Goal: Information Seeking & Learning: Find specific fact

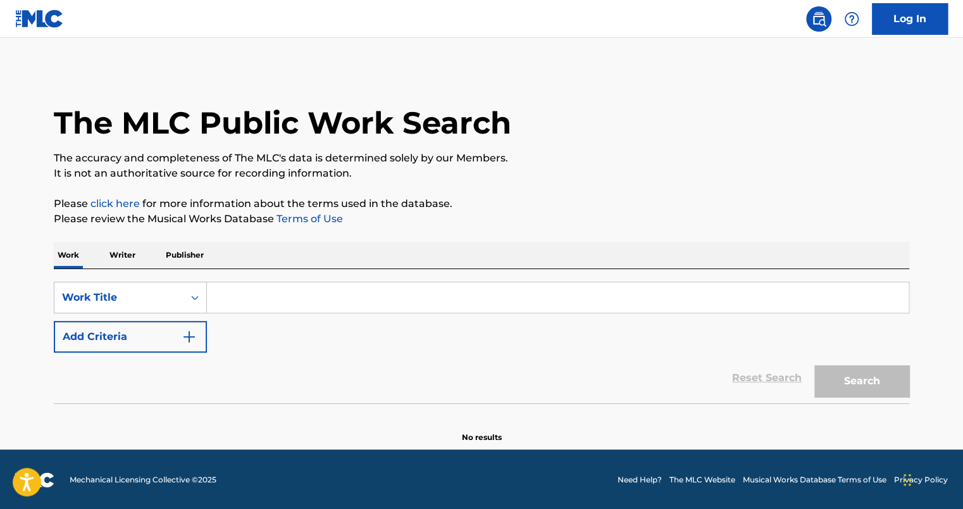
click at [311, 285] on input "Search Form" at bounding box center [558, 297] width 702 height 30
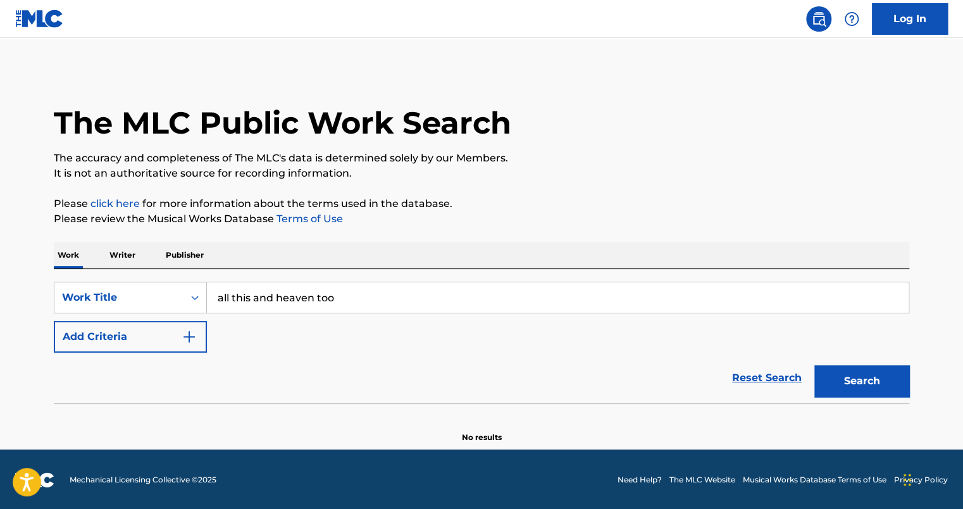
type input "all this and heaven too"
click at [815, 365] on button "Search" at bounding box center [862, 381] width 95 height 32
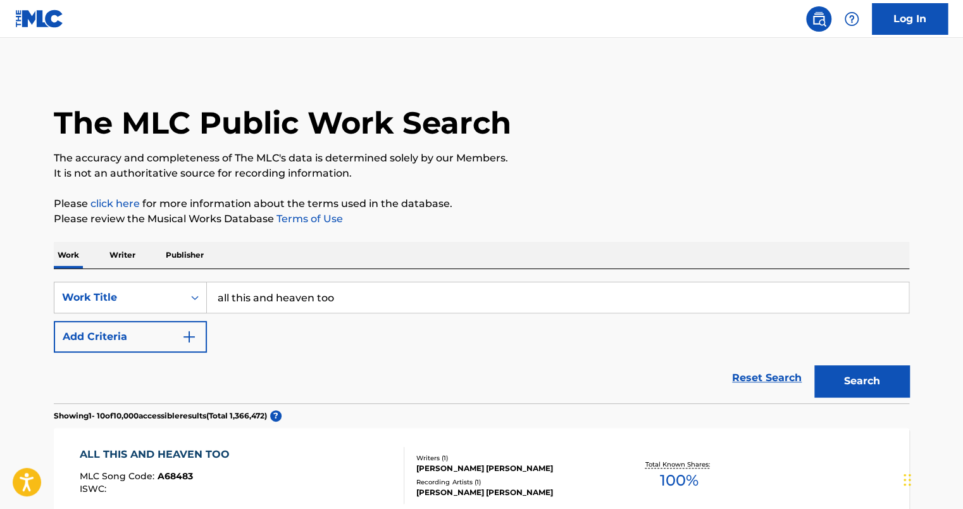
click at [387, 353] on div "Reset Search Search" at bounding box center [482, 378] width 856 height 51
click at [187, 336] on img "Search Form" at bounding box center [189, 336] width 15 height 15
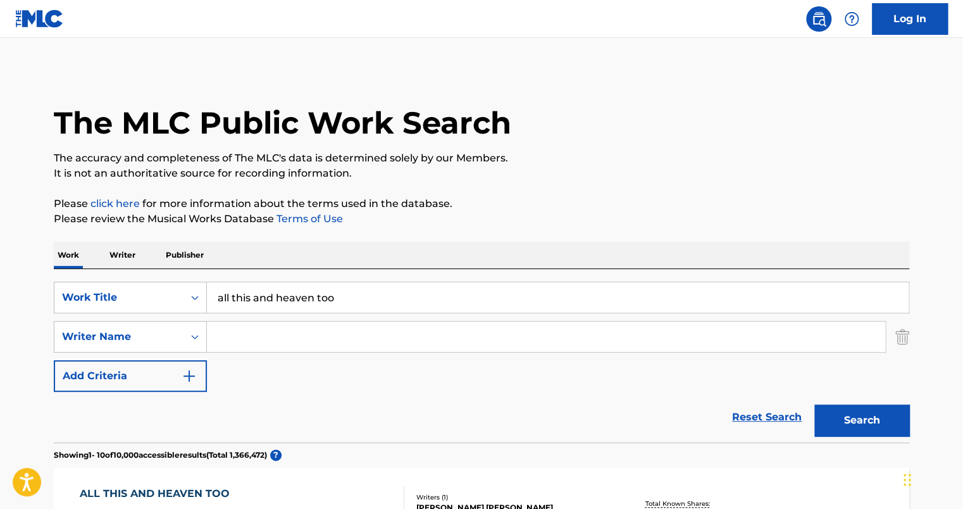
click at [259, 339] on input "Search Form" at bounding box center [546, 337] width 678 height 30
type input "van heusen"
click at [815, 404] on button "Search" at bounding box center [862, 420] width 95 height 32
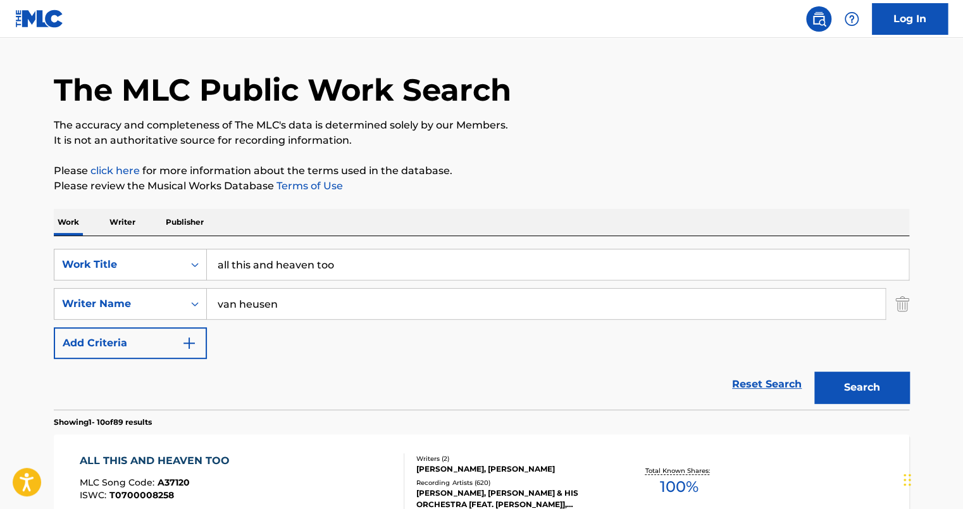
scroll to position [35, 0]
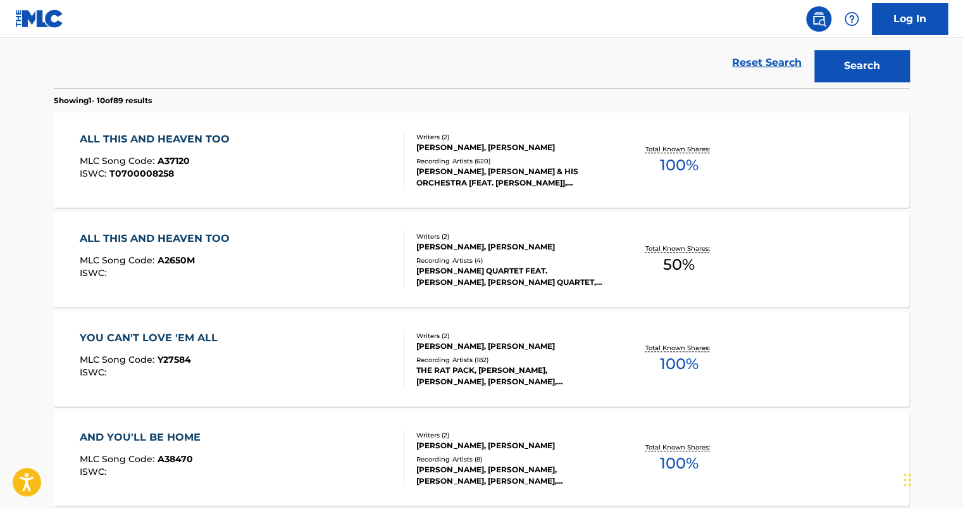
scroll to position [332, 0]
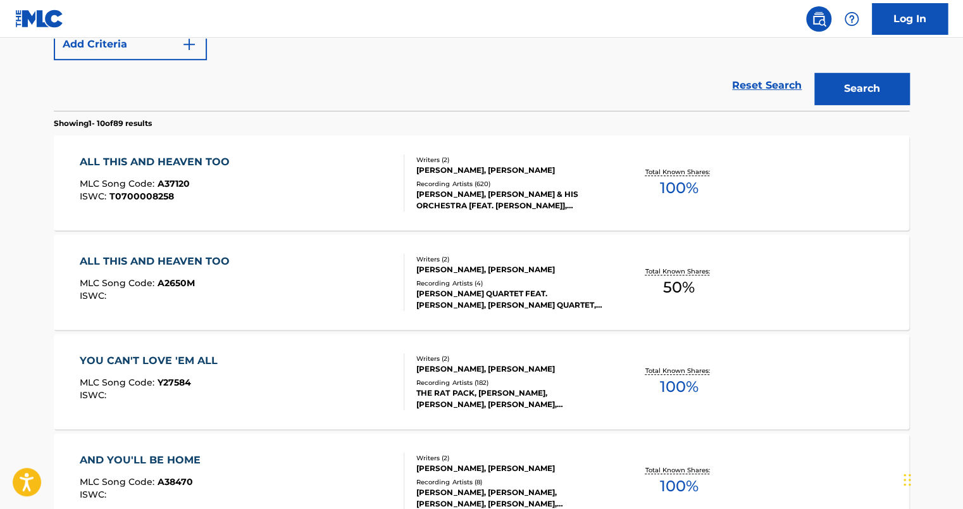
click at [197, 156] on div "ALL THIS AND HEAVEN TOO" at bounding box center [158, 161] width 156 height 15
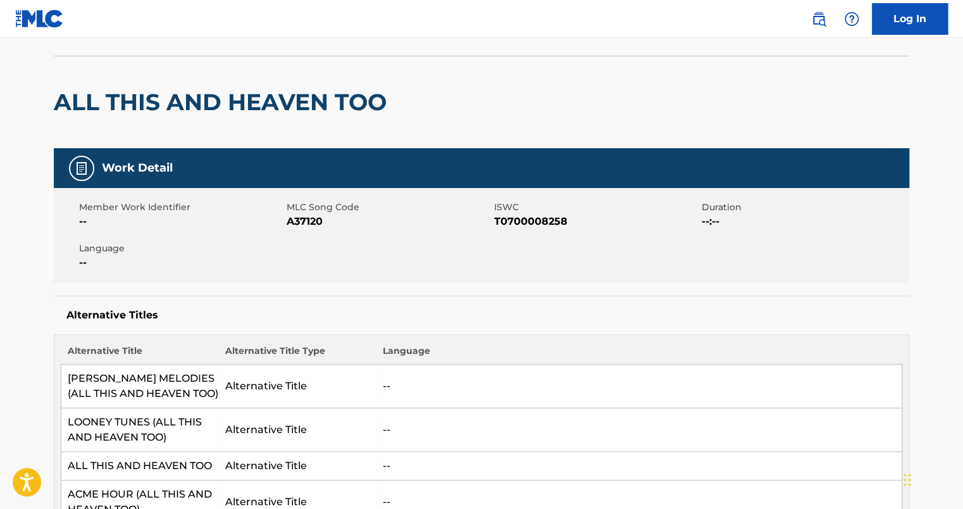
scroll to position [81, 0]
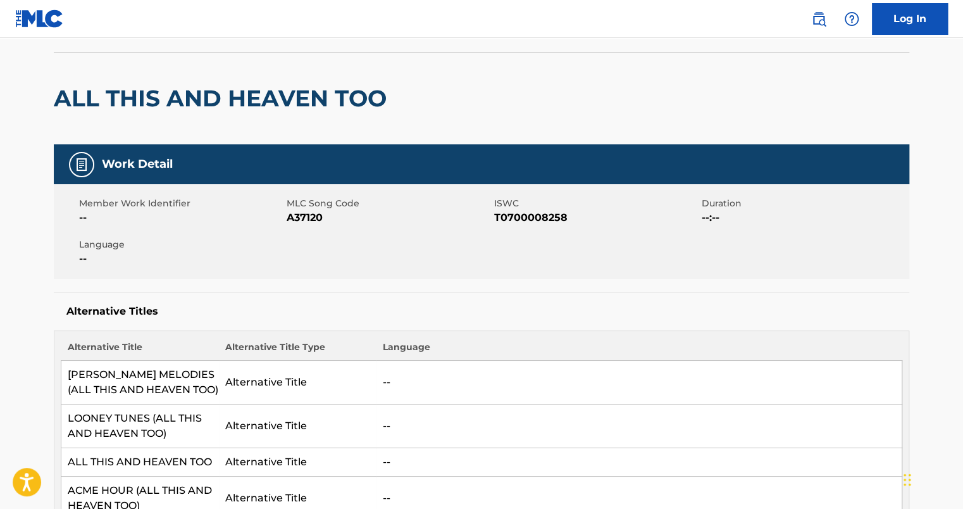
click at [607, 275] on div "Member Work Identifier -- MLC Song Code A37120 ISWC T0700008258 Duration --:-- …" at bounding box center [482, 231] width 856 height 95
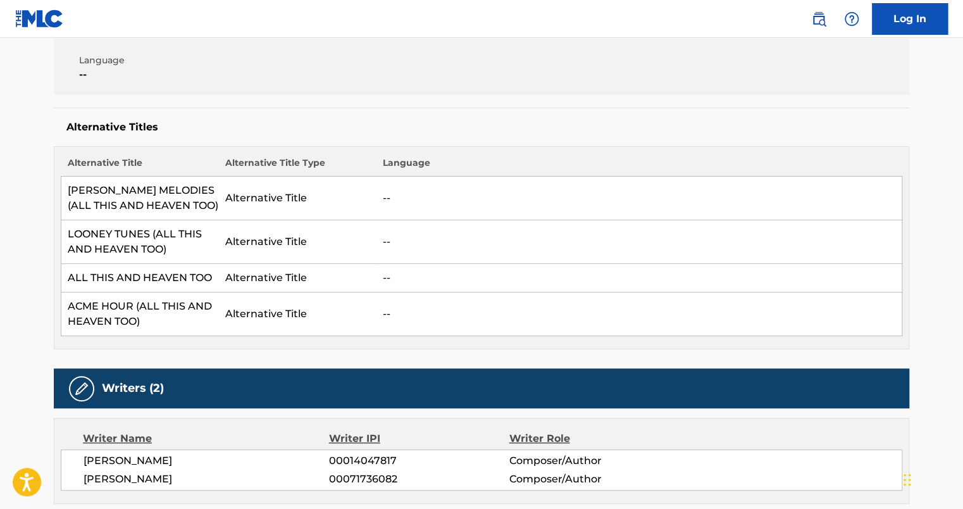
scroll to position [266, 0]
click at [601, 273] on td "--" at bounding box center [640, 277] width 526 height 28
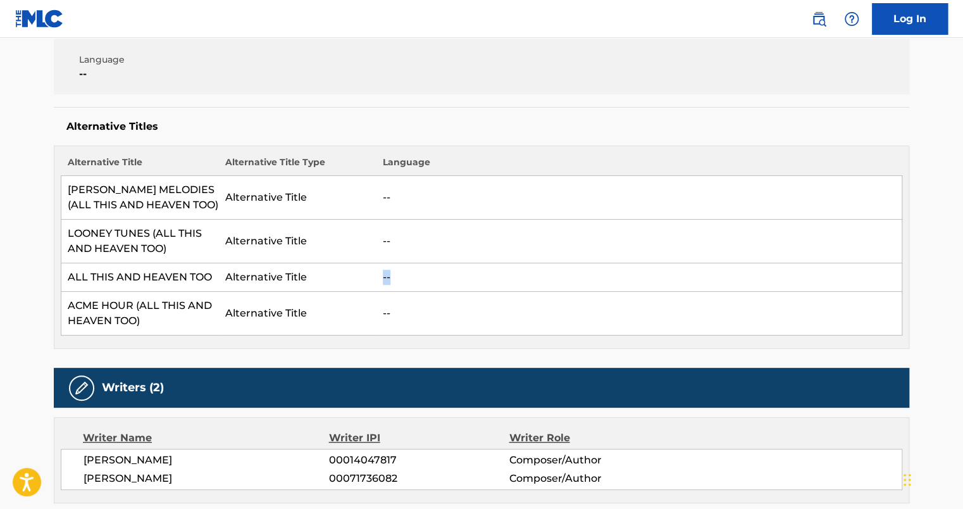
scroll to position [0, 0]
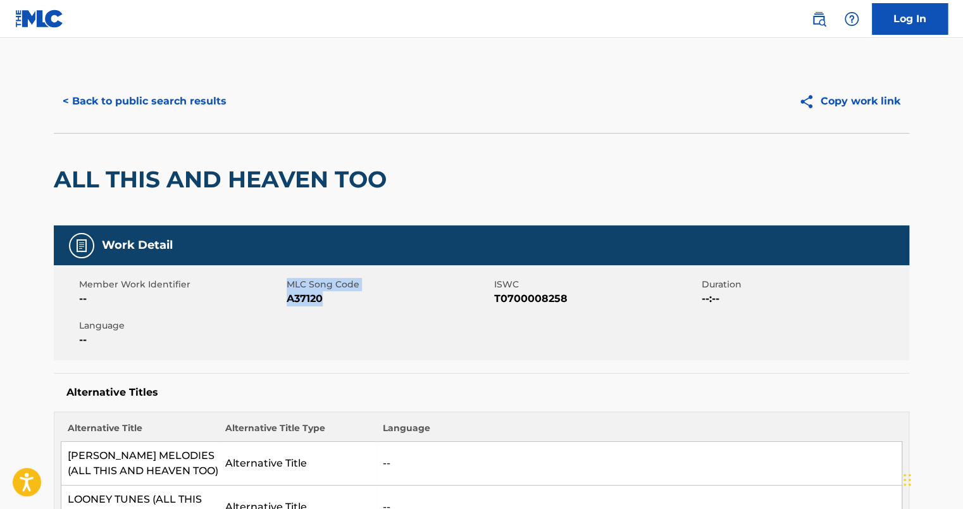
drag, startPoint x: 326, startPoint y: 299, endPoint x: 285, endPoint y: 298, distance: 41.1
click at [285, 298] on div "Member Work Identifier -- MLC Song Code A37120 ISWC T0700008258 Duration --:-- …" at bounding box center [482, 312] width 856 height 95
drag, startPoint x: 285, startPoint y: 298, endPoint x: 310, endPoint y: 299, distance: 25.3
click at [310, 299] on span "A37120" at bounding box center [389, 298] width 204 height 15
click at [289, 309] on div "Member Work Identifier -- MLC Song Code A37120 ISWC T0700008258 Duration --:-- …" at bounding box center [482, 312] width 856 height 95
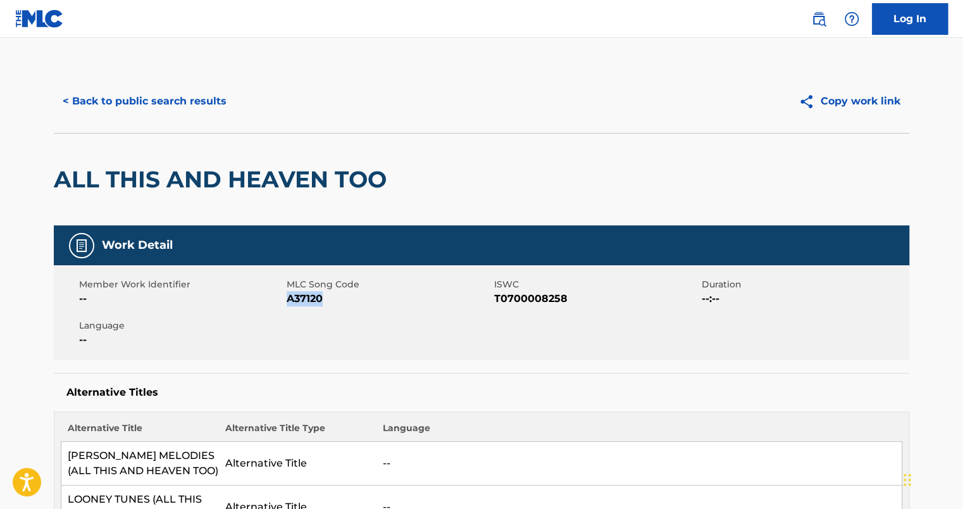
drag, startPoint x: 286, startPoint y: 298, endPoint x: 323, endPoint y: 303, distance: 37.1
click at [323, 303] on span "A37120" at bounding box center [389, 298] width 204 height 15
copy span "A37120"
click at [63, 101] on button "< Back to public search results" at bounding box center [145, 101] width 182 height 32
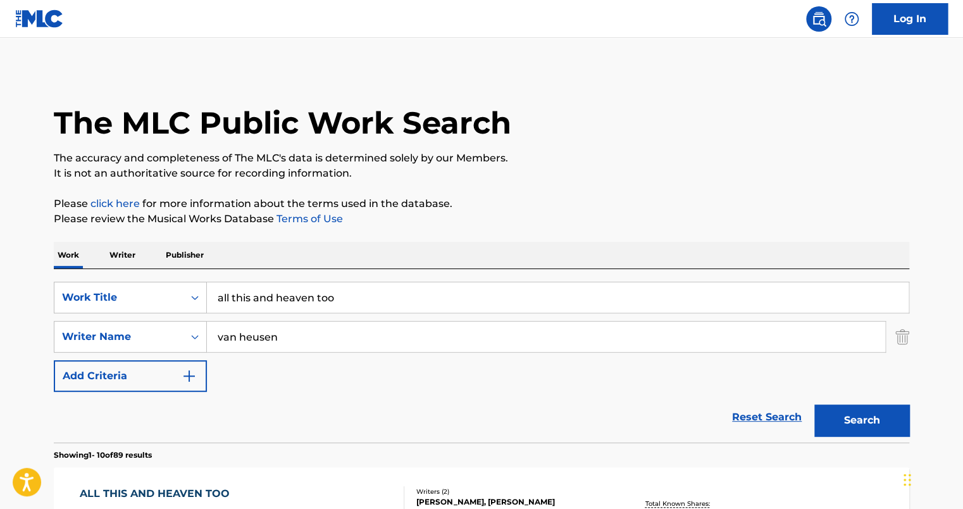
scroll to position [404, 0]
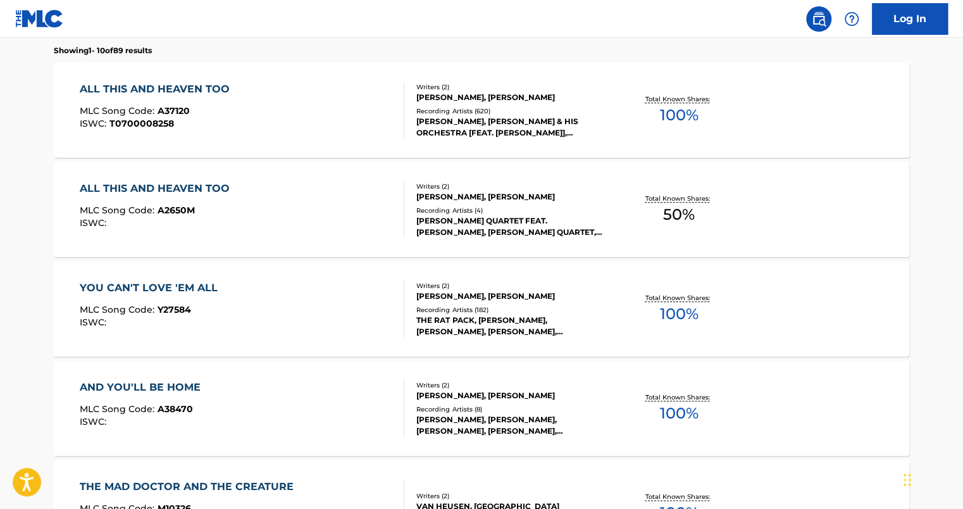
click at [197, 181] on div "ALL THIS AND HEAVEN TOO" at bounding box center [158, 188] width 156 height 15
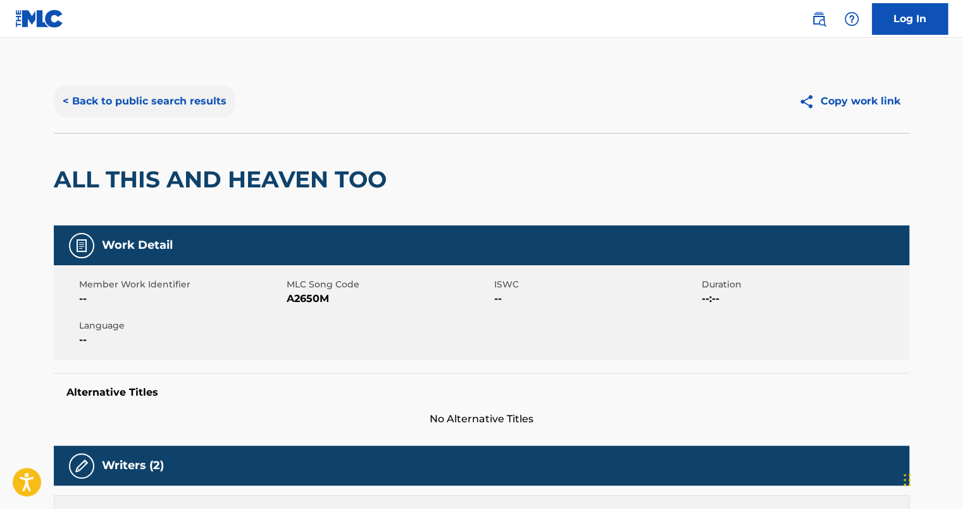
click at [78, 96] on button "< Back to public search results" at bounding box center [145, 101] width 182 height 32
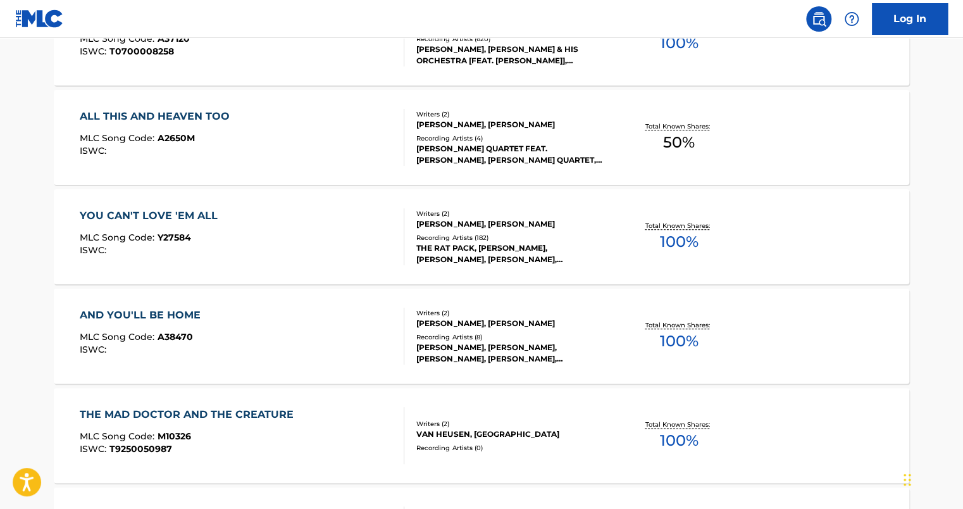
click at [319, 187] on section "ALL THIS AND HEAVEN TOO MLC Song Code : A37120 ISWC : T0700008258 Writers ( 2 )…" at bounding box center [482, 482] width 856 height 996
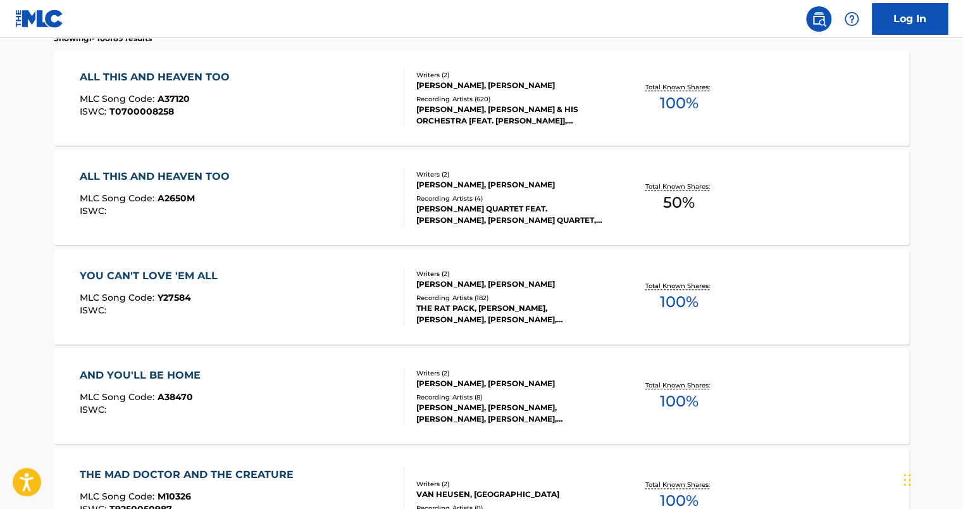
scroll to position [416, 0]
click at [420, 337] on div "YOU CAN'T LOVE 'EM ALL MLC Song Code : Y27584 ISWC : Writers ( 2 ) VAN HEUSEN, …" at bounding box center [482, 297] width 856 height 95
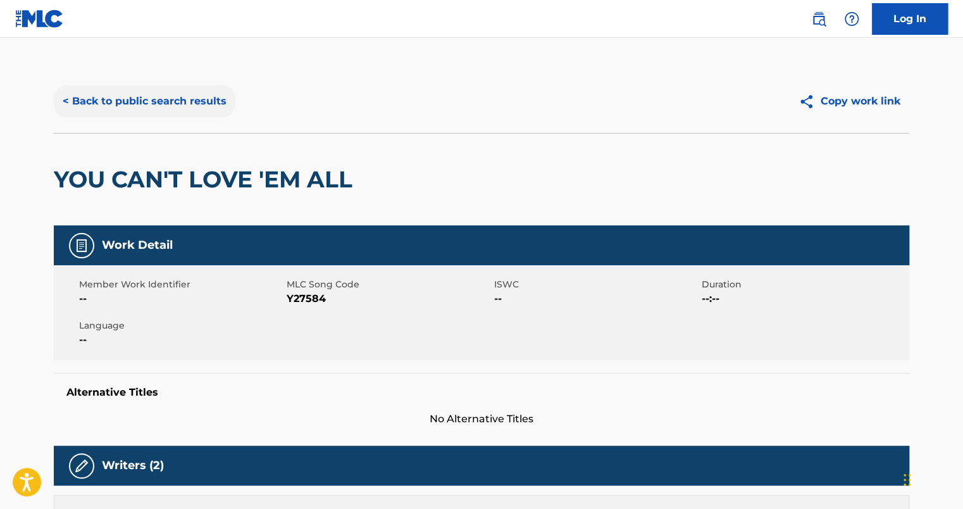
click at [71, 104] on button "< Back to public search results" at bounding box center [145, 101] width 182 height 32
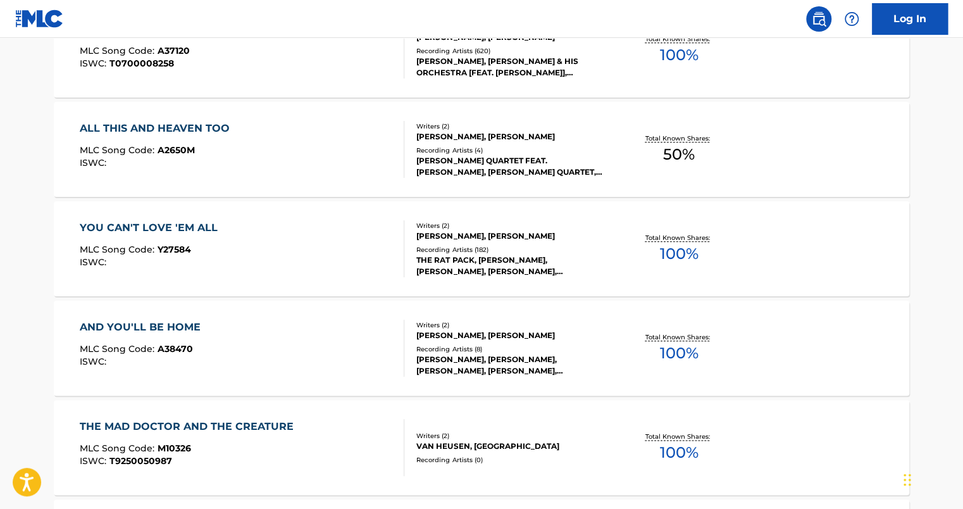
scroll to position [451, 0]
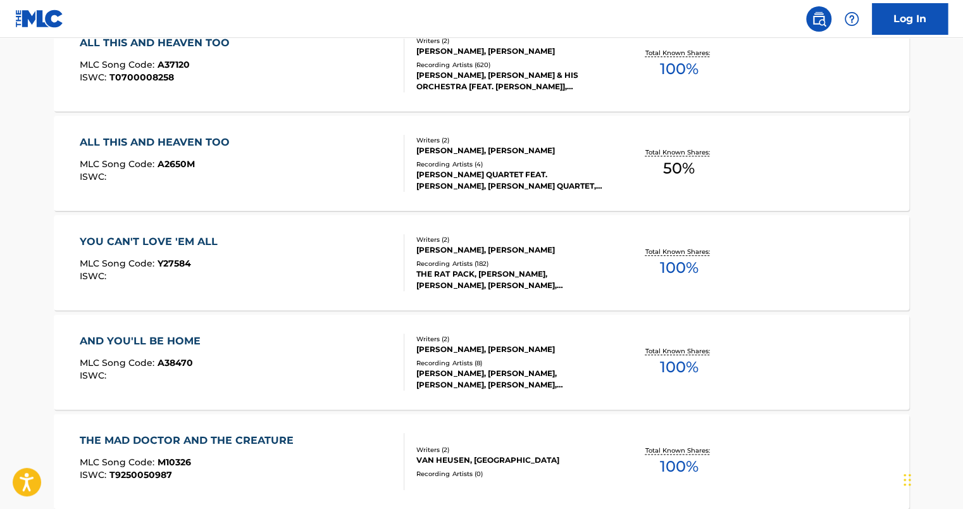
click at [322, 91] on div "ALL THIS AND HEAVEN TOO MLC Song Code : A37120 ISWC : T0700008258 Writers ( 2 )…" at bounding box center [482, 63] width 856 height 95
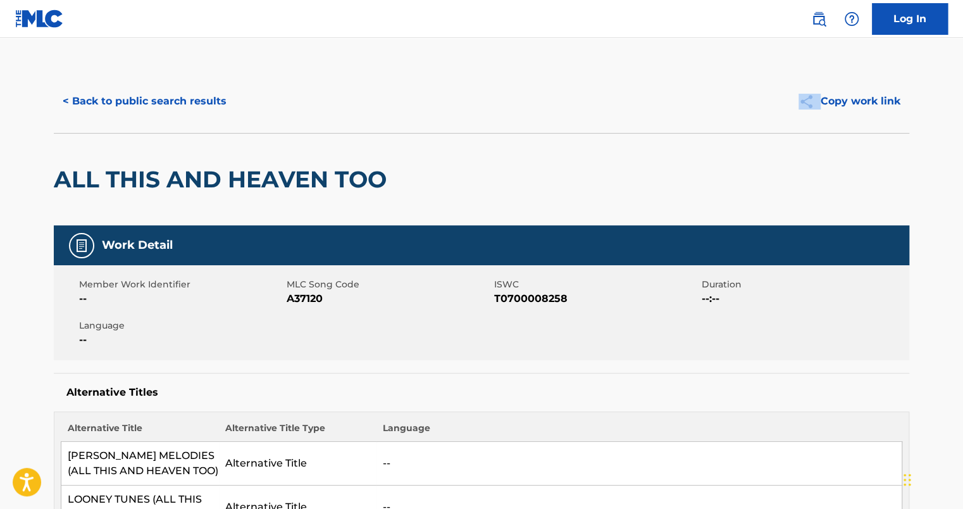
click at [322, 91] on div "< Back to public search results" at bounding box center [268, 101] width 428 height 32
click at [299, 292] on span "A37120" at bounding box center [389, 298] width 204 height 15
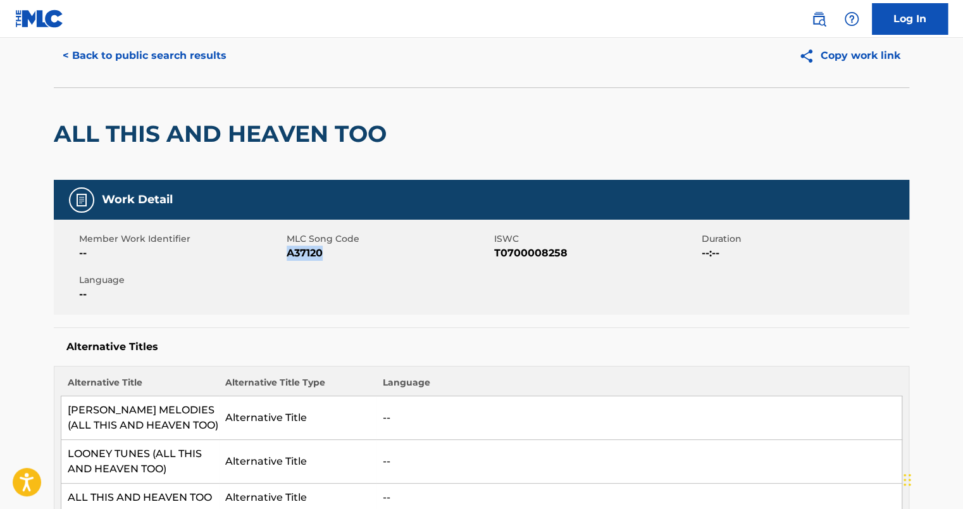
scroll to position [45, 0]
click at [544, 350] on h5 "Alternative Titles" at bounding box center [481, 347] width 830 height 13
click at [87, 51] on button "< Back to public search results" at bounding box center [145, 57] width 182 height 32
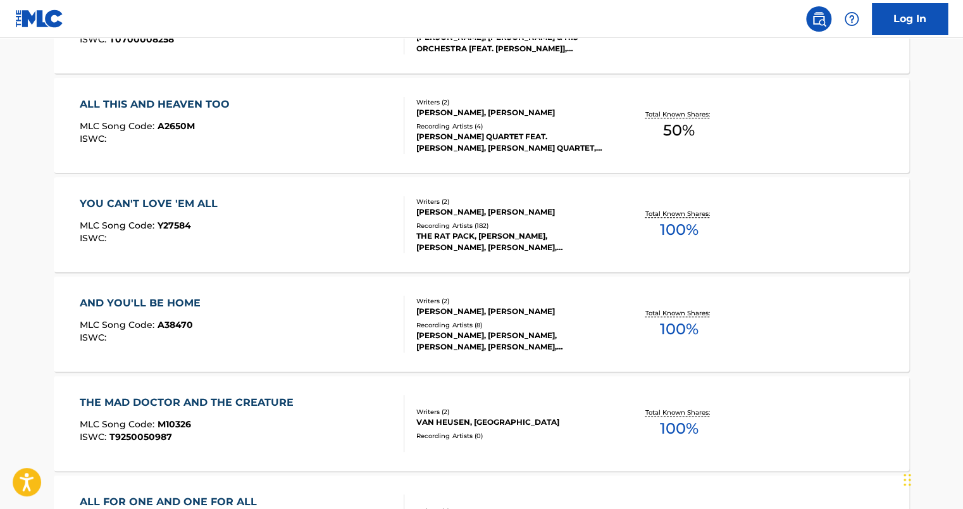
scroll to position [496, 0]
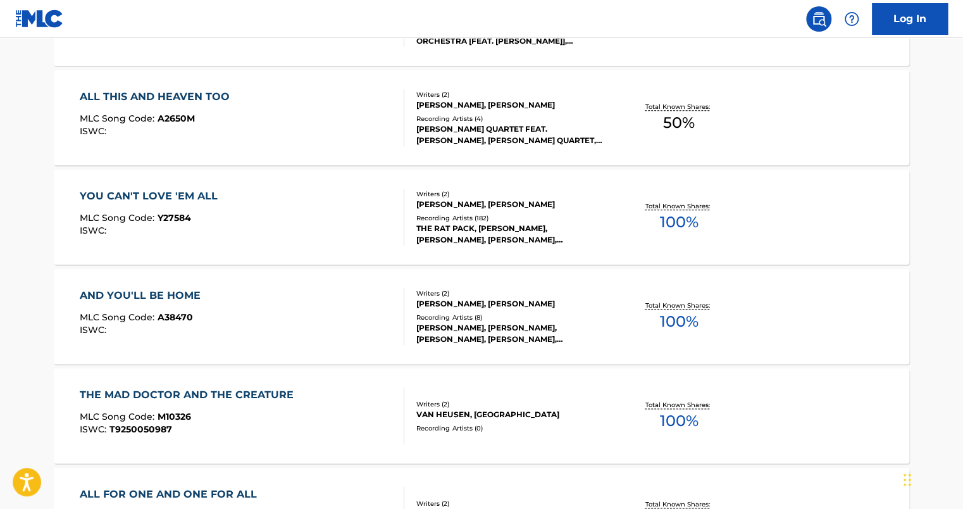
click at [294, 139] on div "ALL THIS AND HEAVEN TOO MLC Song Code : A2650M ISWC :" at bounding box center [242, 117] width 325 height 57
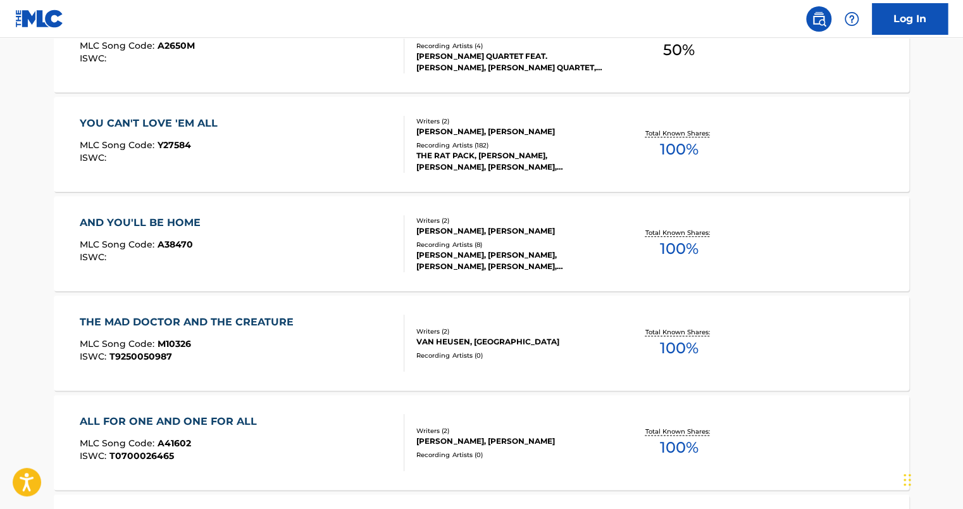
scroll to position [124, 0]
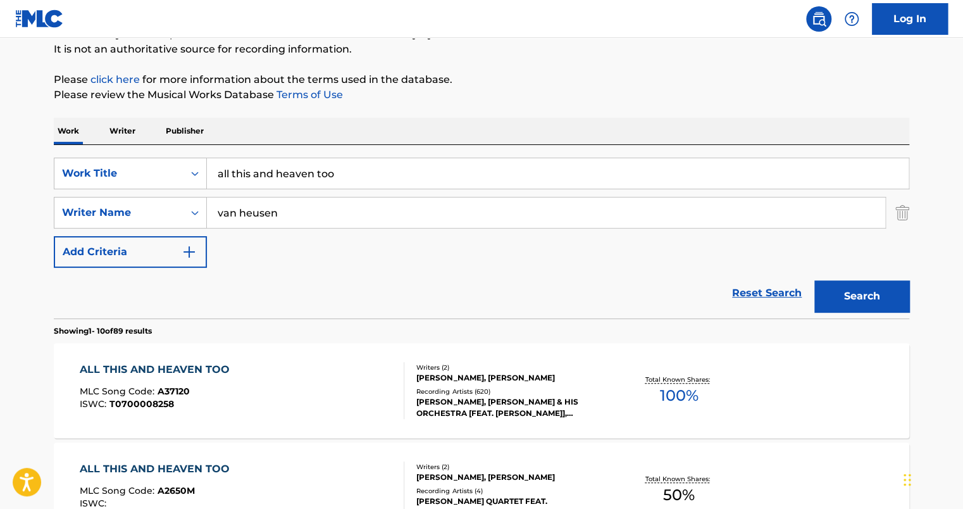
click at [199, 364] on div "ALL THIS AND HEAVEN TOO" at bounding box center [158, 369] width 156 height 15
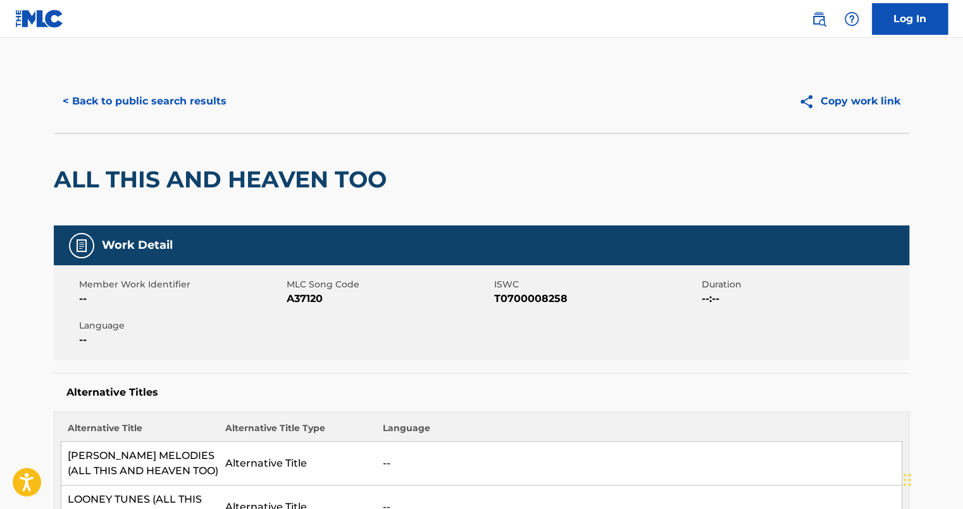
click at [470, 353] on div "Member Work Identifier -- MLC Song Code A37120 ISWC T0700008258 Duration --:-- …" at bounding box center [482, 312] width 856 height 95
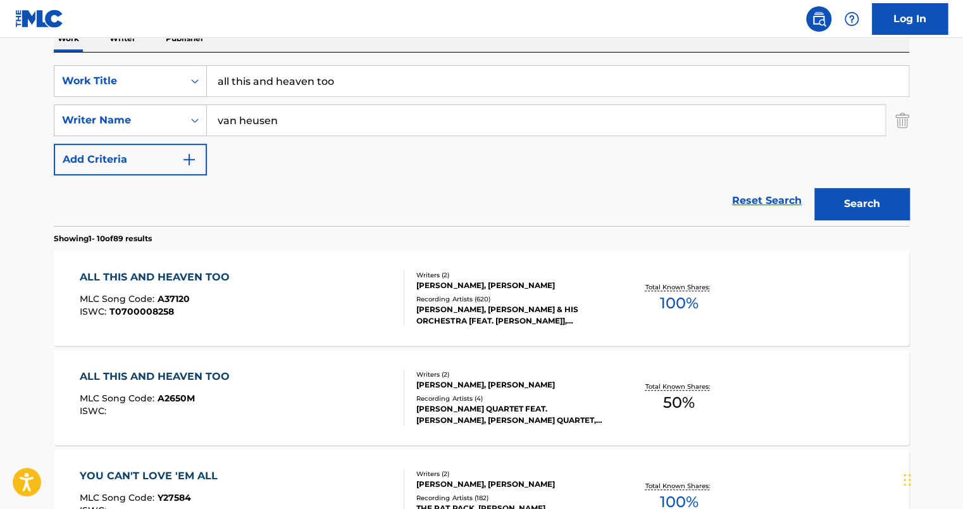
scroll to position [225, 0]
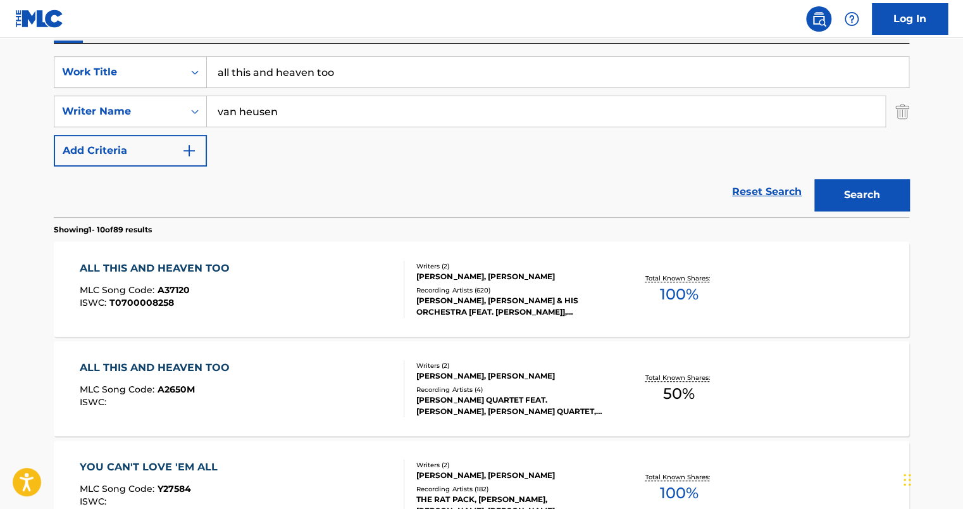
click at [253, 325] on div "ALL THIS AND HEAVEN TOO MLC Song Code : A37120 ISWC : T0700008258 Writers ( 2 )…" at bounding box center [482, 289] width 856 height 95
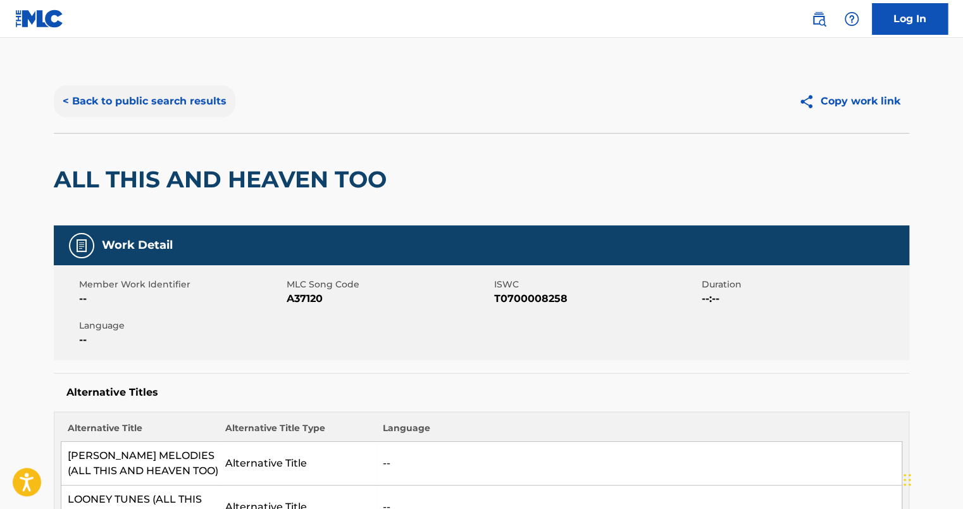
click at [67, 101] on button "< Back to public search results" at bounding box center [145, 101] width 182 height 32
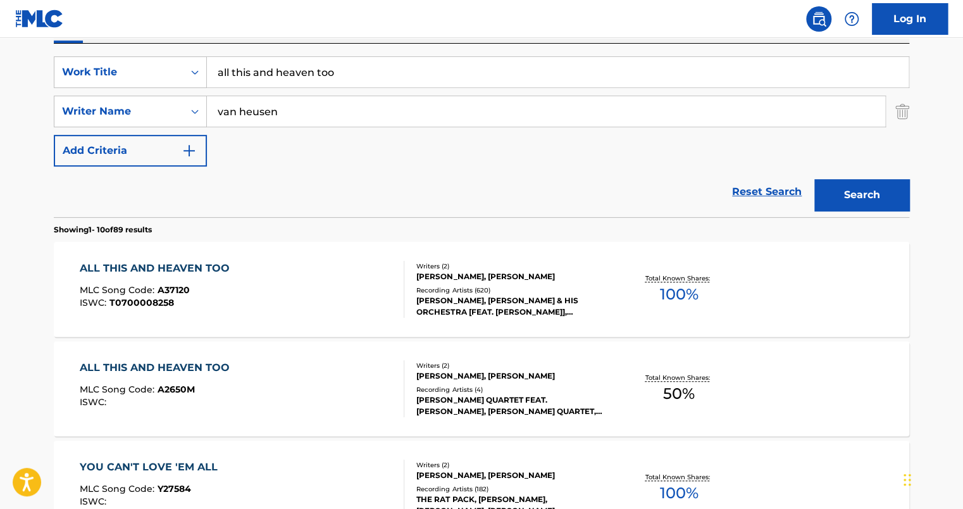
click at [399, 73] on input "all this and heaven too" at bounding box center [558, 72] width 702 height 30
type input "a"
type input "can i help"
click at [815, 179] on button "Search" at bounding box center [862, 195] width 95 height 32
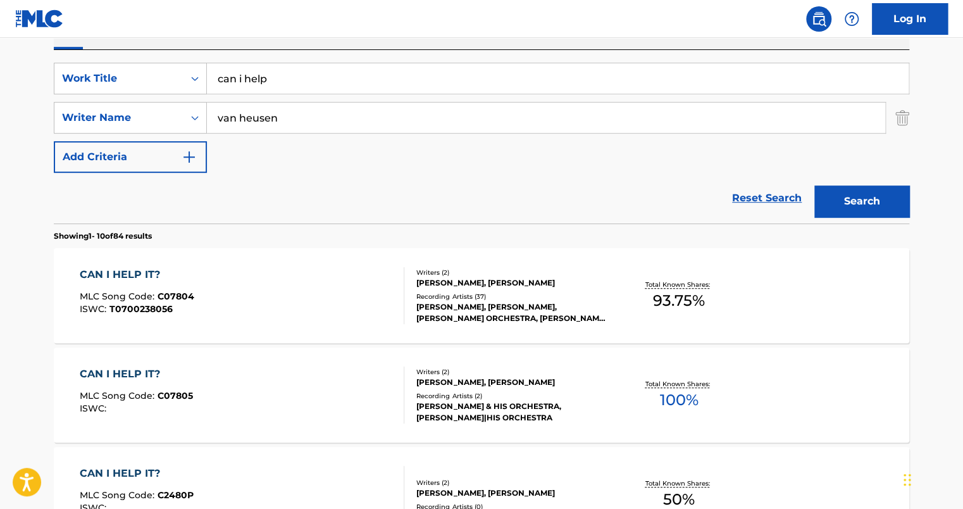
scroll to position [214, 0]
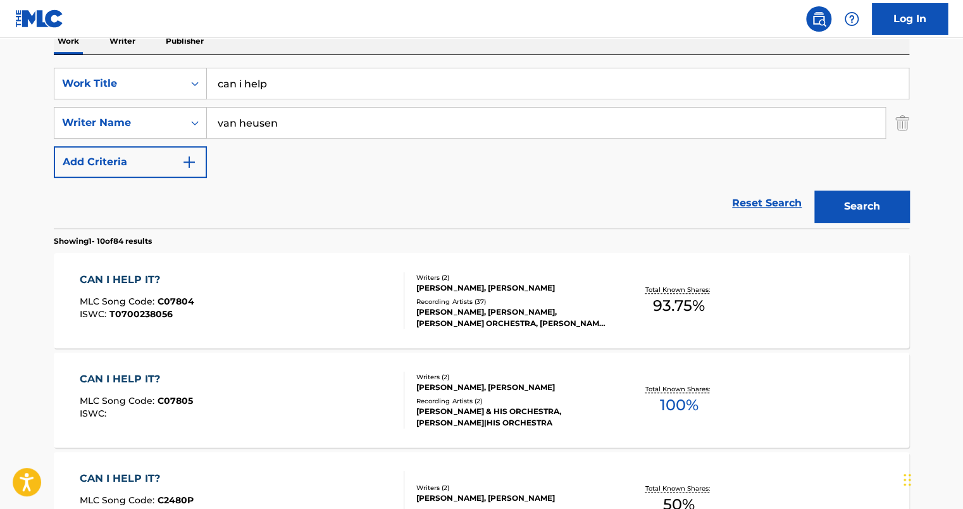
click at [280, 377] on div "CAN I HELP IT? MLC Song Code : C07805 ISWC :" at bounding box center [242, 400] width 325 height 57
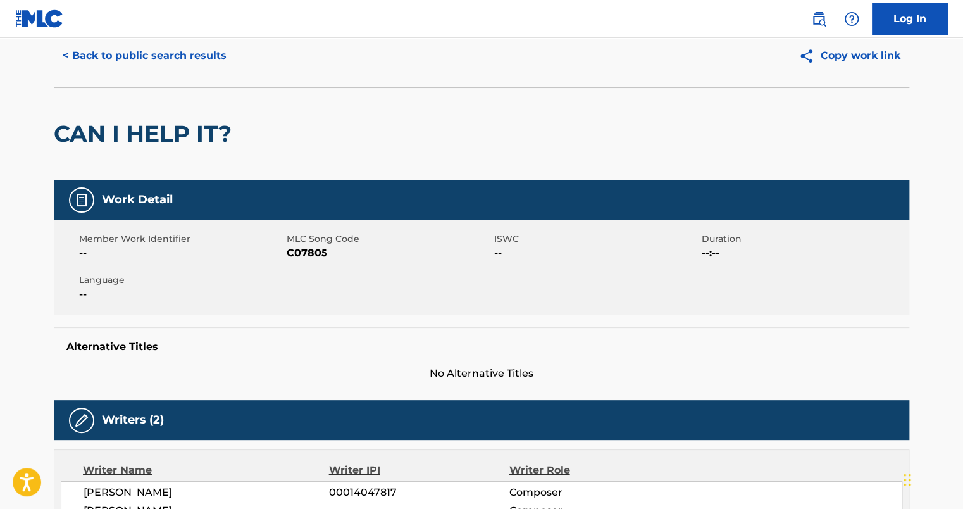
scroll to position [42, 0]
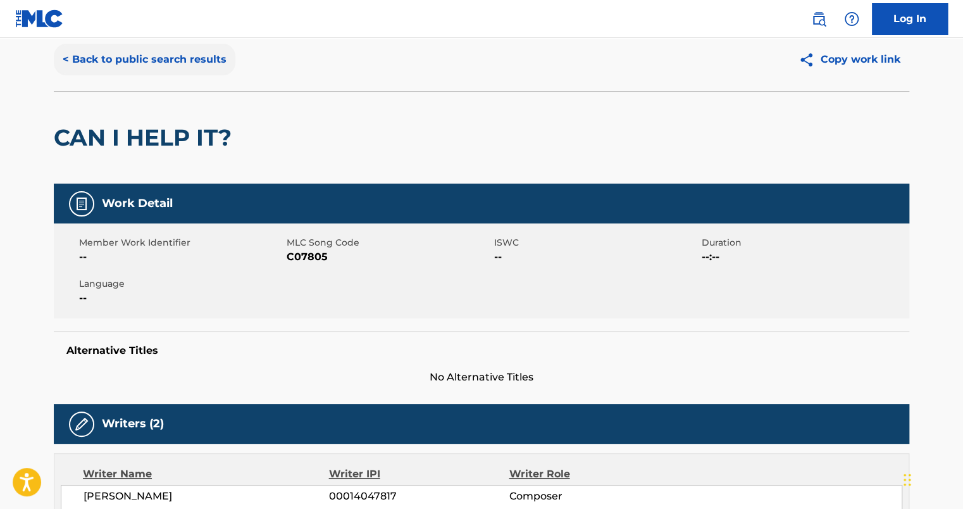
click at [101, 56] on button "< Back to public search results" at bounding box center [145, 60] width 182 height 32
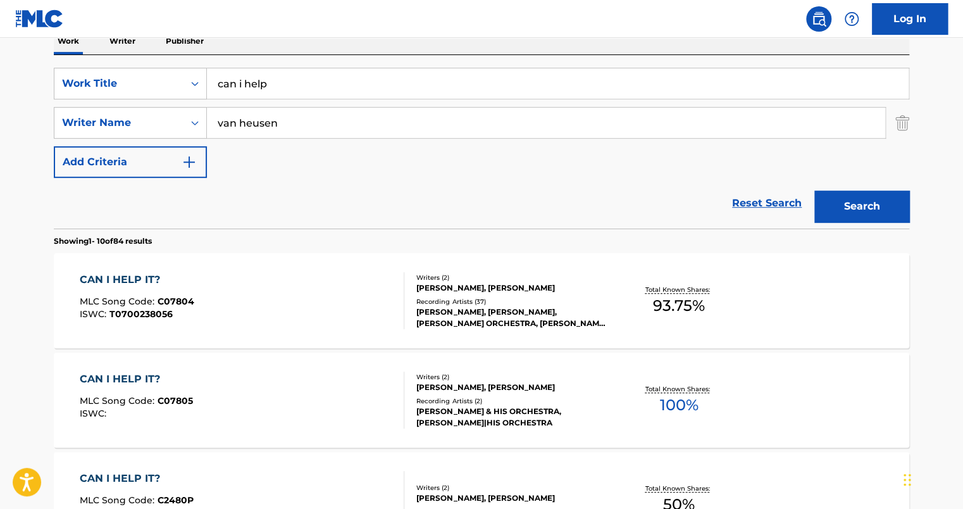
click at [142, 275] on div "CAN I HELP IT?" at bounding box center [137, 279] width 115 height 15
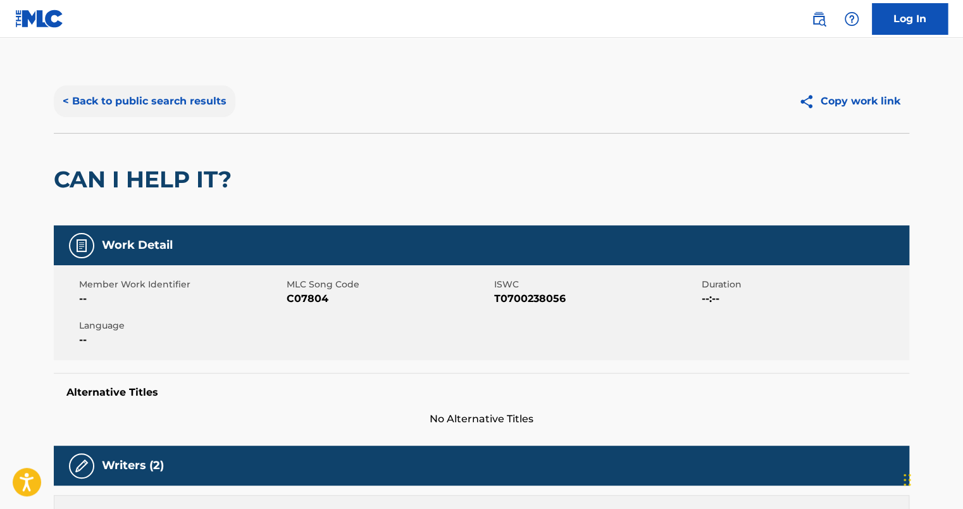
click at [66, 101] on button "< Back to public search results" at bounding box center [145, 101] width 182 height 32
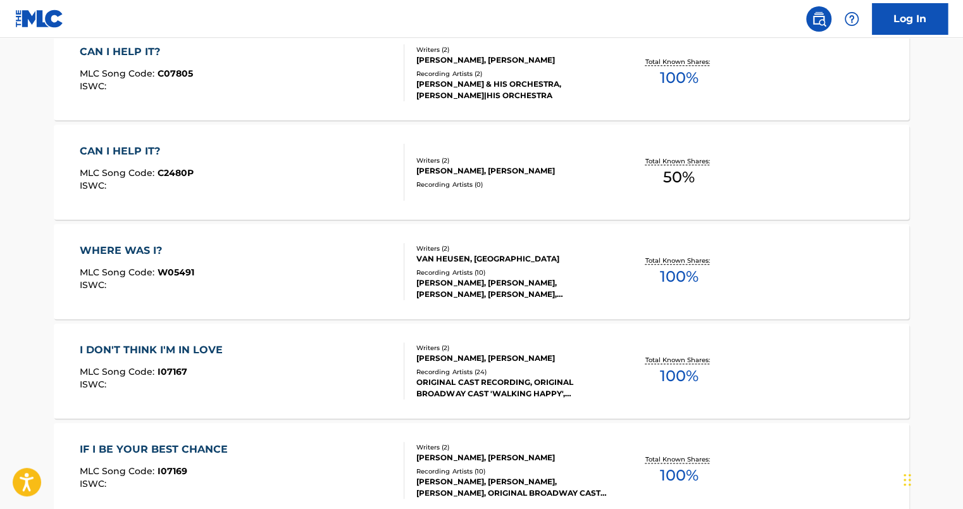
scroll to position [544, 0]
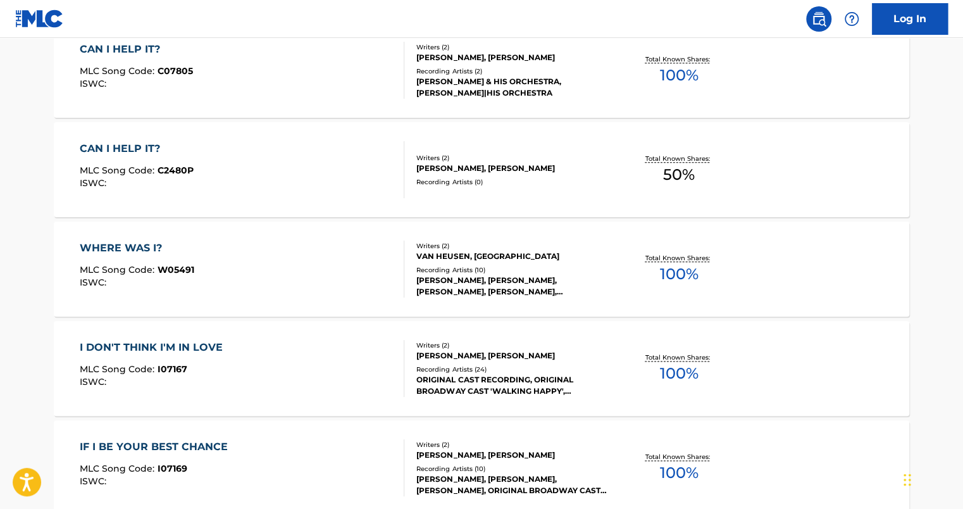
click at [341, 311] on div "WHERE WAS I? MLC Song Code : W05491 ISWC : Writers ( 2 ) VAN HEUSEN, CAHN Recor…" at bounding box center [482, 269] width 856 height 95
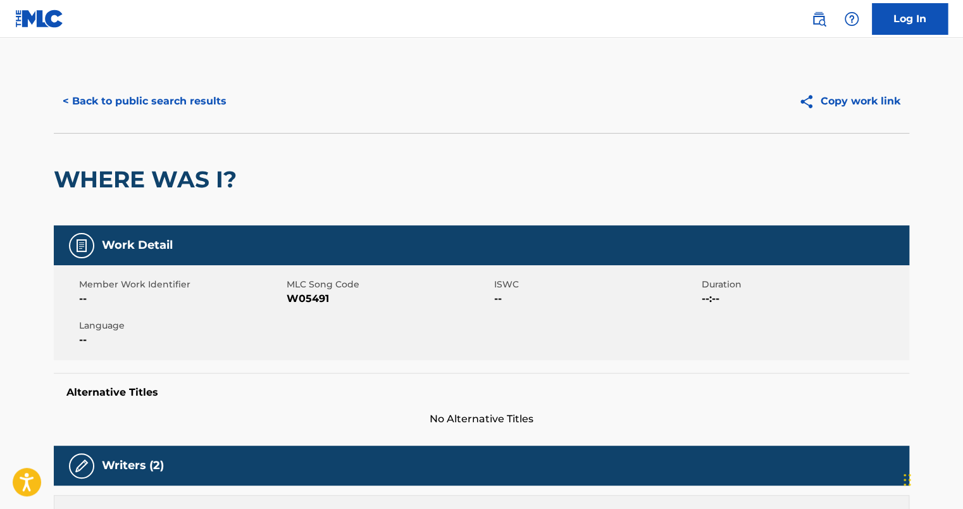
click at [341, 311] on div "Member Work Identifier -- MLC Song Code W05491 ISWC -- Duration --:-- Language …" at bounding box center [482, 312] width 856 height 95
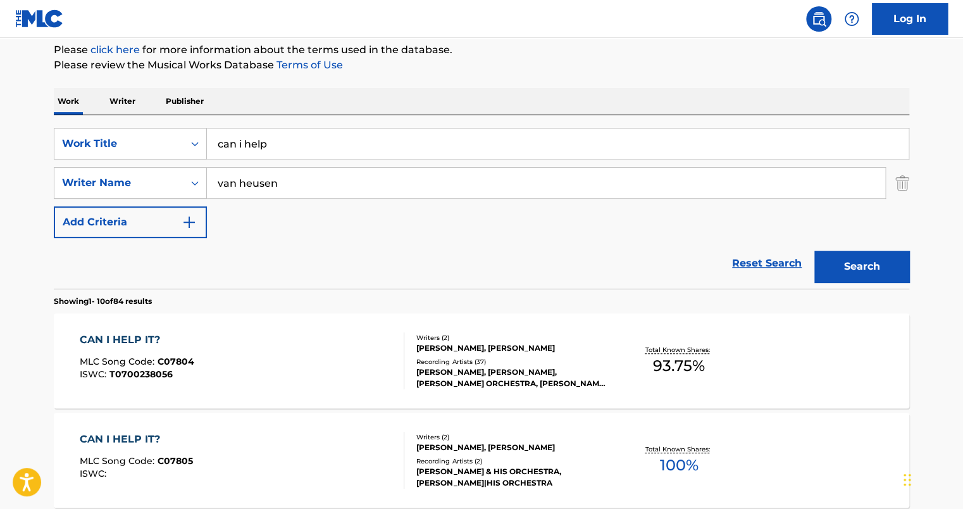
scroll to position [152, 0]
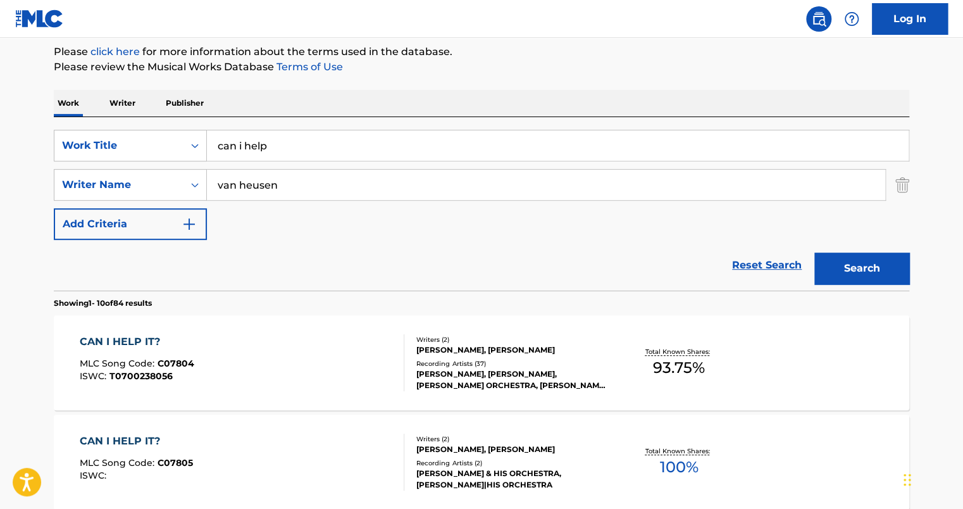
click at [328, 156] on input "can i help" at bounding box center [558, 145] width 702 height 30
type input "c"
type input "deep in a dream"
click at [815, 253] on button "Search" at bounding box center [862, 269] width 95 height 32
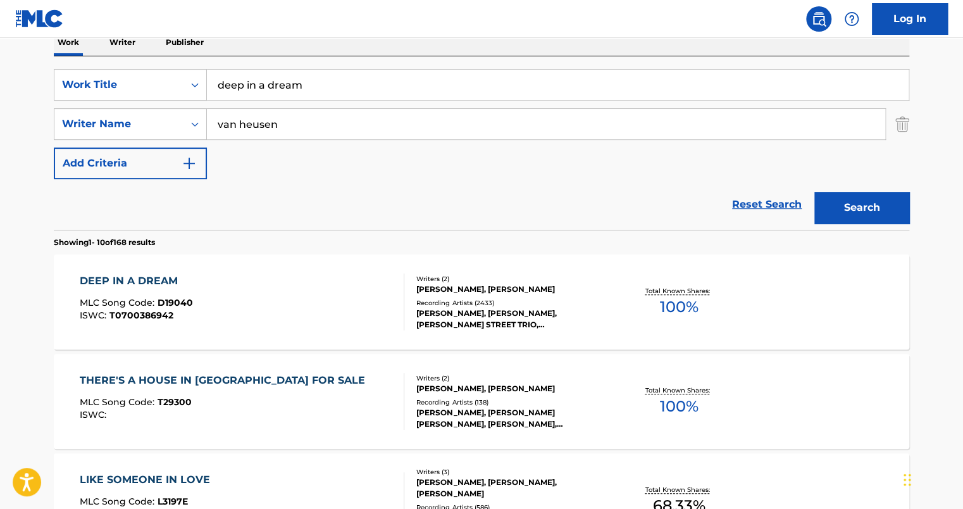
scroll to position [211, 0]
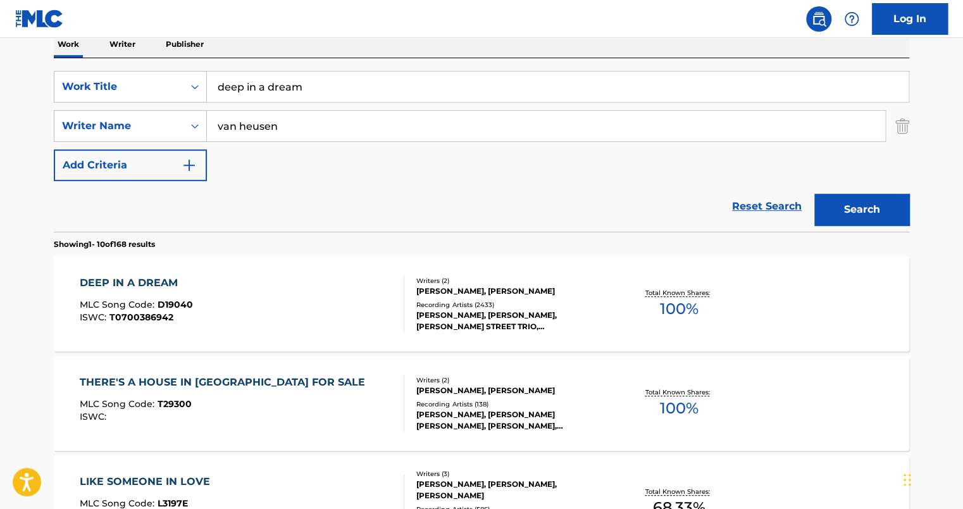
click at [308, 363] on div "THERE'S A HOUSE IN HARLEM FOR SALE MLC Song Code : T29300 ISWC : Writers ( 2 ) …" at bounding box center [482, 403] width 856 height 95
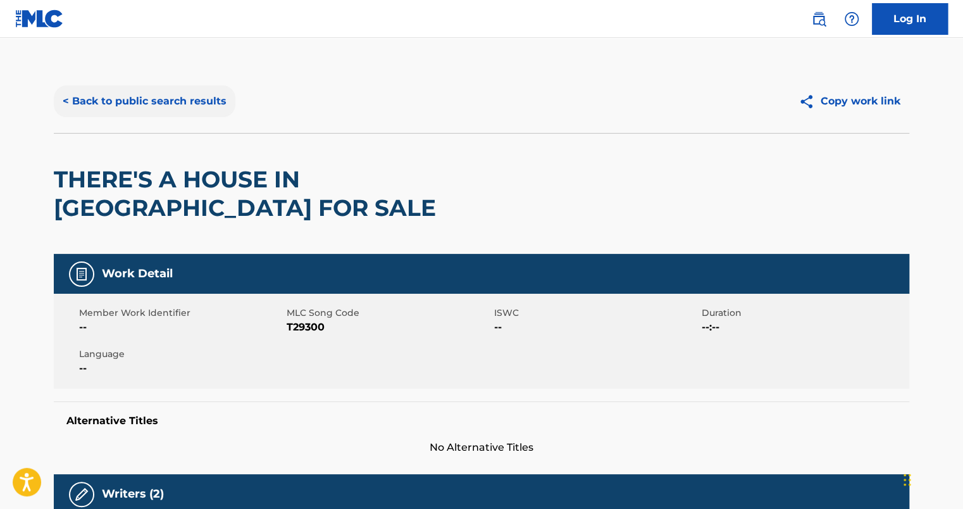
click at [138, 94] on button "< Back to public search results" at bounding box center [145, 101] width 182 height 32
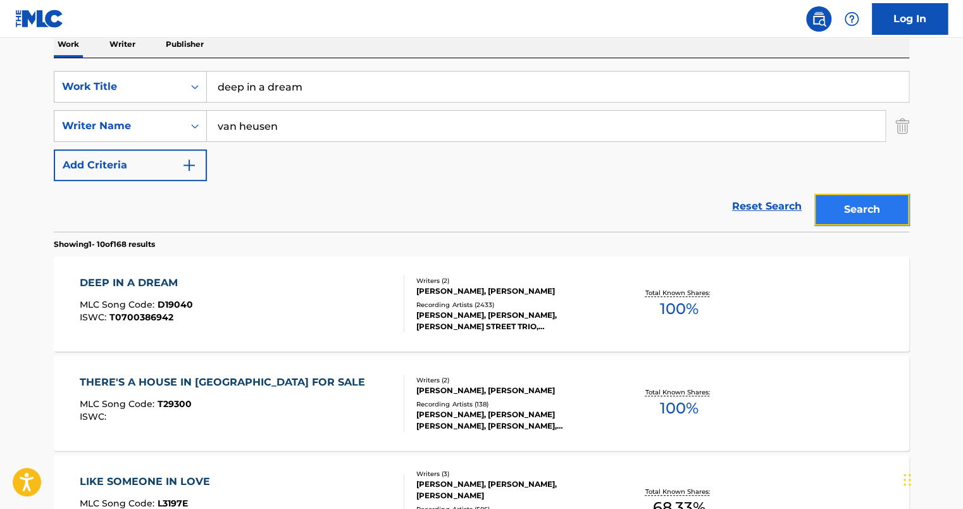
click at [877, 201] on button "Search" at bounding box center [862, 210] width 95 height 32
click at [134, 273] on div "DEEP IN A DREAM MLC Song Code : D19040 ISWC : T0700386942 Writers ( 2 ) JIMMY V…" at bounding box center [482, 303] width 856 height 95
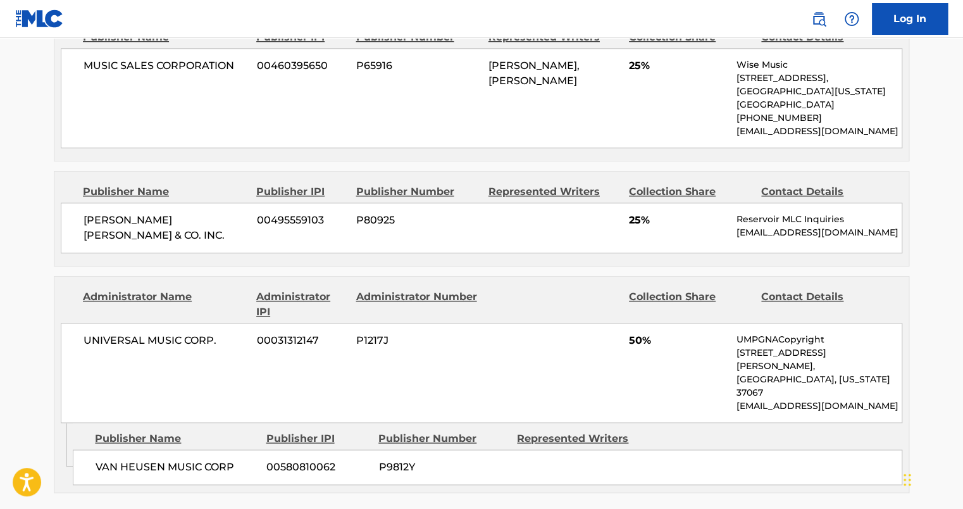
scroll to position [658, 0]
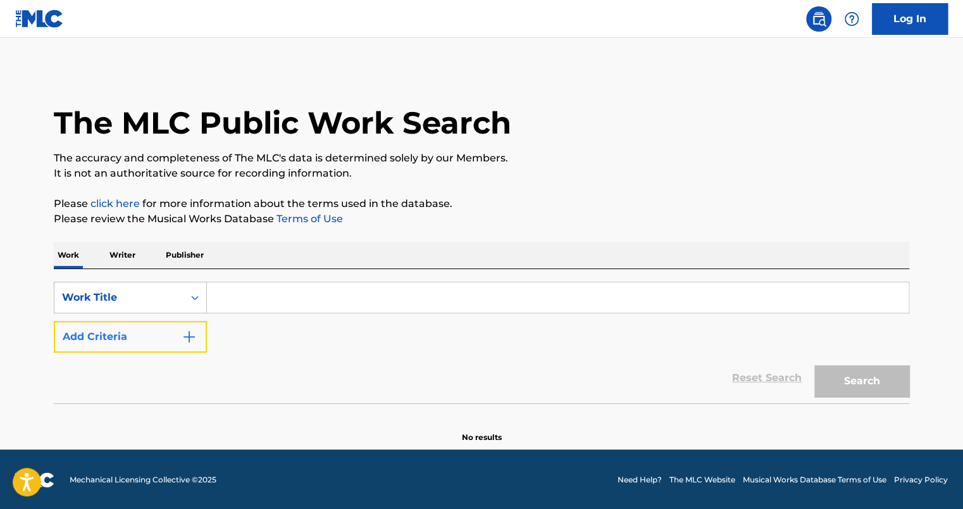
click at [192, 344] on button "Add Criteria" at bounding box center [130, 337] width 153 height 32
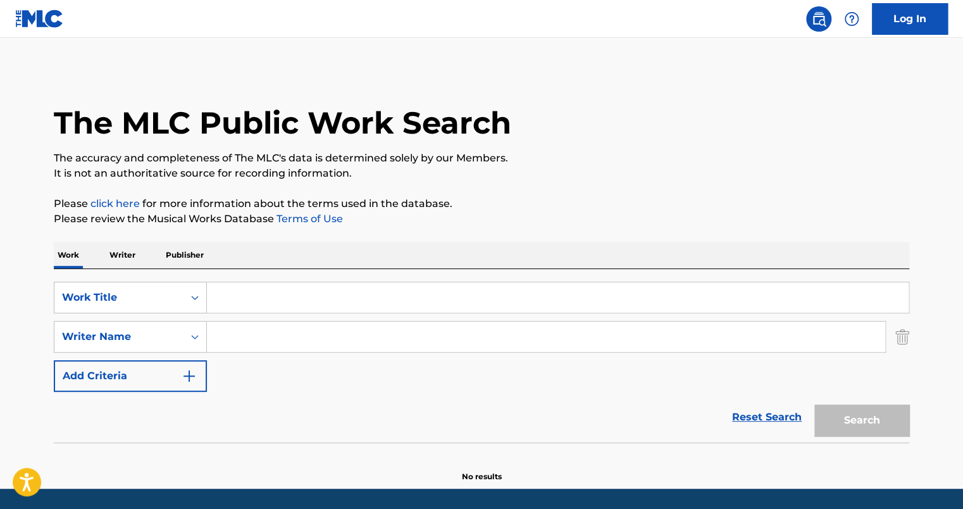
click at [236, 334] on input "Search Form" at bounding box center [546, 337] width 678 height 30
type input "van heusen"
click at [285, 294] on input "Search Form" at bounding box center [558, 297] width 702 height 30
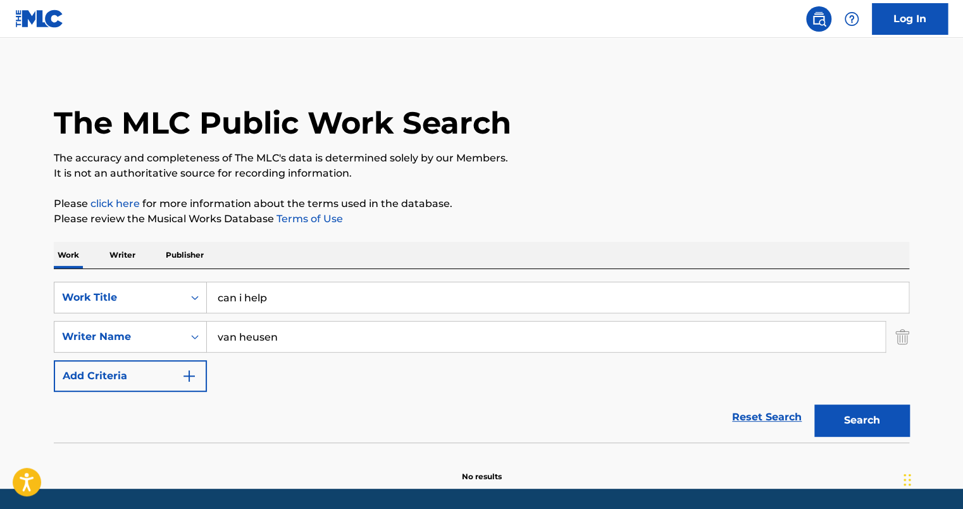
type input "can i help"
click at [815, 404] on button "Search" at bounding box center [862, 420] width 95 height 32
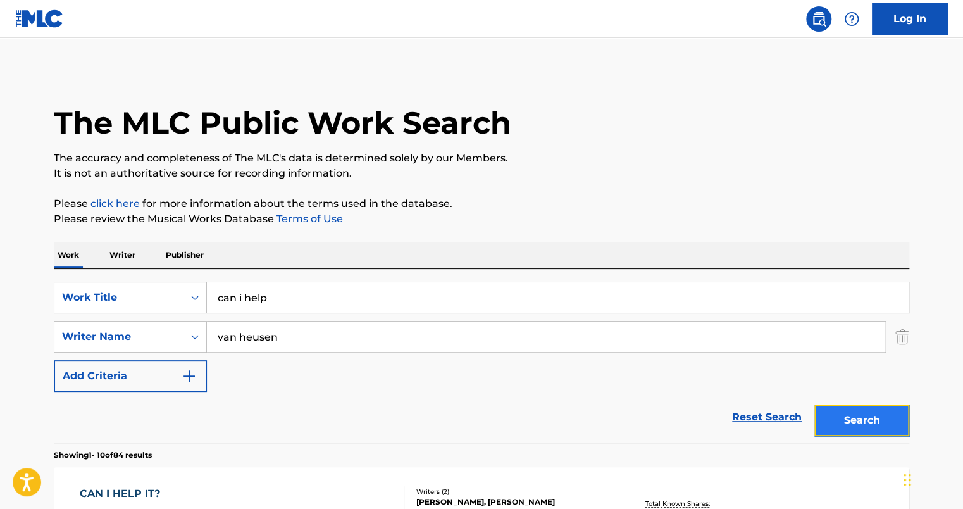
click at [884, 425] on button "Search" at bounding box center [862, 420] width 95 height 32
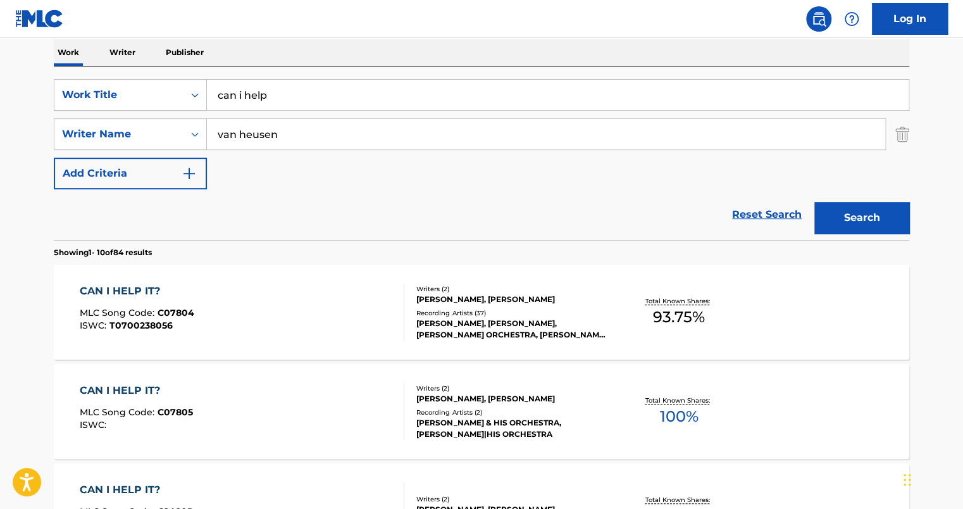
scroll to position [228, 0]
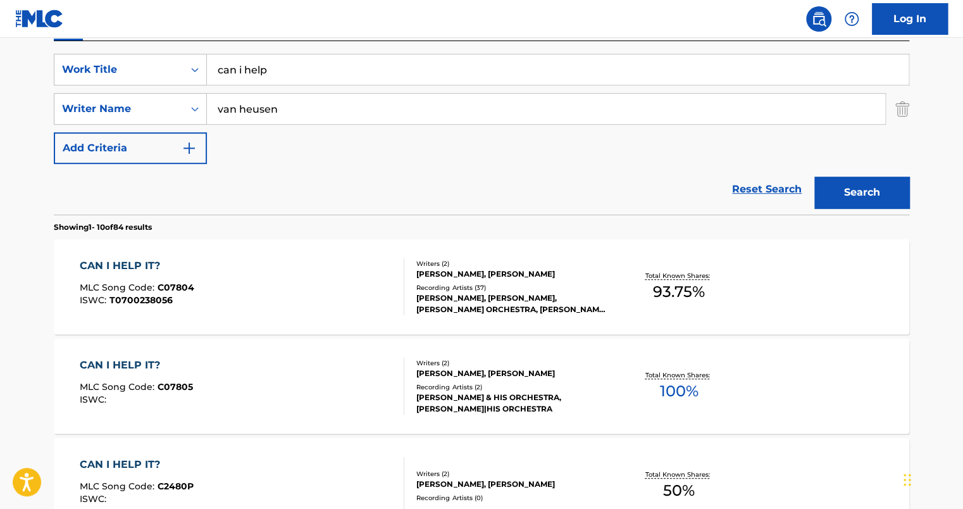
click at [145, 263] on div "CAN I HELP IT?" at bounding box center [137, 265] width 115 height 15
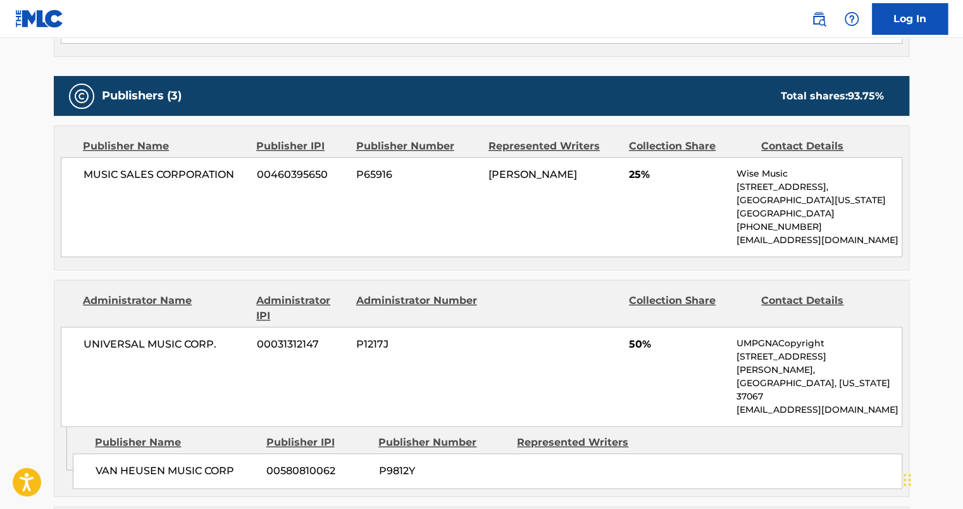
scroll to position [532, 0]
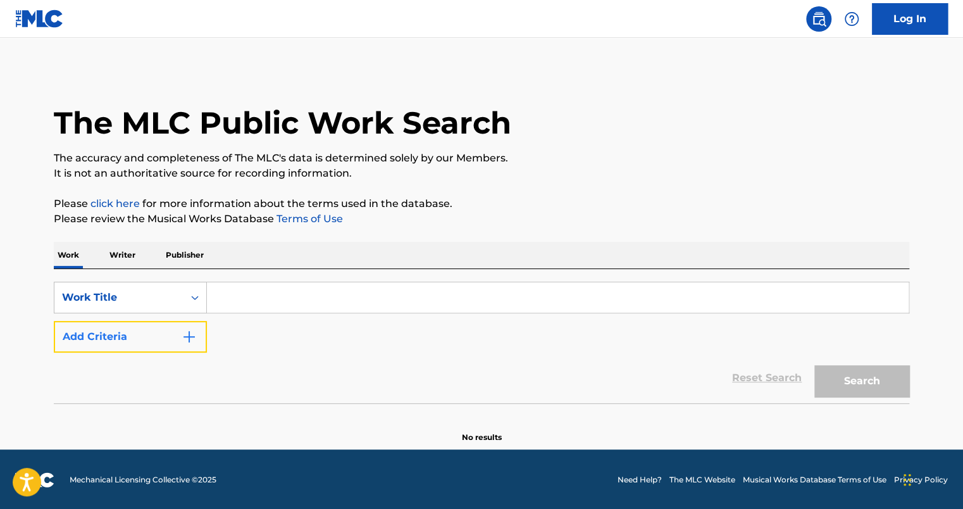
click at [180, 342] on button "Add Criteria" at bounding box center [130, 337] width 153 height 32
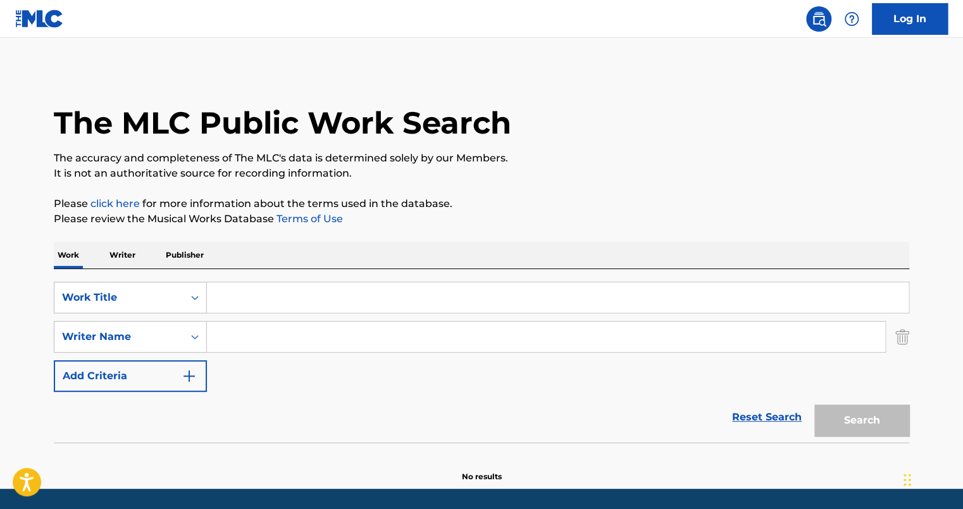
click at [242, 339] on input "Search Form" at bounding box center [546, 337] width 678 height 30
type input "van heusen"
click at [294, 311] on input "Search Form" at bounding box center [558, 297] width 702 height 30
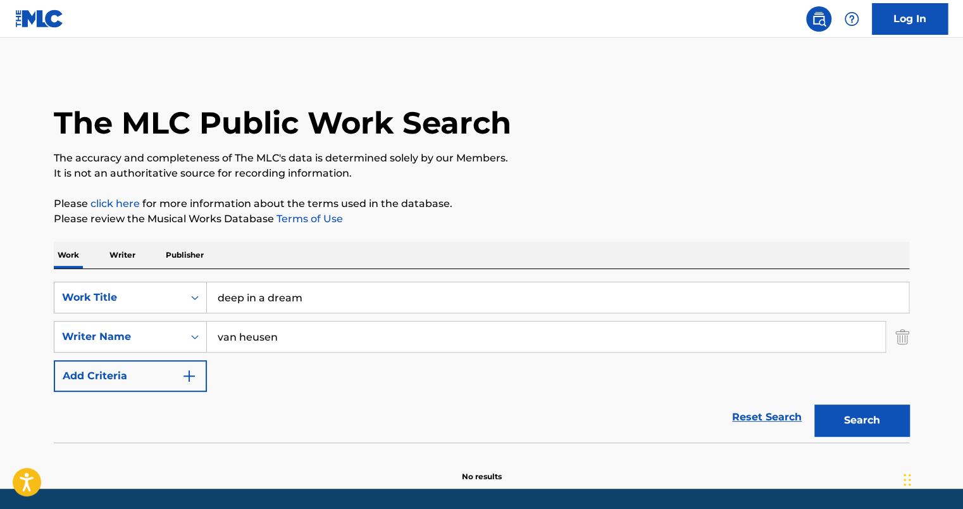
type input "deep in a dream"
click at [815, 404] on button "Search" at bounding box center [862, 420] width 95 height 32
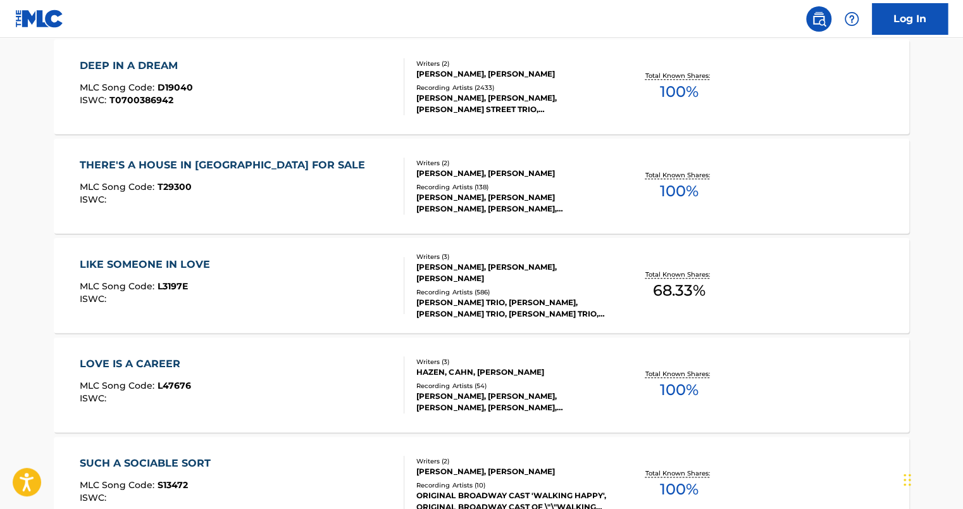
scroll to position [445, 0]
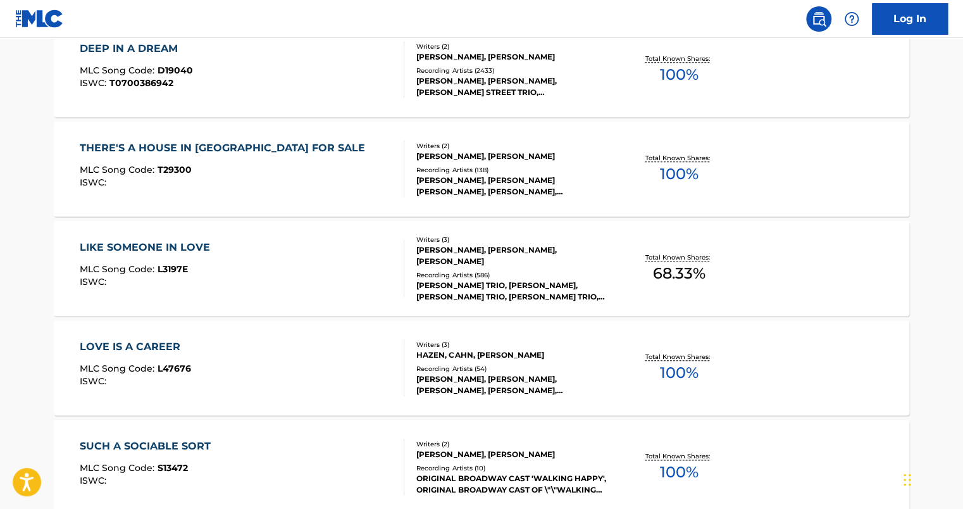
click at [125, 46] on div "DEEP IN A DREAM" at bounding box center [136, 48] width 113 height 15
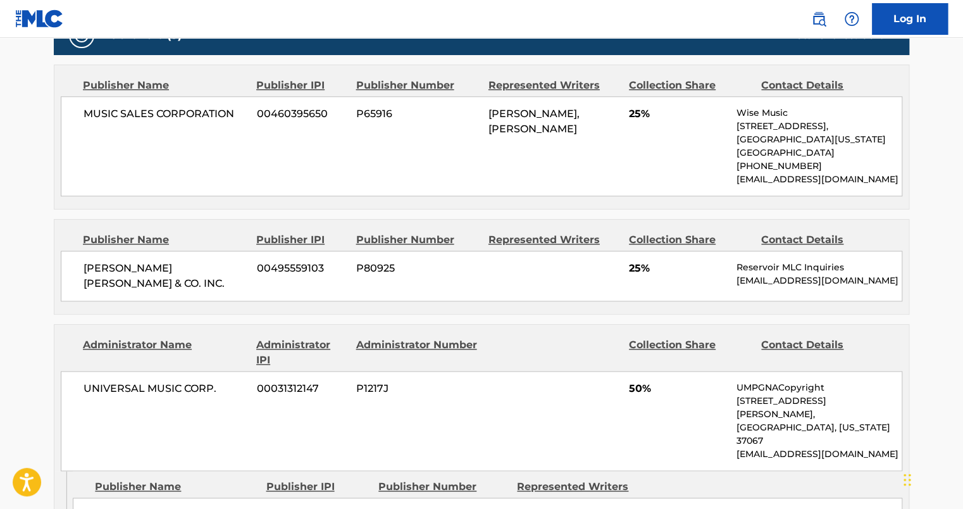
scroll to position [608, 0]
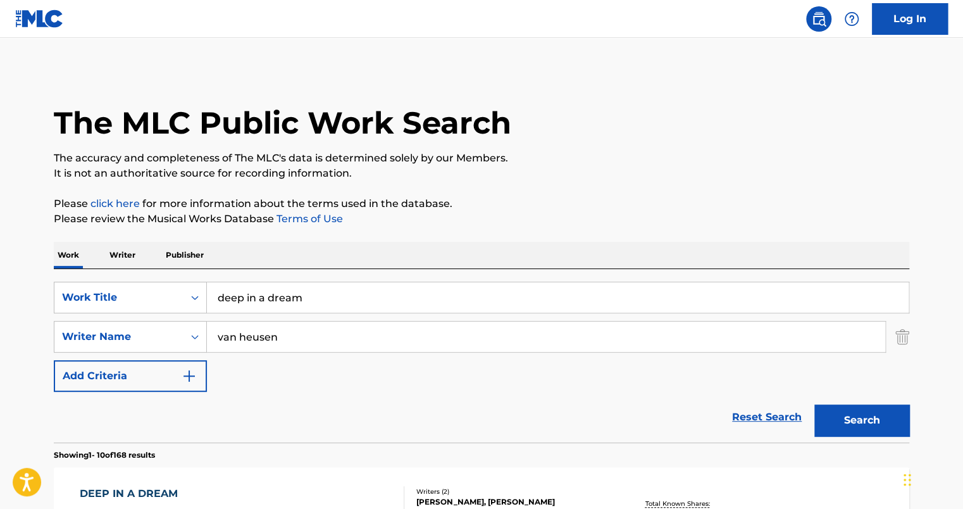
click at [327, 296] on input "deep in a dream" at bounding box center [558, 297] width 702 height 30
type input "d"
type input "good for nothin"
click at [815, 404] on button "Search" at bounding box center [862, 420] width 95 height 32
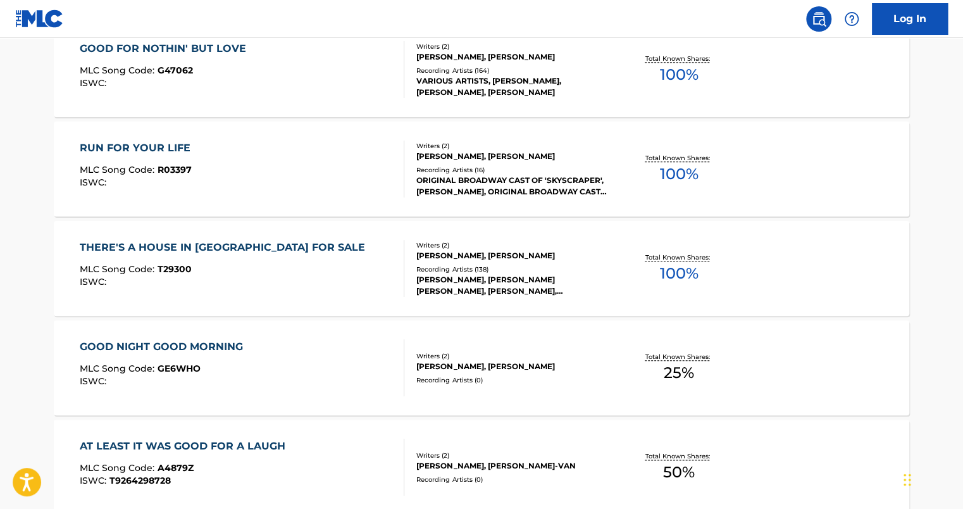
click at [168, 43] on div "GOOD FOR NOTHIN' BUT LOVE" at bounding box center [166, 48] width 173 height 15
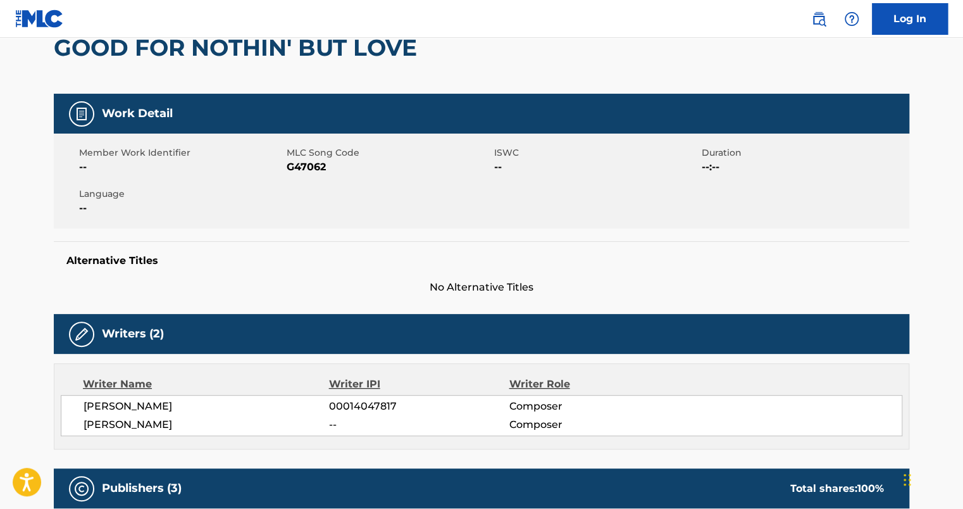
scroll to position [127, 0]
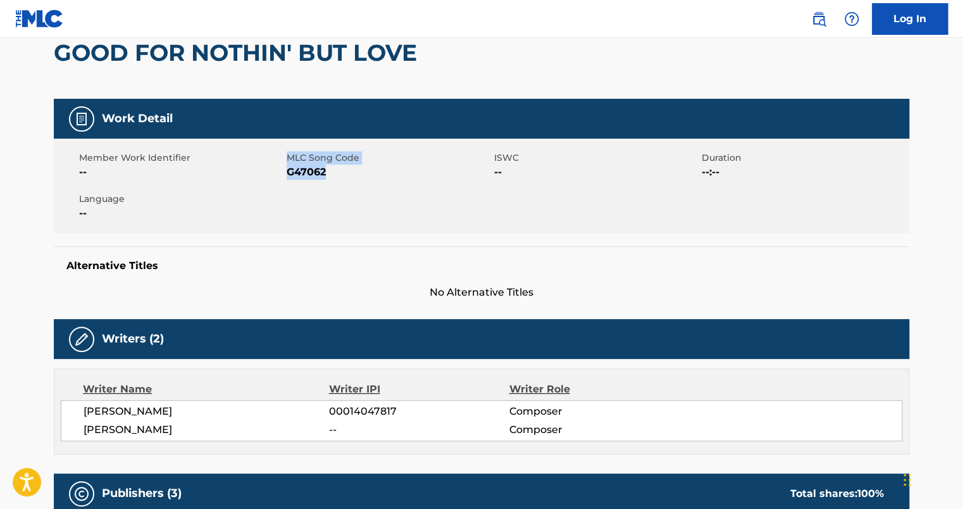
drag, startPoint x: 284, startPoint y: 170, endPoint x: 325, endPoint y: 178, distance: 42.5
click at [325, 178] on div "Member Work Identifier -- MLC Song Code G47062 ISWC -- Duration --:-- Language …" at bounding box center [482, 186] width 856 height 95
click at [325, 178] on span "G47062" at bounding box center [389, 172] width 204 height 15
click at [335, 177] on span "G47062" at bounding box center [389, 172] width 204 height 15
drag, startPoint x: 332, startPoint y: 175, endPoint x: 289, endPoint y: 175, distance: 43.0
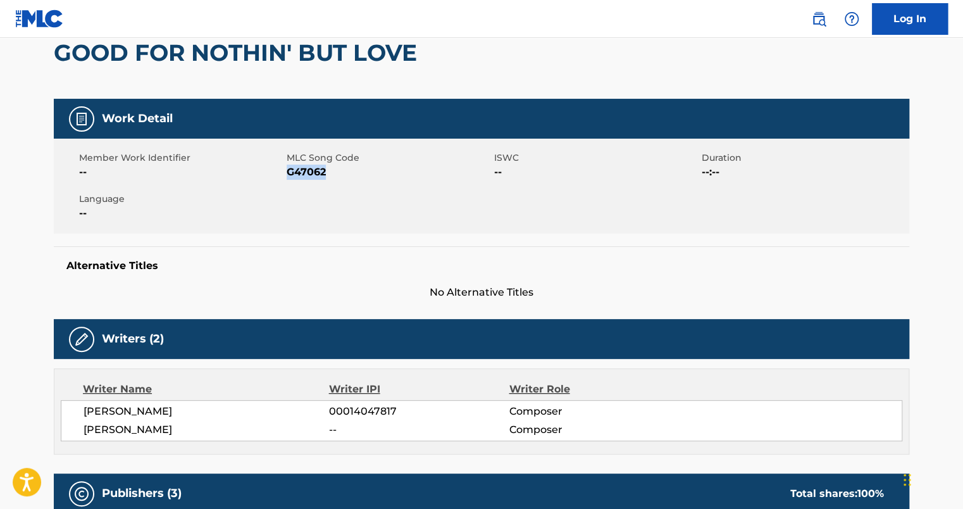
click at [289, 175] on span "G47062" at bounding box center [389, 172] width 204 height 15
copy span "G47062"
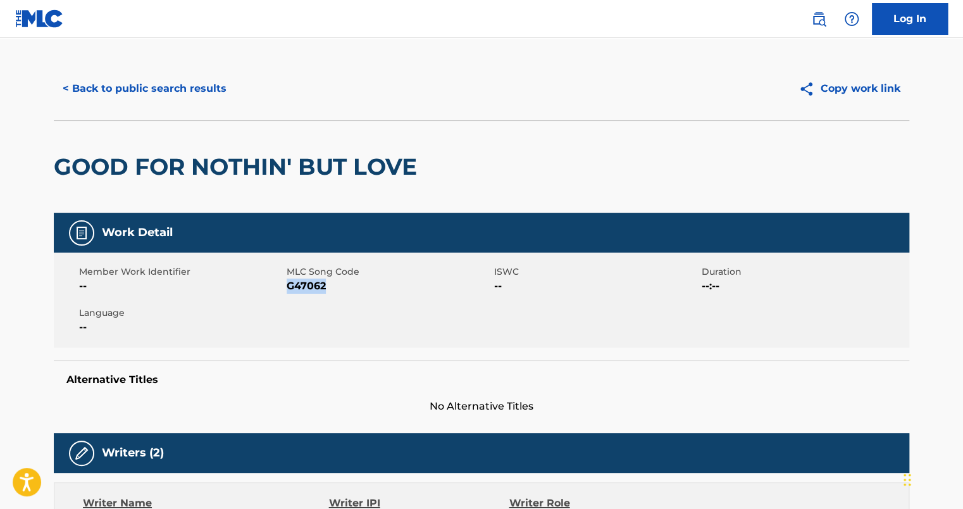
scroll to position [0, 0]
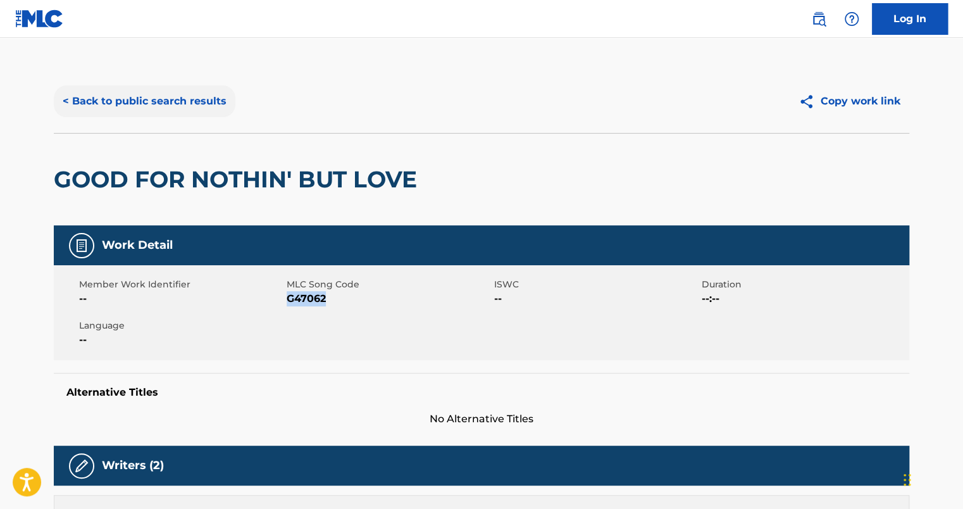
click at [100, 97] on button "< Back to public search results" at bounding box center [145, 101] width 182 height 32
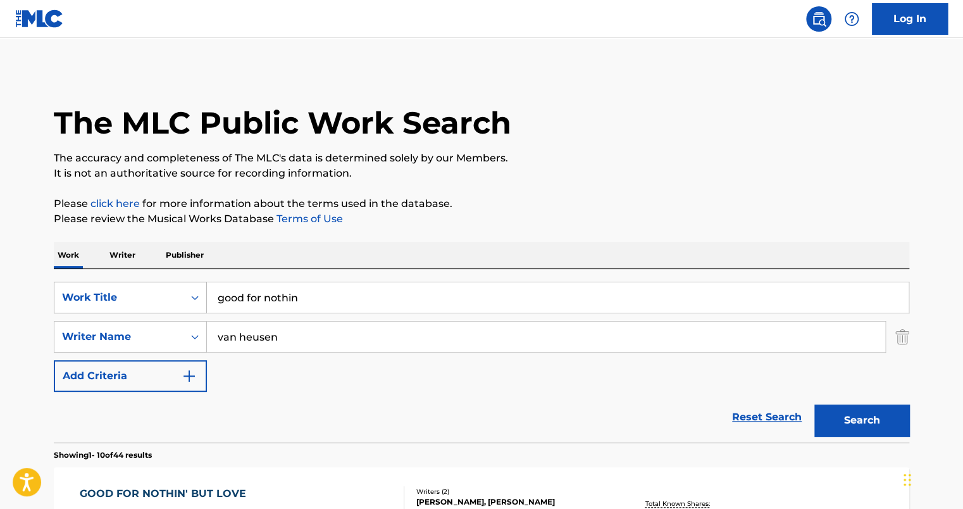
drag, startPoint x: 331, startPoint y: 303, endPoint x: 162, endPoint y: 295, distance: 169.2
click at [162, 295] on div "SearchWithCriteria2a9a376e-b43d-420e-8fbd-6ae482d1325e Work Title good for noth…" at bounding box center [482, 298] width 856 height 32
type input "heaven can wait"
click at [815, 404] on button "Search" at bounding box center [862, 420] width 95 height 32
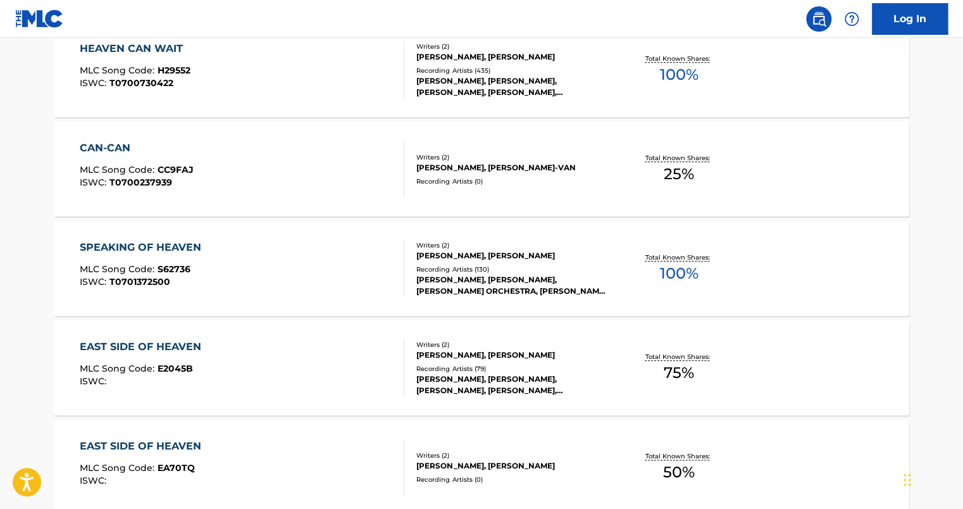
click at [124, 47] on div "HEAVEN CAN WAIT" at bounding box center [135, 48] width 111 height 15
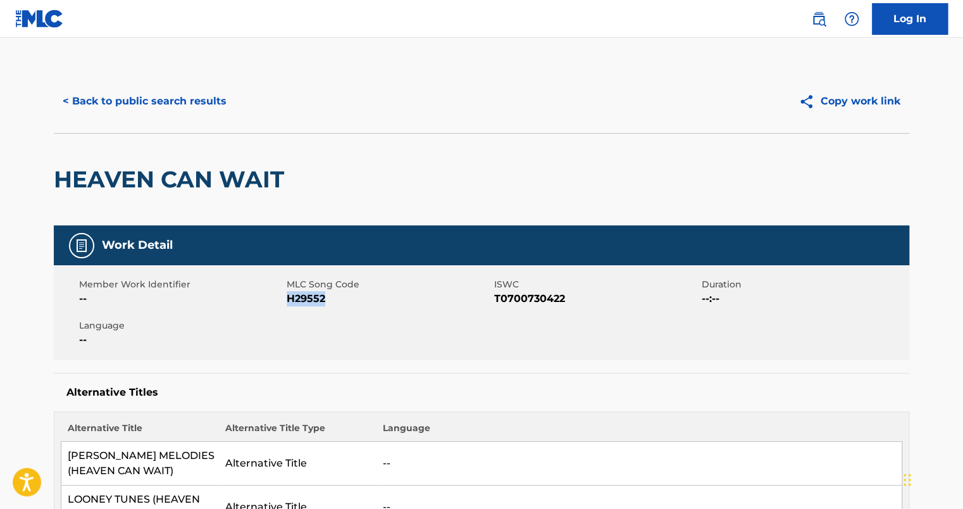
drag, startPoint x: 288, startPoint y: 297, endPoint x: 325, endPoint y: 303, distance: 37.1
click at [325, 303] on span "H29552" at bounding box center [389, 298] width 204 height 15
copy span "H29552"
click at [111, 98] on button "< Back to public search results" at bounding box center [145, 101] width 182 height 32
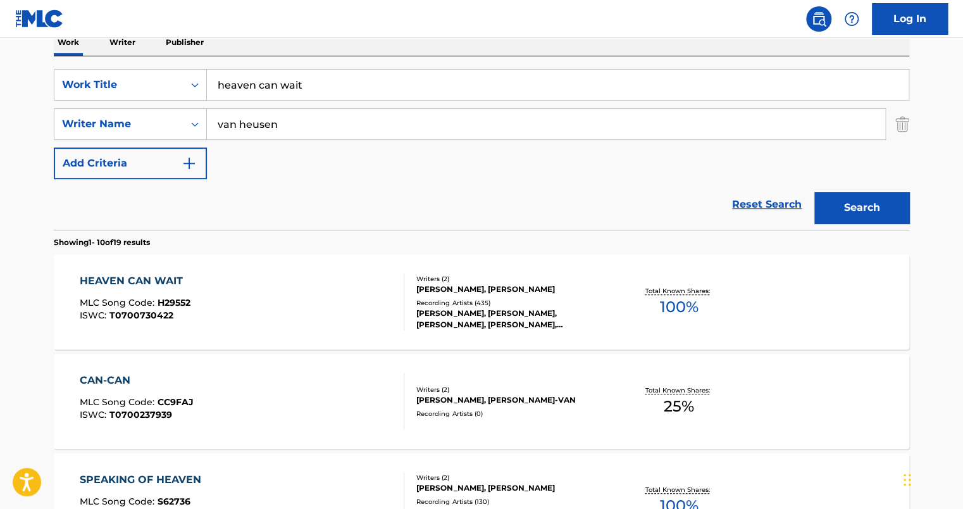
scroll to position [144, 0]
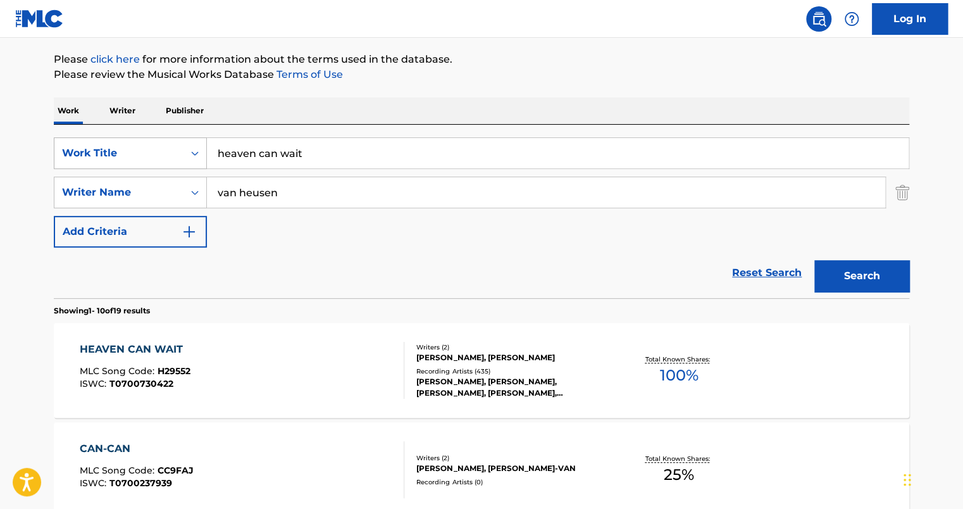
drag, startPoint x: 368, startPoint y: 151, endPoint x: 72, endPoint y: 148, distance: 296.2
click at [72, 148] on div "SearchWithCriteria2a9a376e-b43d-420e-8fbd-6ae482d1325e Work Title heaven can wa…" at bounding box center [482, 153] width 856 height 32
paste input "I Live A Little While"
type input "I Live A Little While"
click at [815, 260] on button "Search" at bounding box center [862, 276] width 95 height 32
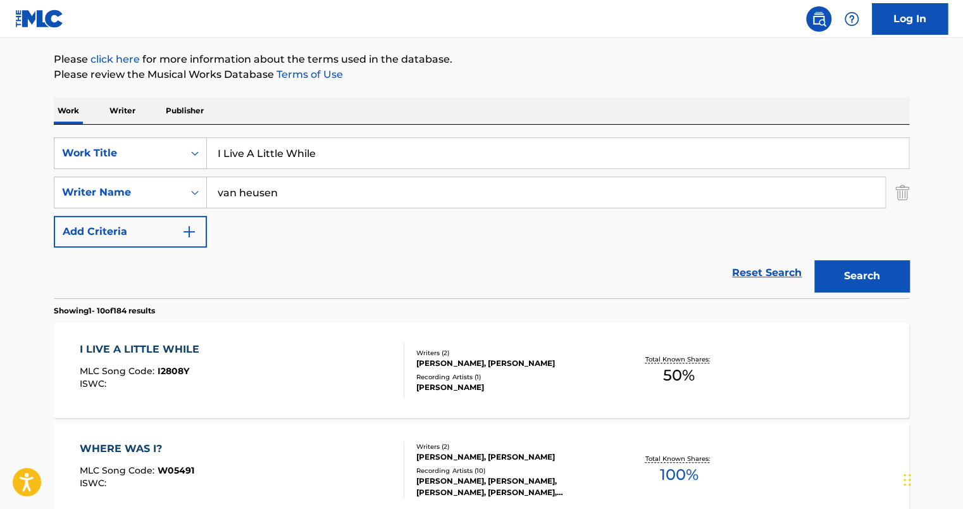
click at [153, 343] on div "I LIVE A LITTLE WHILE" at bounding box center [143, 349] width 126 height 15
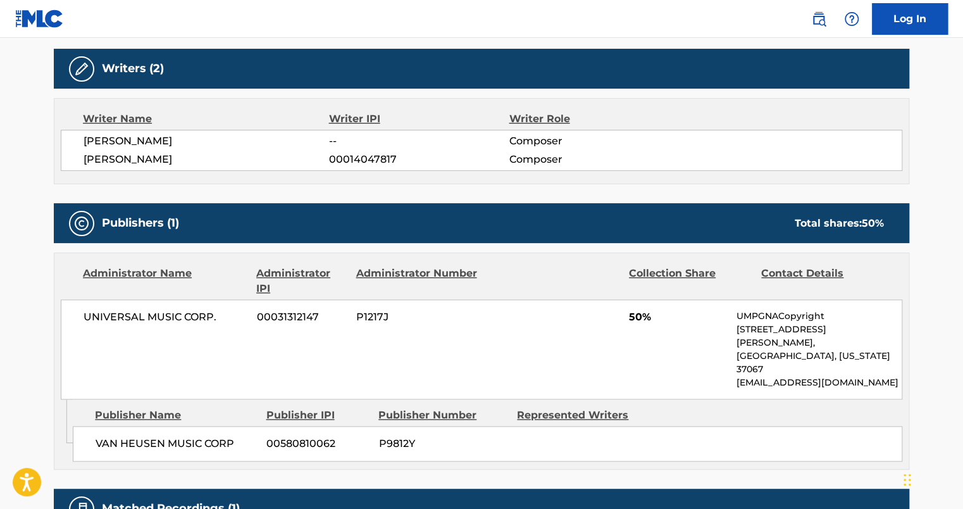
scroll to position [405, 0]
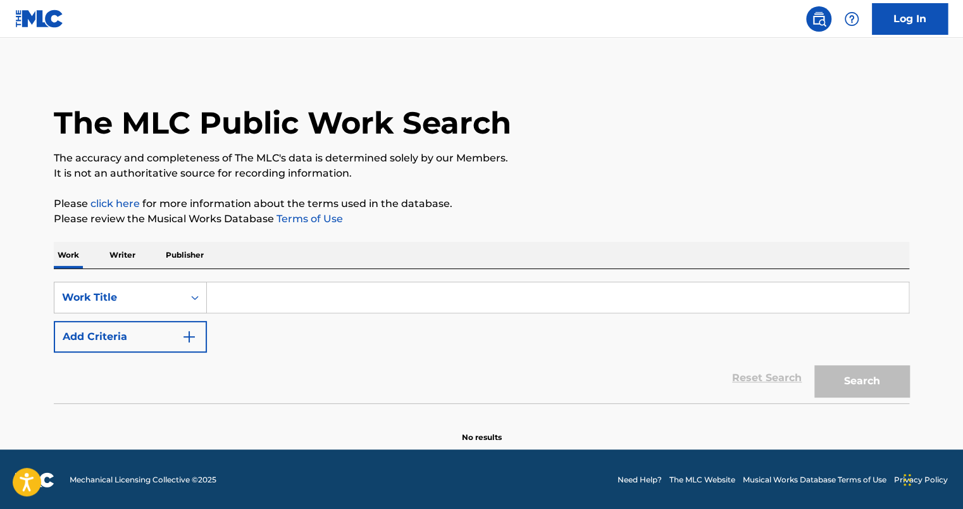
click at [253, 299] on input "Search Form" at bounding box center [558, 297] width 702 height 30
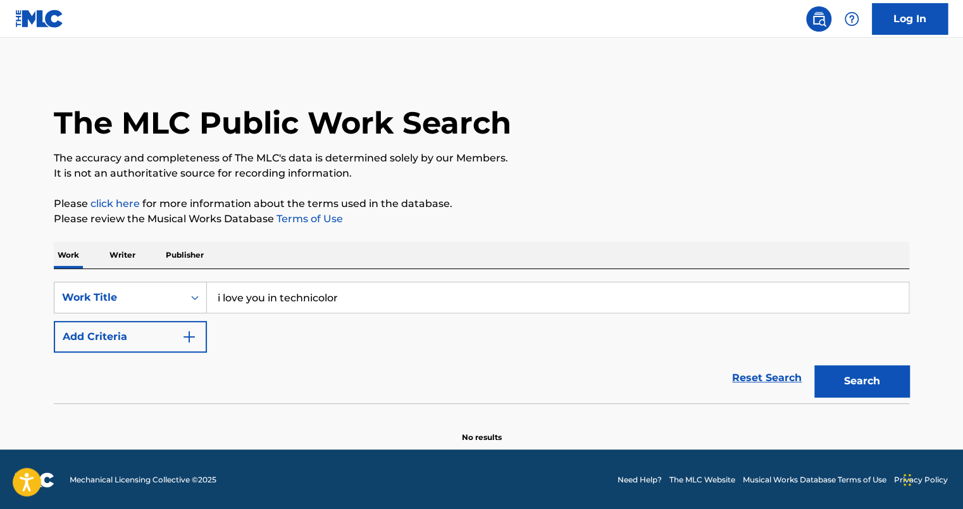
type input "i love you in technicolor"
click at [54, 321] on button "Add Criteria" at bounding box center [130, 337] width 153 height 32
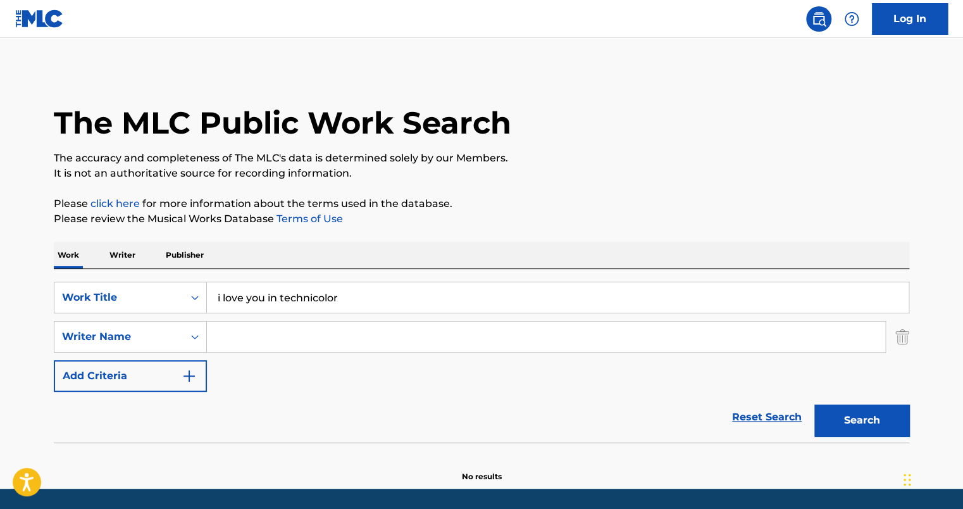
click at [266, 334] on input "Search Form" at bounding box center [546, 337] width 678 height 30
type input "van heusen"
click at [815, 404] on button "Search" at bounding box center [862, 420] width 95 height 32
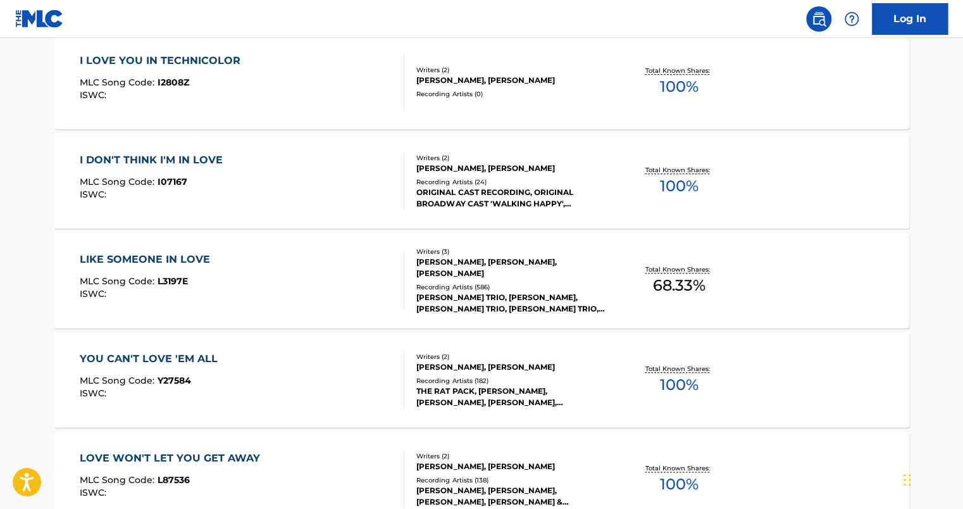
scroll to position [445, 0]
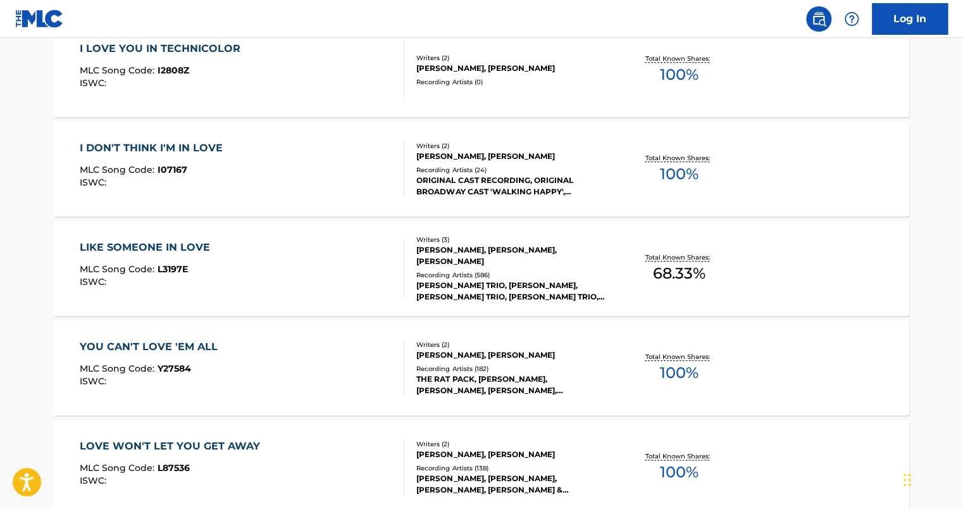
click at [208, 47] on div "I LOVE YOU IN TECHNICOLOR" at bounding box center [163, 48] width 167 height 15
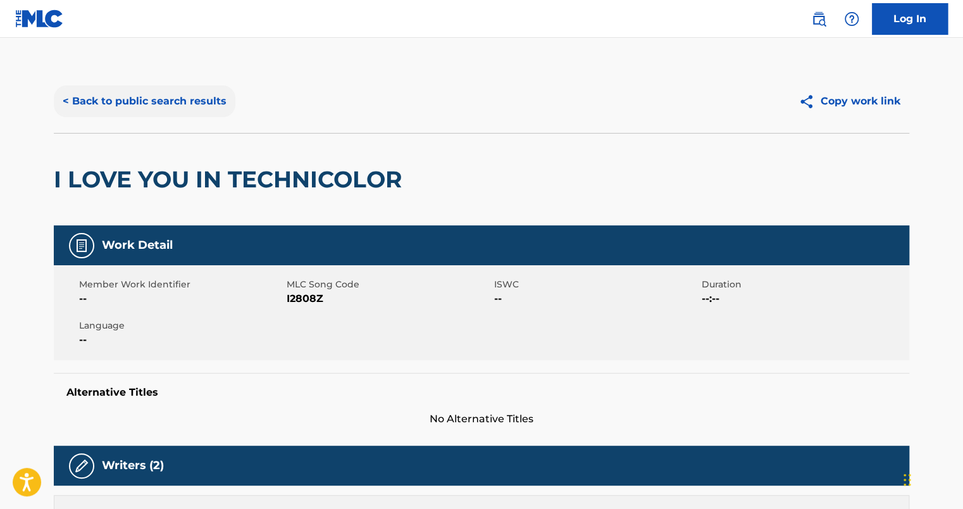
click at [91, 109] on button "< Back to public search results" at bounding box center [145, 101] width 182 height 32
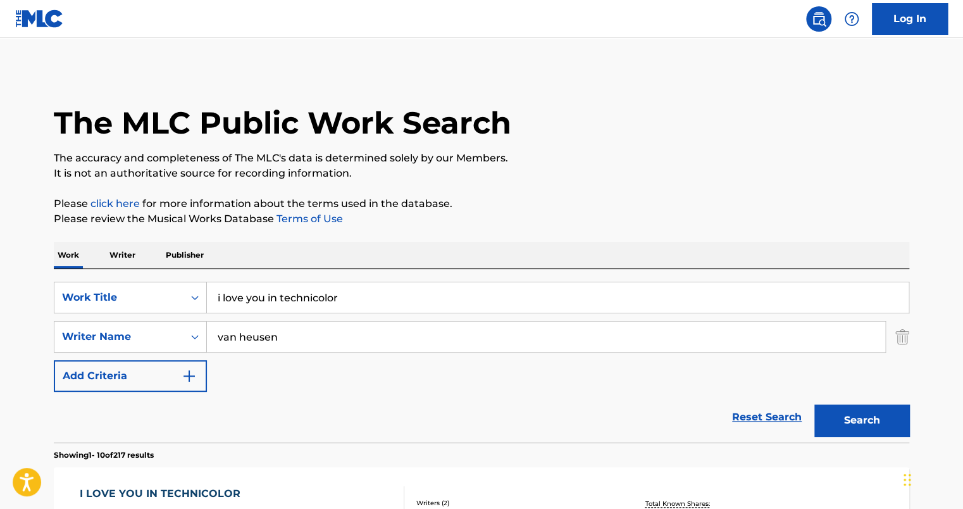
drag, startPoint x: 297, startPoint y: 304, endPoint x: 335, endPoint y: 300, distance: 38.2
click at [335, 300] on input "i love you in technicolor" at bounding box center [558, 297] width 702 height 30
drag, startPoint x: 378, startPoint y: 296, endPoint x: 170, endPoint y: 309, distance: 208.6
click at [170, 309] on div "SearchWithCriteriae4f7b818-4c47-4949-a191-7f675b804085 Work Title i love you in…" at bounding box center [482, 298] width 856 height 32
type input "loves a [PERSON_NAME]"
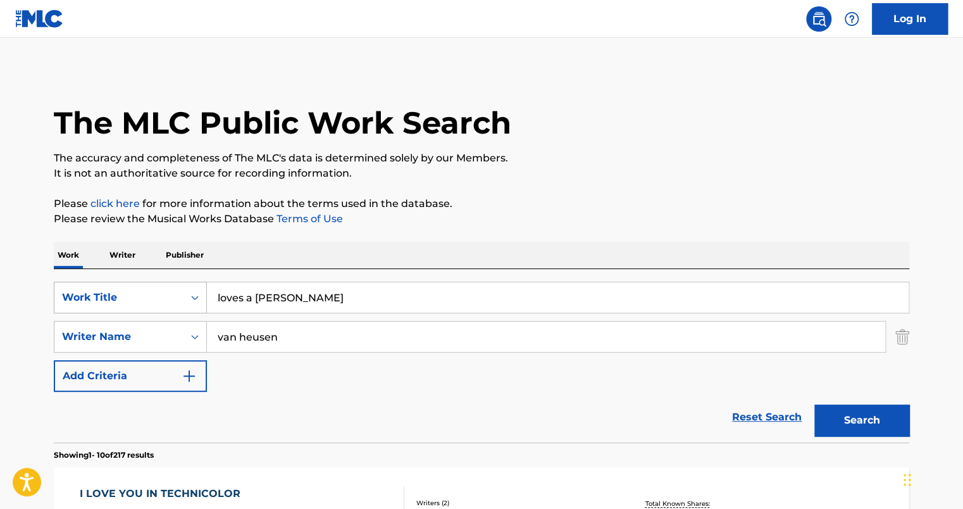
click at [815, 404] on button "Search" at bounding box center [862, 420] width 95 height 32
click at [138, 493] on div "LOVE'S A [PERSON_NAME]" at bounding box center [154, 493] width 149 height 15
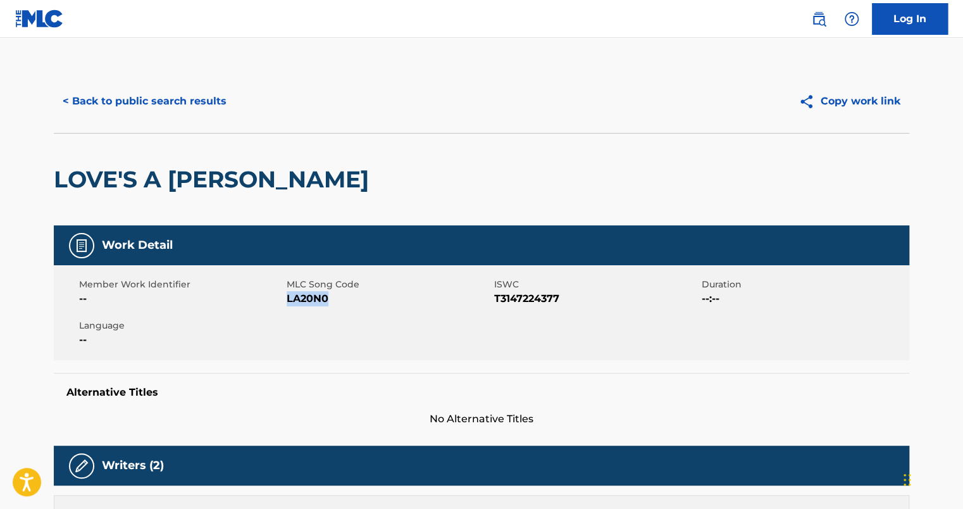
drag, startPoint x: 327, startPoint y: 297, endPoint x: 287, endPoint y: 296, distance: 39.9
click at [287, 296] on span "LA20N0" at bounding box center [389, 298] width 204 height 15
copy span "LA20N0"
click at [101, 99] on button "< Back to public search results" at bounding box center [145, 101] width 182 height 32
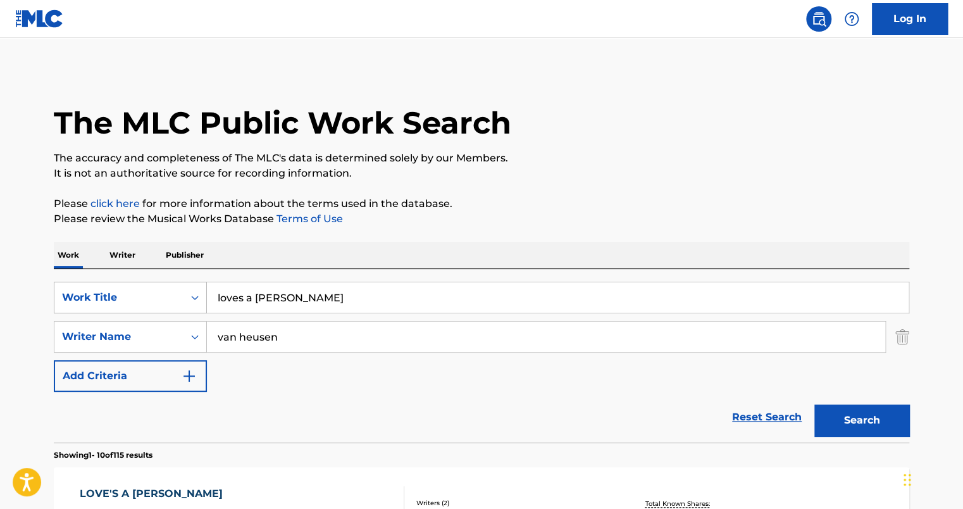
drag, startPoint x: 308, startPoint y: 296, endPoint x: 205, endPoint y: 296, distance: 102.5
click at [205, 296] on div "SearchWithCriteriae4f7b818-4c47-4949-a191-7f675b804085 Work Title loves a [PERS…" at bounding box center [482, 298] width 856 height 32
type input "all this and heaven"
click at [815, 404] on button "Search" at bounding box center [862, 420] width 95 height 32
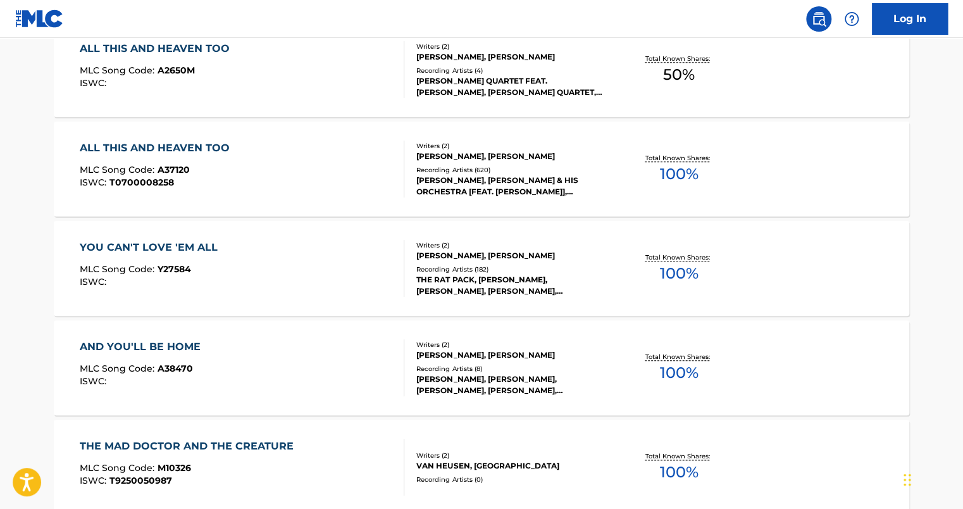
scroll to position [291, 0]
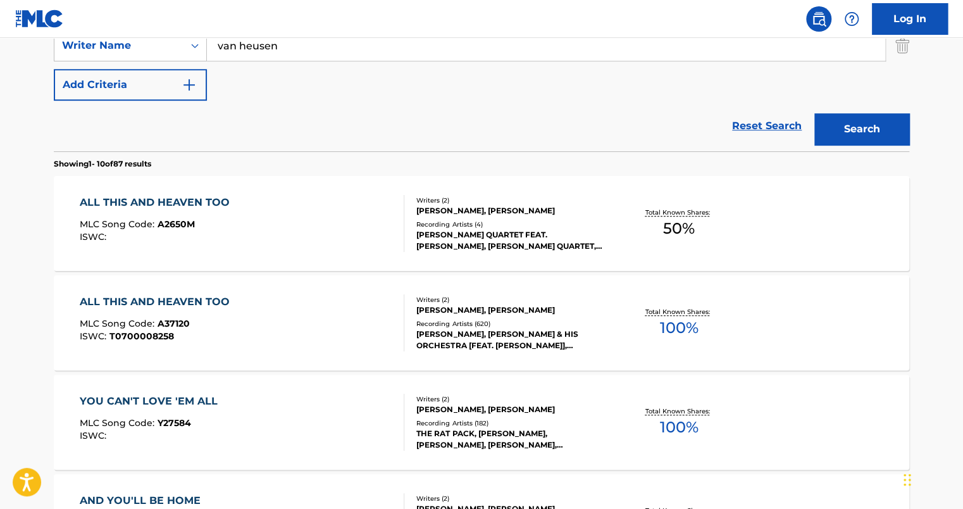
click at [175, 199] on div "ALL THIS AND HEAVEN TOO" at bounding box center [158, 202] width 156 height 15
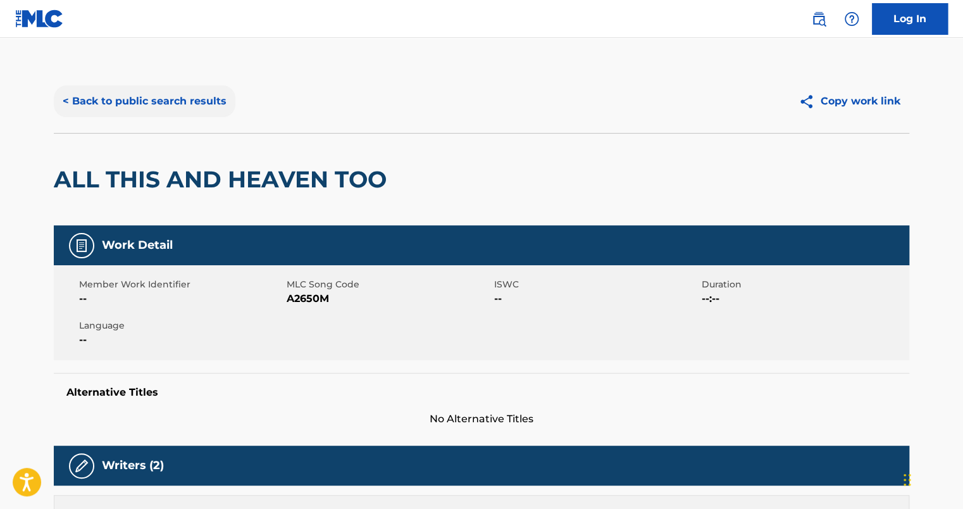
click at [84, 98] on button "< Back to public search results" at bounding box center [145, 101] width 182 height 32
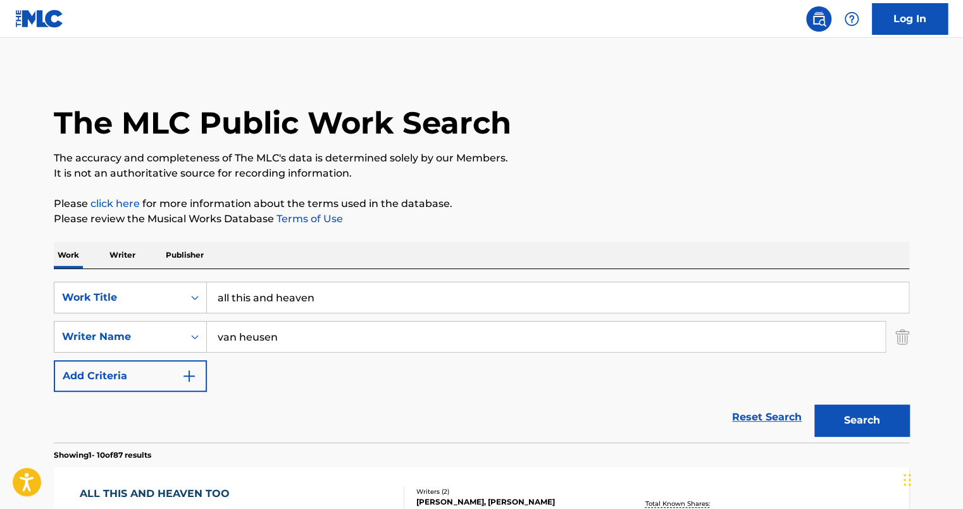
scroll to position [363, 0]
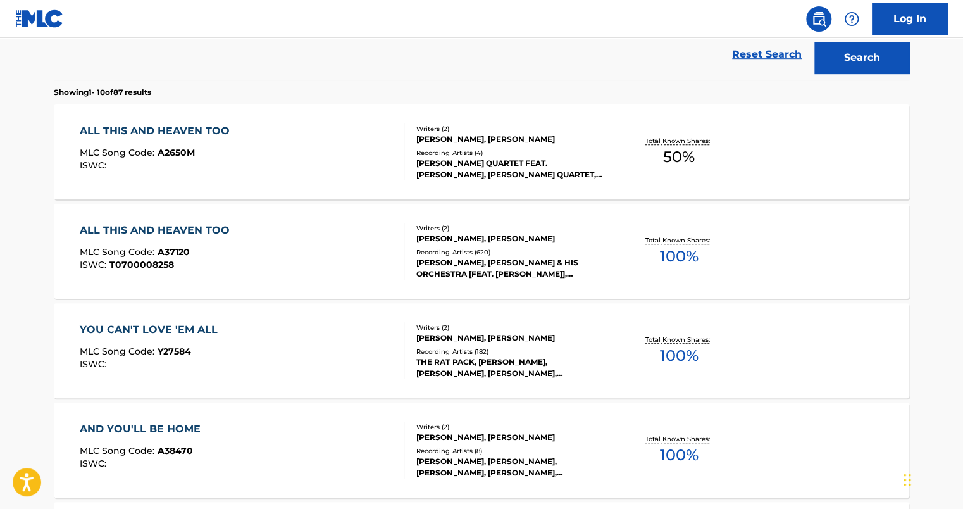
click at [177, 224] on div "ALL THIS AND HEAVEN TOO" at bounding box center [158, 230] width 156 height 15
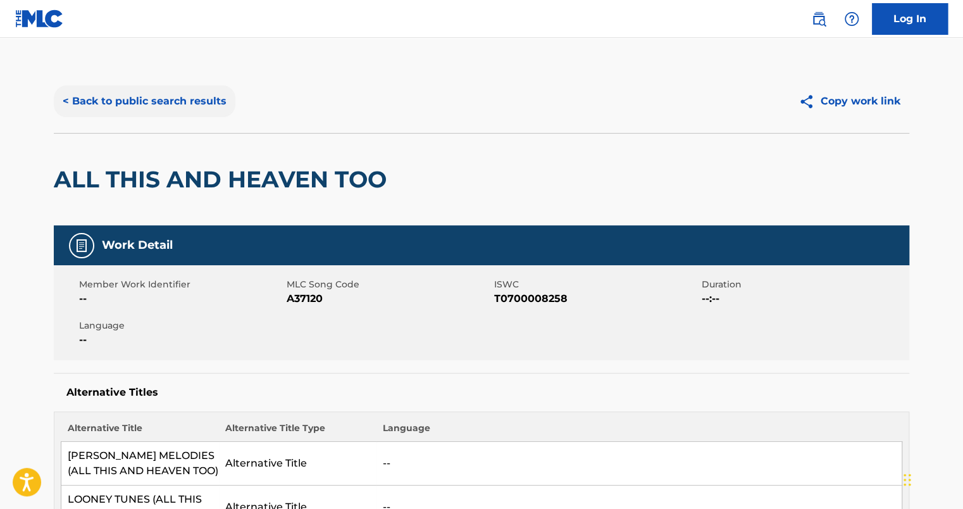
click at [106, 102] on button "< Back to public search results" at bounding box center [145, 101] width 182 height 32
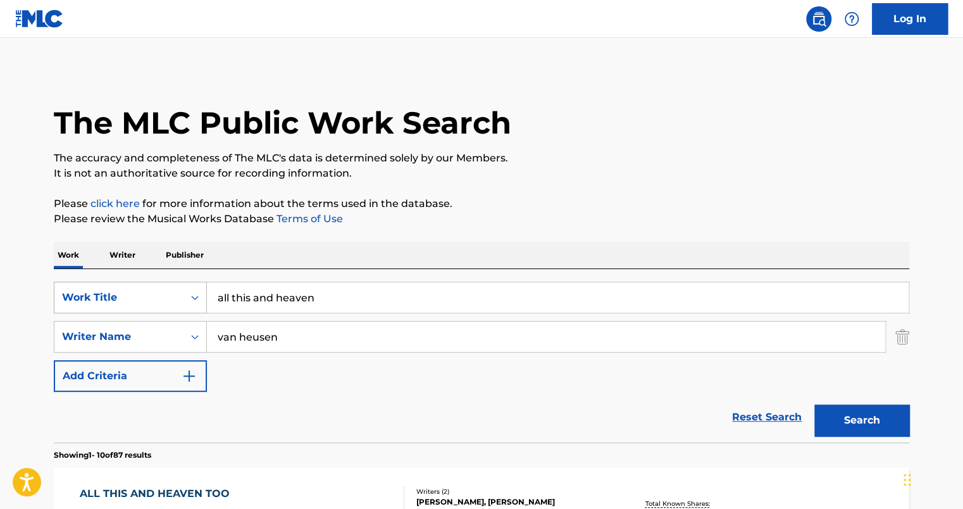
drag, startPoint x: 322, startPoint y: 300, endPoint x: 204, endPoint y: 297, distance: 117.8
click at [204, 297] on div "SearchWithCriteriae4f7b818-4c47-4949-a191-7f675b804085 Work Title all this and …" at bounding box center [482, 298] width 856 height 32
type input "oh you crazy moon"
click at [815, 404] on button "Search" at bounding box center [862, 420] width 95 height 32
click at [773, 299] on input "oh you crazy moon" at bounding box center [558, 297] width 702 height 30
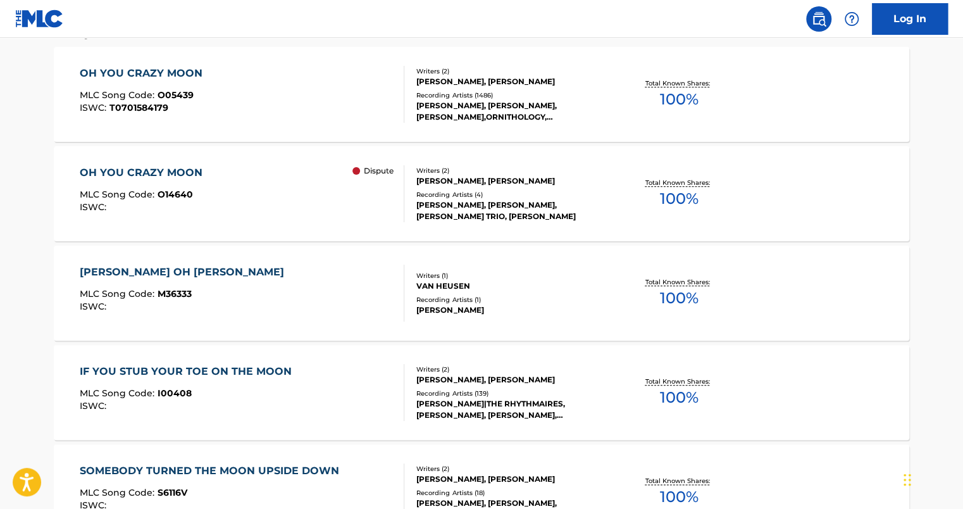
scroll to position [445, 0]
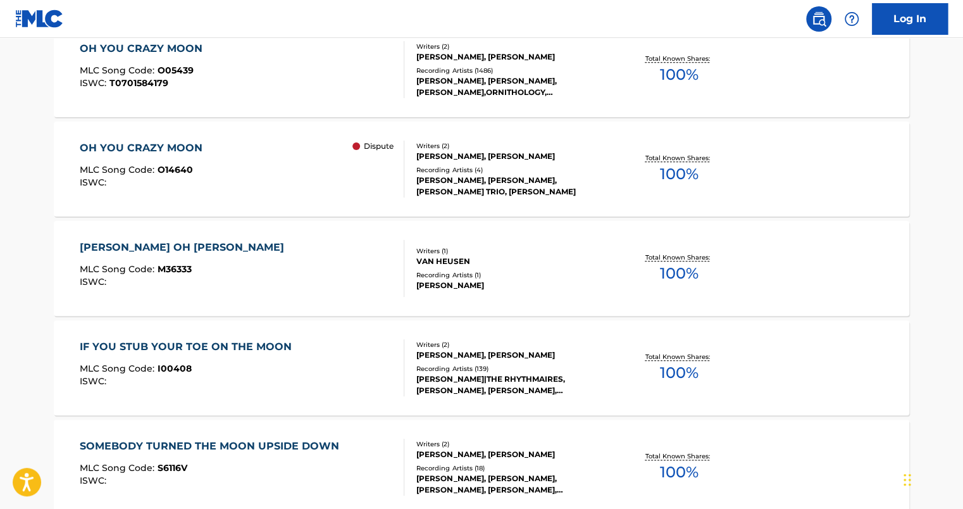
click at [154, 144] on div "OH YOU CRAZY MOON" at bounding box center [144, 148] width 129 height 15
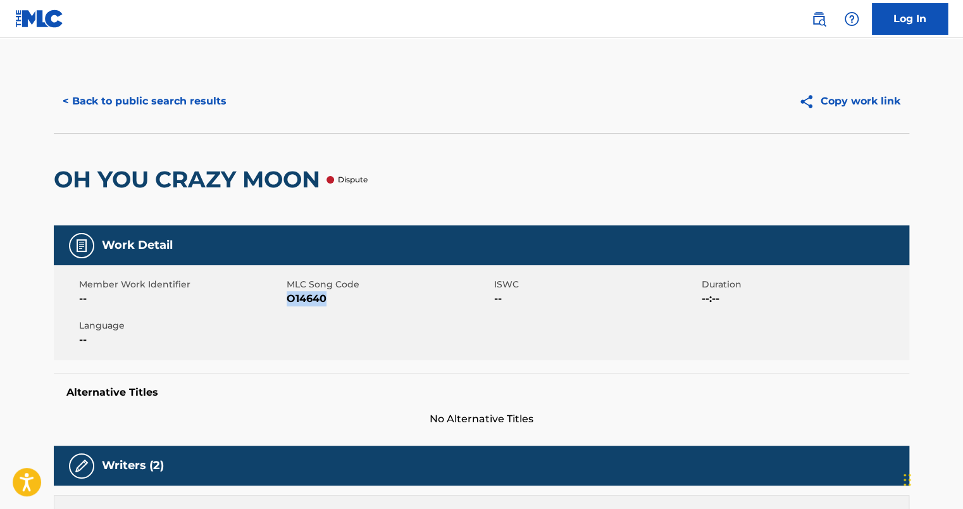
drag, startPoint x: 326, startPoint y: 299, endPoint x: 286, endPoint y: 298, distance: 39.9
click at [287, 298] on span "O14640" at bounding box center [389, 298] width 204 height 15
copy span "O14640"
click at [158, 106] on button "< Back to public search results" at bounding box center [145, 101] width 182 height 32
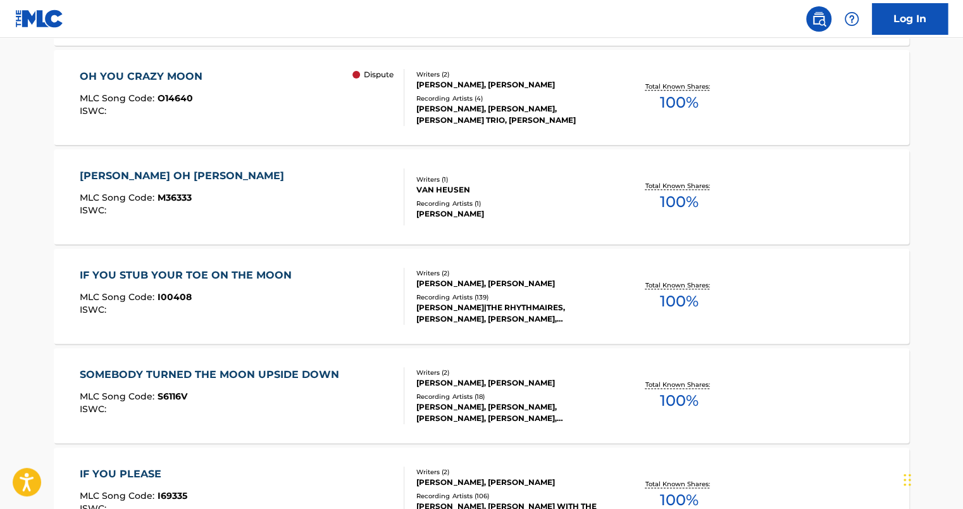
scroll to position [72, 0]
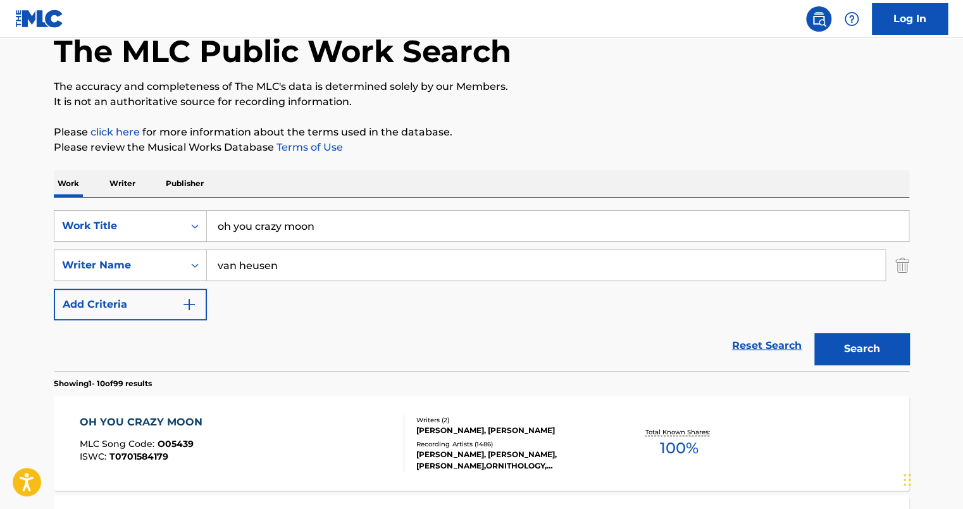
click at [140, 422] on div "OH YOU CRAZY MOON" at bounding box center [144, 422] width 129 height 15
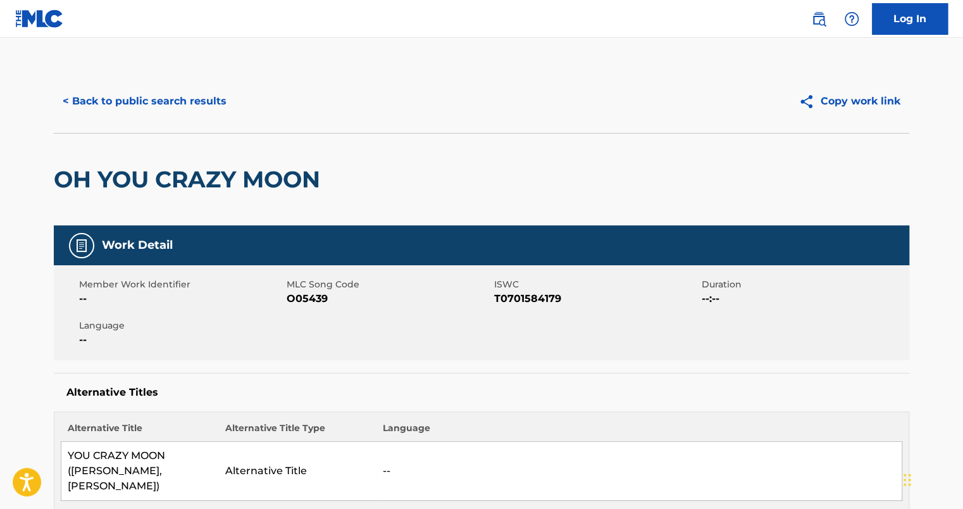
click at [596, 403] on div "Alternative Titles Alternative Title Alternative Title Type Language YOU CRAZY …" at bounding box center [482, 443] width 856 height 141
drag, startPoint x: 325, startPoint y: 299, endPoint x: 289, endPoint y: 299, distance: 36.1
click at [289, 299] on span "O05439" at bounding box center [389, 298] width 204 height 15
copy span "O05439"
click at [134, 99] on button "< Back to public search results" at bounding box center [145, 101] width 182 height 32
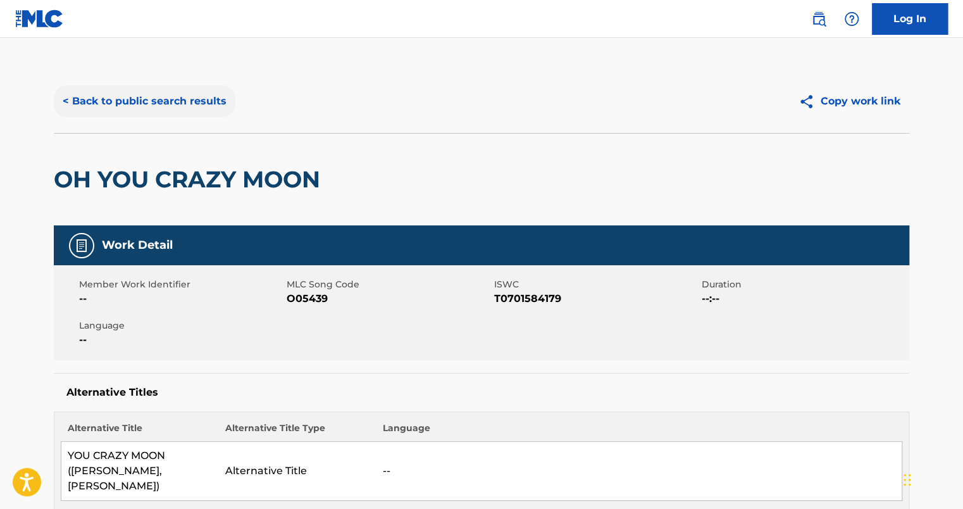
scroll to position [72, 0]
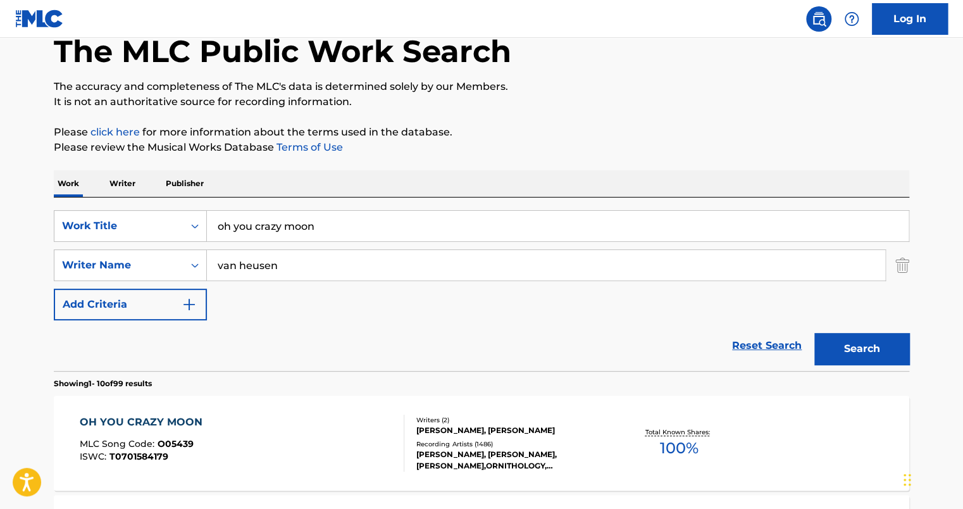
drag, startPoint x: 354, startPoint y: 229, endPoint x: 218, endPoint y: 225, distance: 136.1
click at [218, 225] on input "oh you crazy moon" at bounding box center [558, 226] width 702 height 30
type input "so help me"
click at [815, 333] on button "Search" at bounding box center [862, 349] width 95 height 32
click at [167, 420] on div "SO HELP ME ( IF I DON'T LOVE YOU )" at bounding box center [182, 422] width 204 height 15
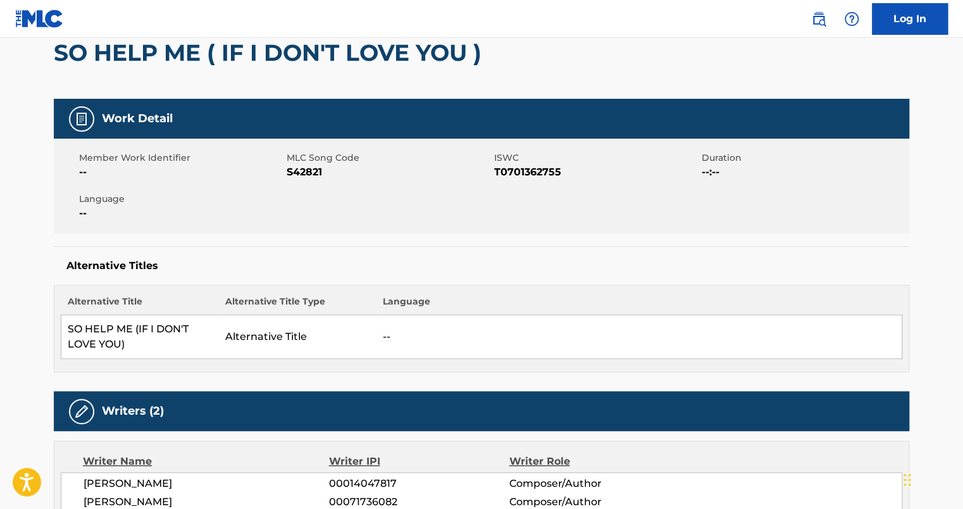
scroll to position [101, 0]
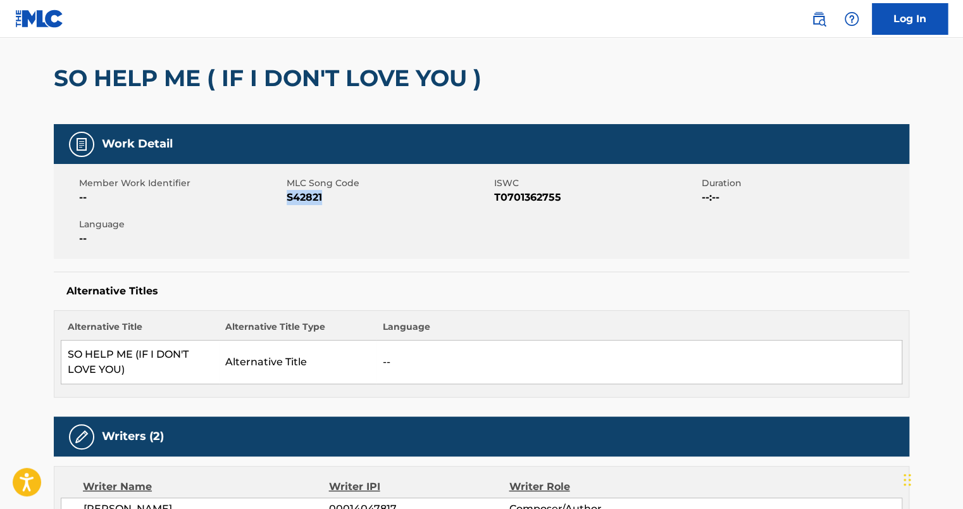
drag, startPoint x: 322, startPoint y: 194, endPoint x: 287, endPoint y: 200, distance: 35.3
click at [287, 200] on span "S42821" at bounding box center [389, 197] width 204 height 15
copy span "S42821"
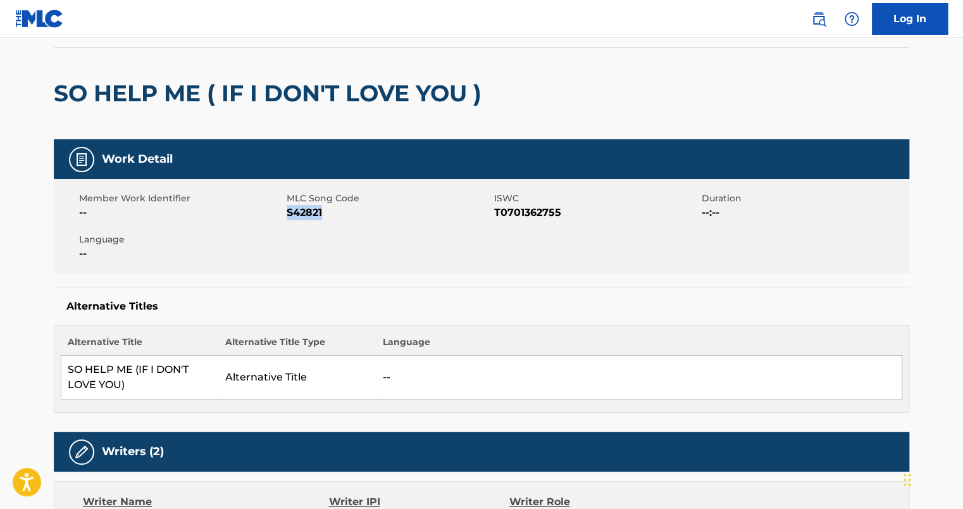
scroll to position [91, 0]
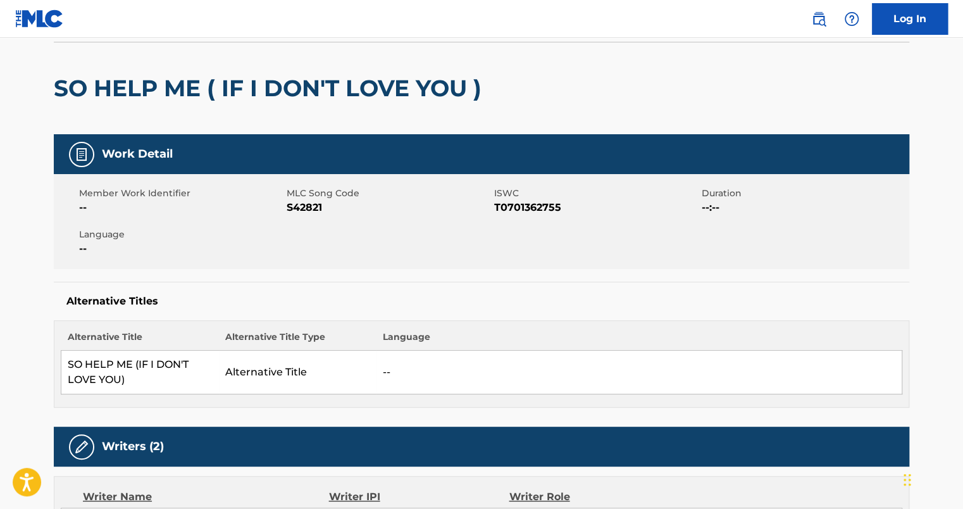
scroll to position [72, 0]
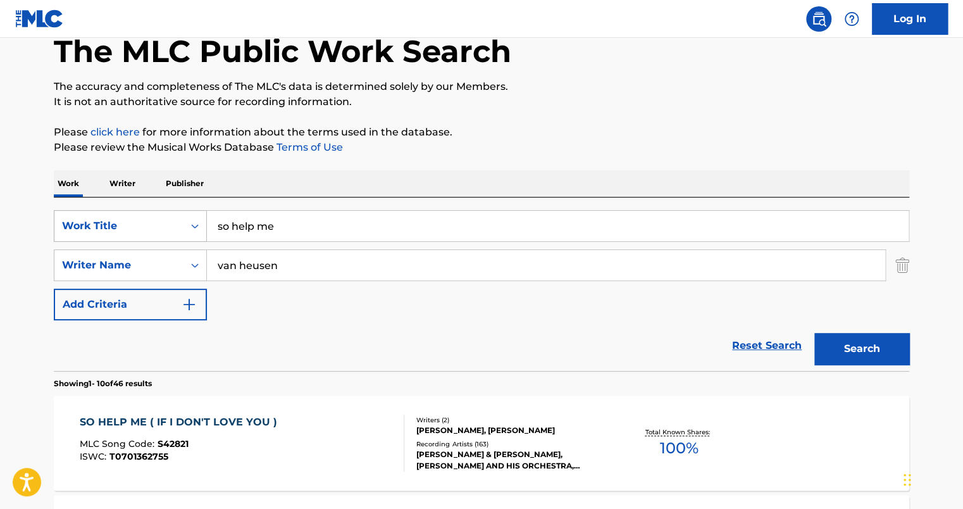
drag, startPoint x: 297, startPoint y: 228, endPoint x: 175, endPoint y: 210, distance: 123.4
click at [175, 210] on div "SearchWithCriteriae4f7b818-4c47-4949-a191-7f675b804085 Work Title so help me" at bounding box center [482, 226] width 856 height 32
type input "r"
type input "this is madness"
click at [815, 333] on button "Search" at bounding box center [862, 349] width 95 height 32
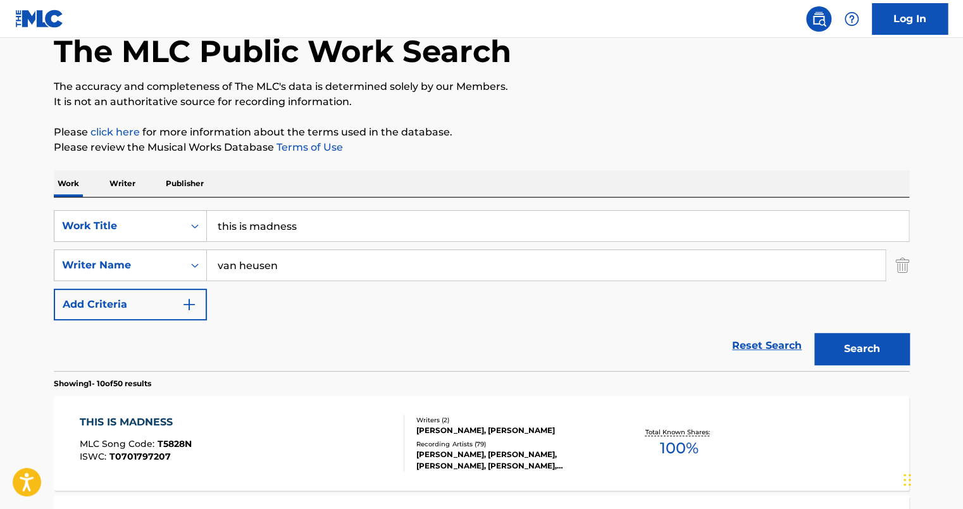
click at [137, 419] on div "THIS IS MADNESS" at bounding box center [136, 422] width 112 height 15
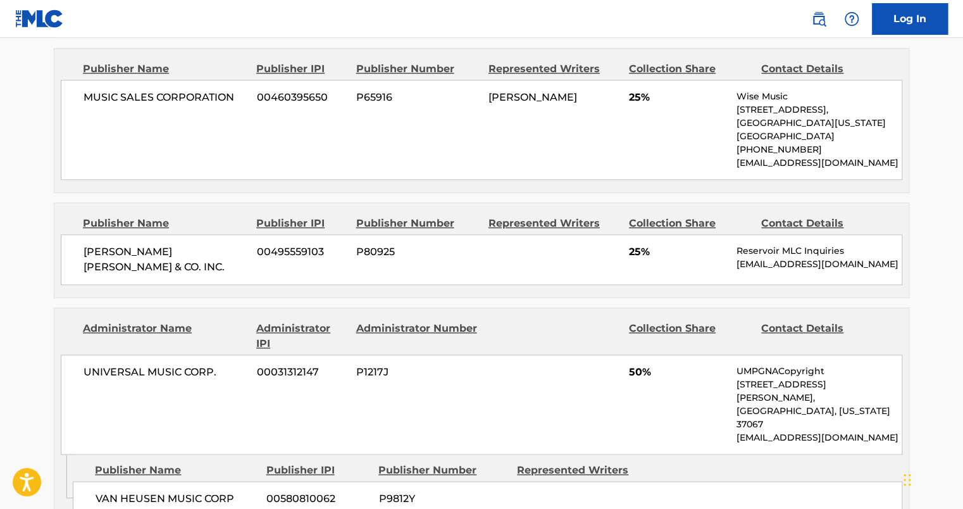
scroll to position [684, 0]
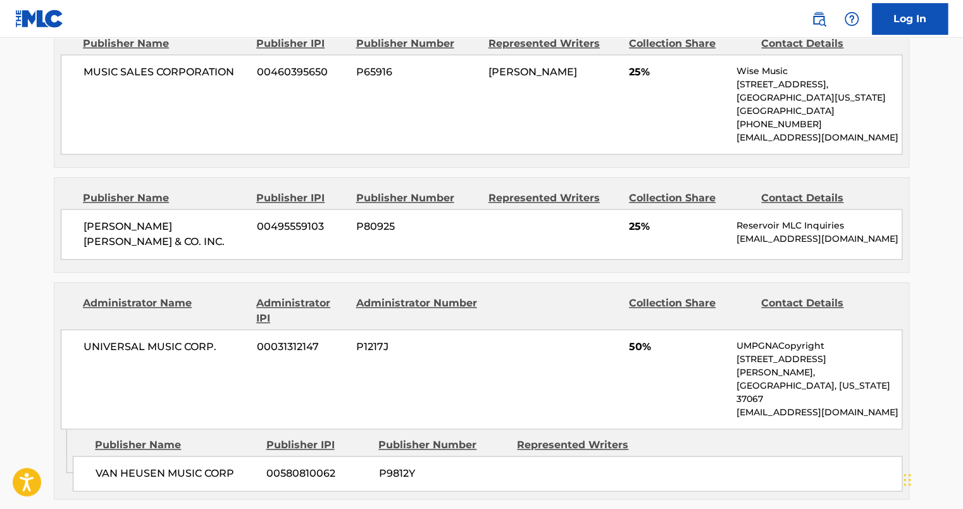
scroll to position [72, 0]
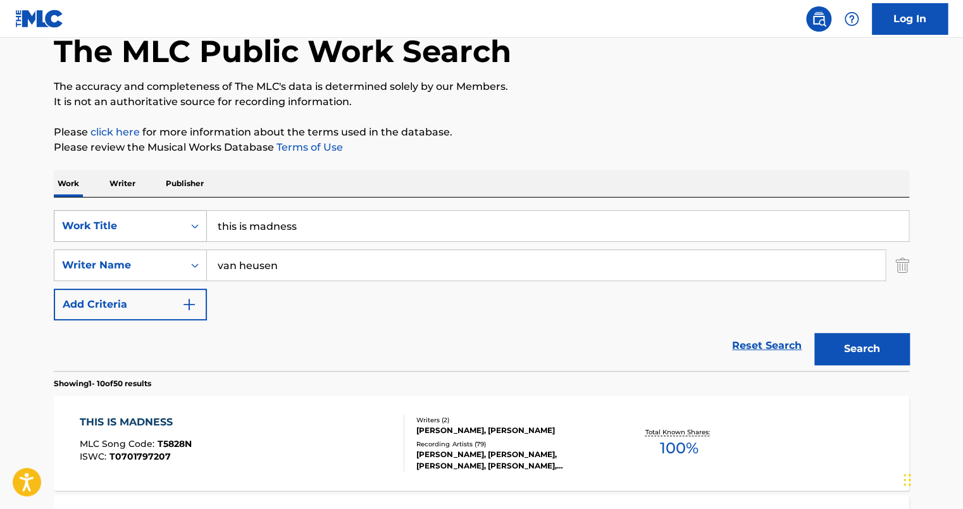
drag, startPoint x: 339, startPoint y: 223, endPoint x: 174, endPoint y: 218, distance: 165.2
click at [174, 218] on div "SearchWithCriteriae4f7b818-4c47-4949-a191-7f675b804085 Work Title this is madne…" at bounding box center [482, 226] width 856 height 32
type input "when a fella"
click at [815, 333] on button "Search" at bounding box center [862, 349] width 95 height 32
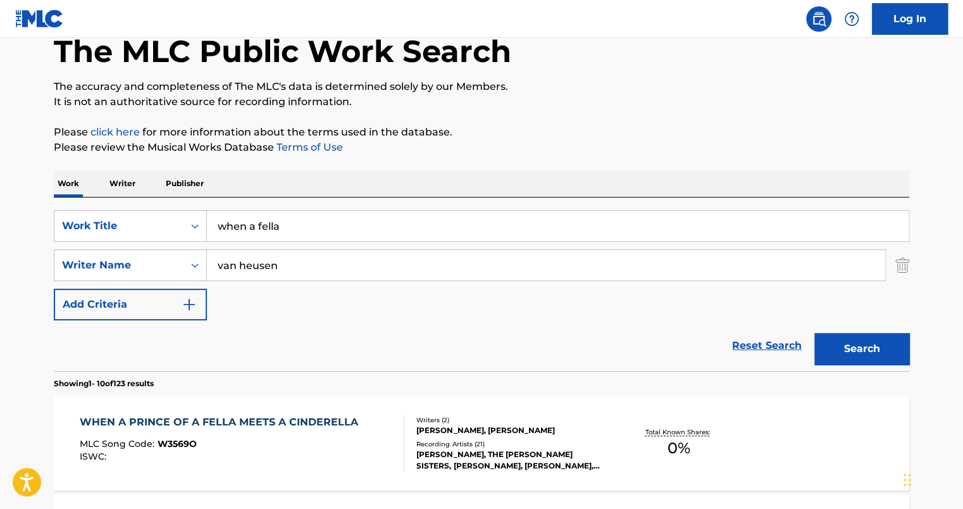
scroll to position [516, 0]
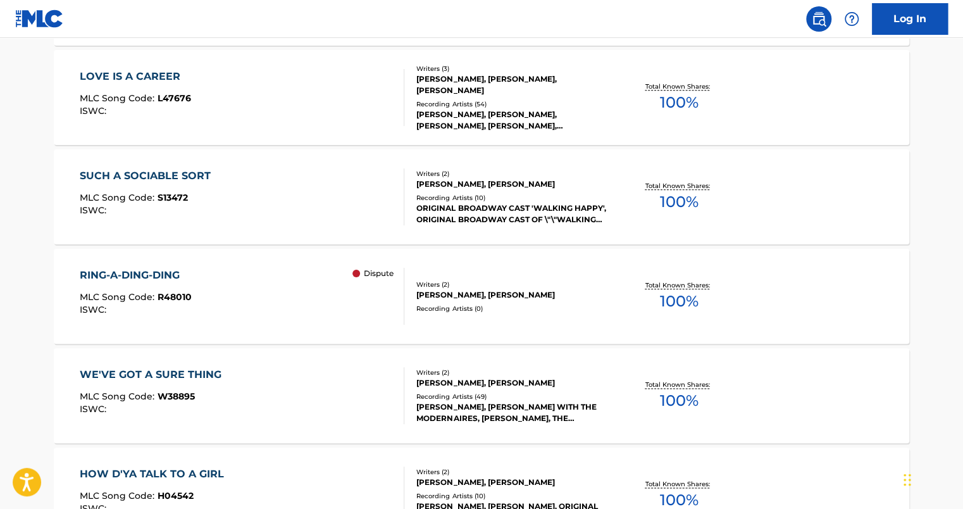
click at [962, 96] on main "The MLC Public Work Search The accuracy and completeness of The MLC's data is d…" at bounding box center [481, 267] width 963 height 1490
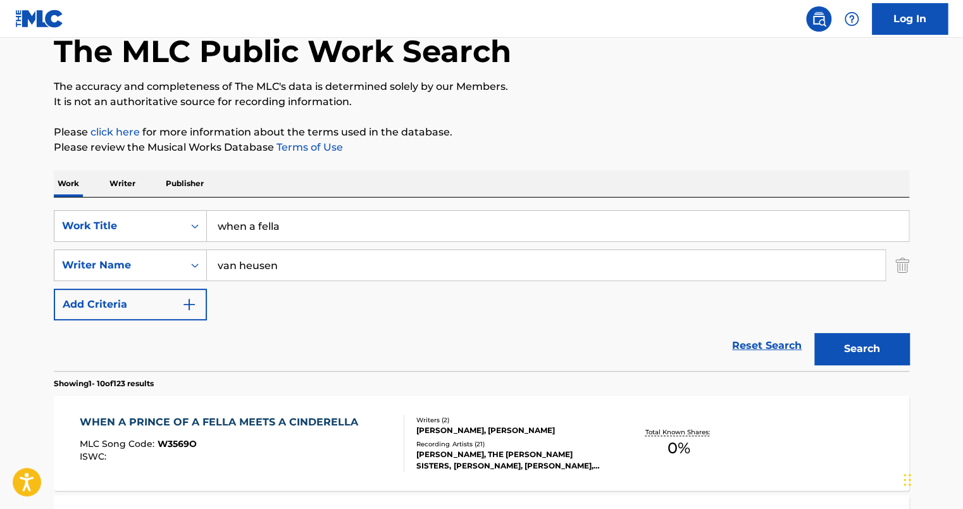
click at [233, 420] on div "WHEN A PRINCE OF A FELLA MEETS A CINDERELLA" at bounding box center [222, 422] width 285 height 15
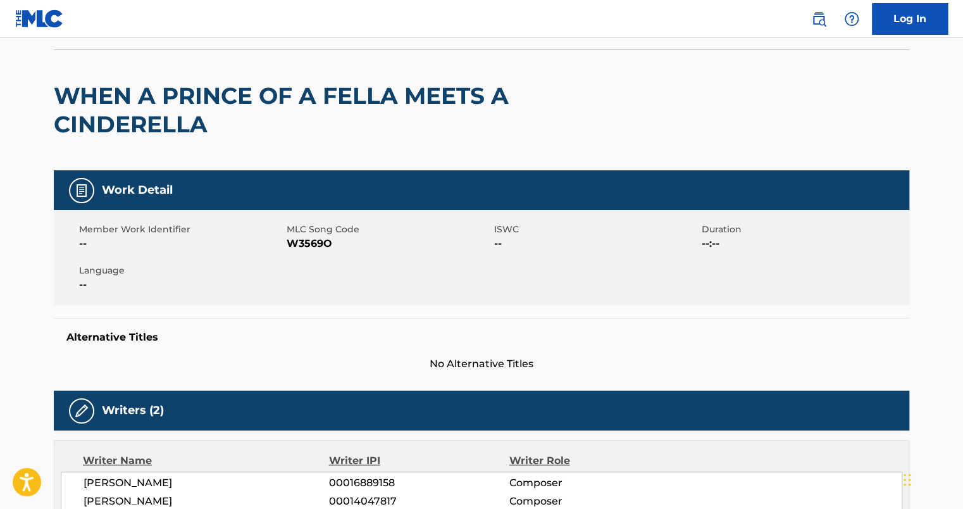
scroll to position [51, 0]
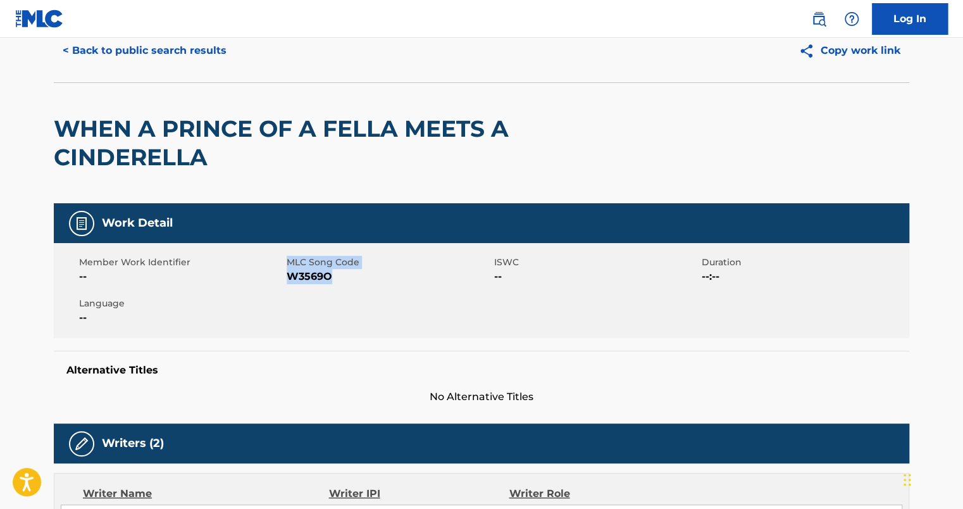
drag, startPoint x: 335, startPoint y: 277, endPoint x: 286, endPoint y: 284, distance: 49.1
click at [286, 284] on div "Member Work Identifier -- MLC Song Code W3569O ISWC -- Duration --:-- Language …" at bounding box center [482, 290] width 856 height 95
click at [286, 284] on div "Member Work Identifier --" at bounding box center [183, 270] width 208 height 28
click at [301, 268] on span "MLC Song Code" at bounding box center [389, 262] width 204 height 13
drag, startPoint x: 286, startPoint y: 275, endPoint x: 301, endPoint y: 275, distance: 14.6
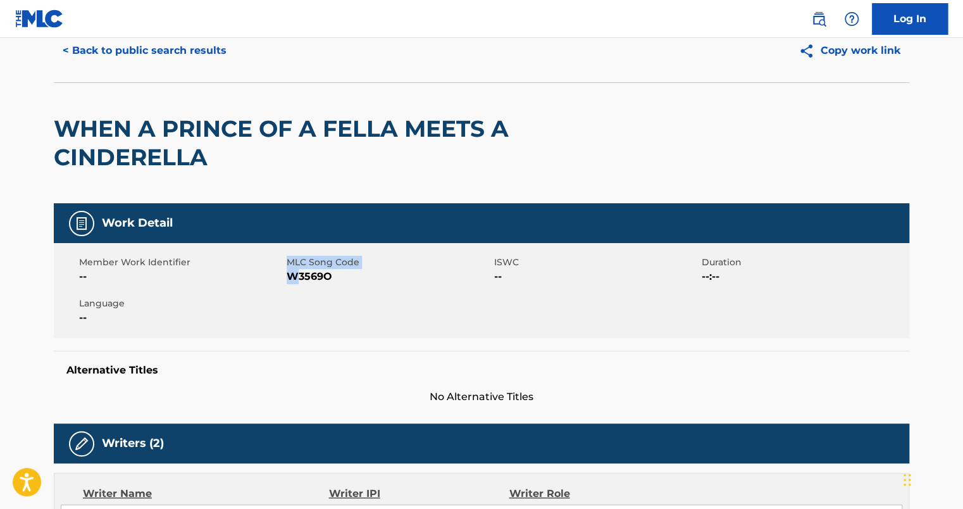
click at [301, 275] on div "Member Work Identifier -- MLC Song Code W3569O ISWC -- Duration --:-- Language …" at bounding box center [482, 290] width 856 height 95
click at [301, 275] on span "W3569O" at bounding box center [389, 276] width 204 height 15
click at [340, 276] on span "W3569O" at bounding box center [389, 276] width 204 height 15
drag, startPoint x: 341, startPoint y: 275, endPoint x: 289, endPoint y: 278, distance: 52.6
click at [289, 278] on span "W3569O" at bounding box center [389, 276] width 204 height 15
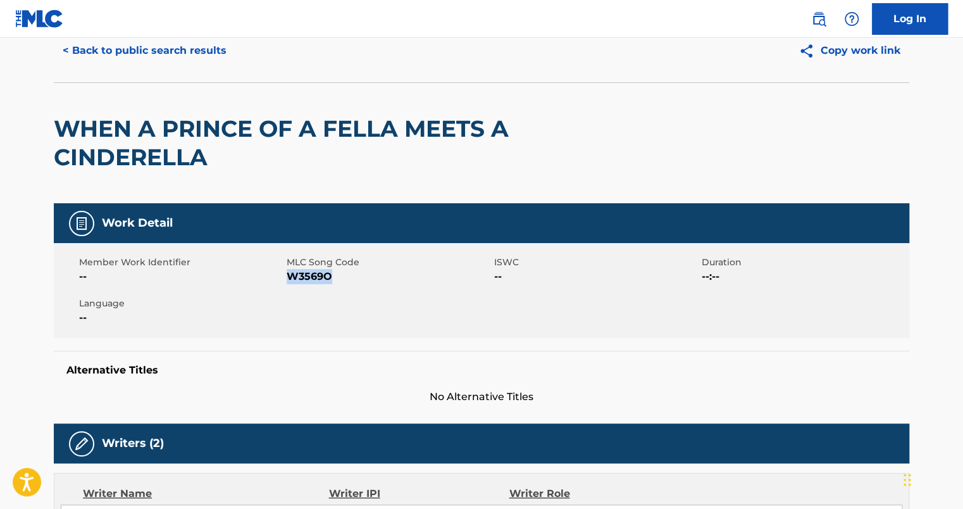
copy span "W3569O"
click at [116, 41] on button "< Back to public search results" at bounding box center [145, 51] width 182 height 32
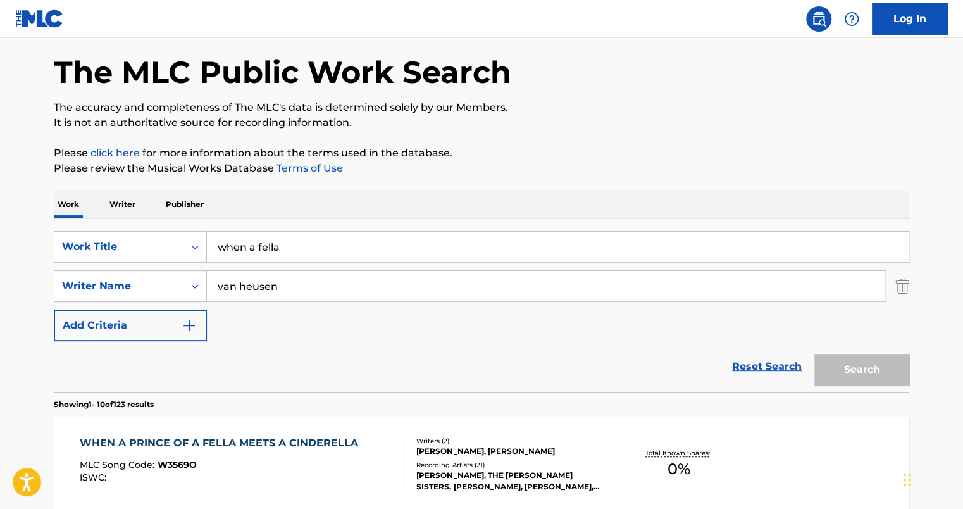
scroll to position [72, 0]
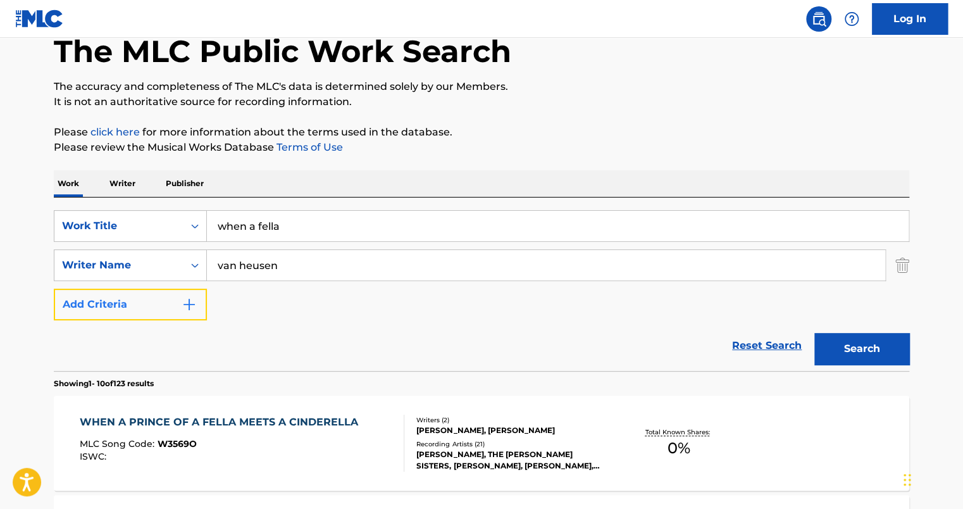
click at [187, 303] on img "Search Form" at bounding box center [189, 304] width 15 height 15
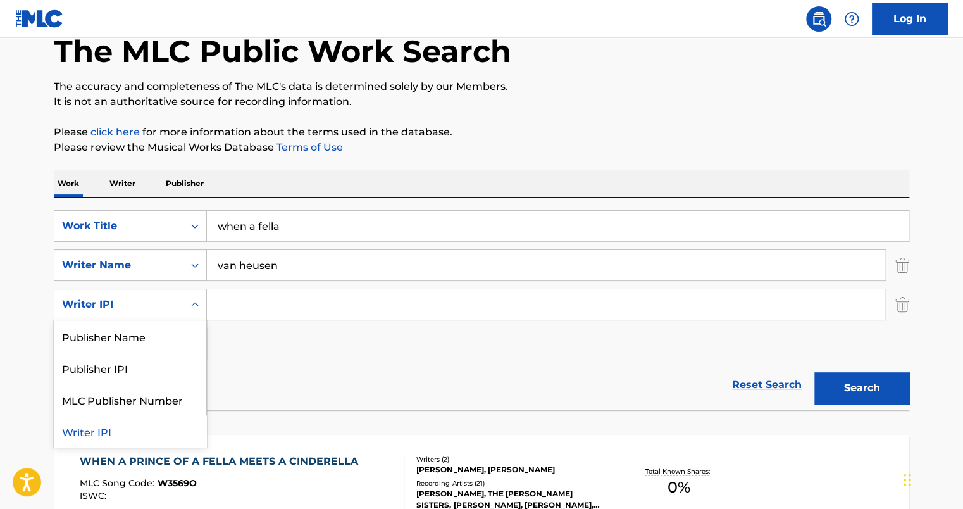
click at [104, 304] on div "Writer IPI" at bounding box center [119, 304] width 114 height 15
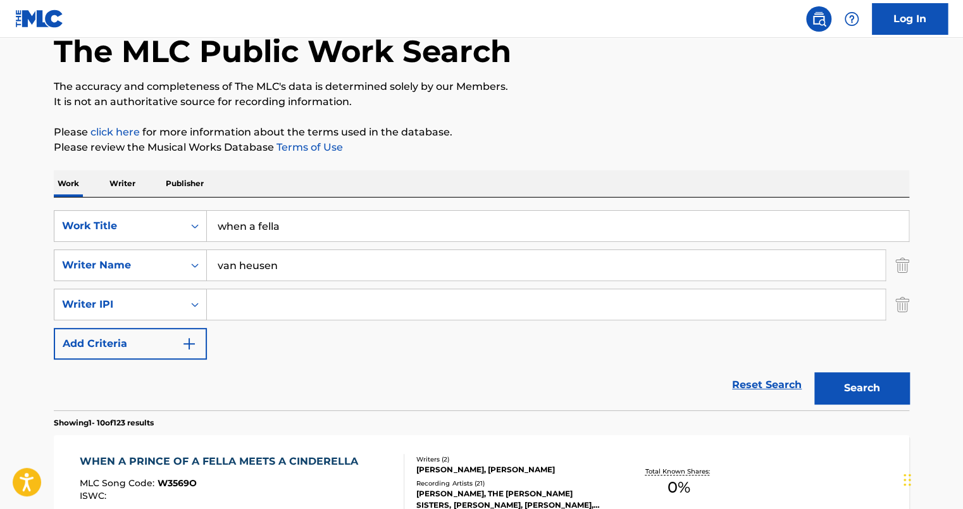
click at [301, 354] on div "SearchWithCriteriae4f7b818-4c47-4949-a191-7f675b804085 Work Title when a fella …" at bounding box center [482, 284] width 856 height 149
drag, startPoint x: 311, startPoint y: 218, endPoint x: 205, endPoint y: 221, distance: 106.4
click at [205, 221] on div "SearchWithCriteriae4f7b818-4c47-4949-a191-7f675b804085 Work Title when a fella" at bounding box center [482, 226] width 856 height 32
click at [125, 180] on p "Writer" at bounding box center [123, 183] width 34 height 27
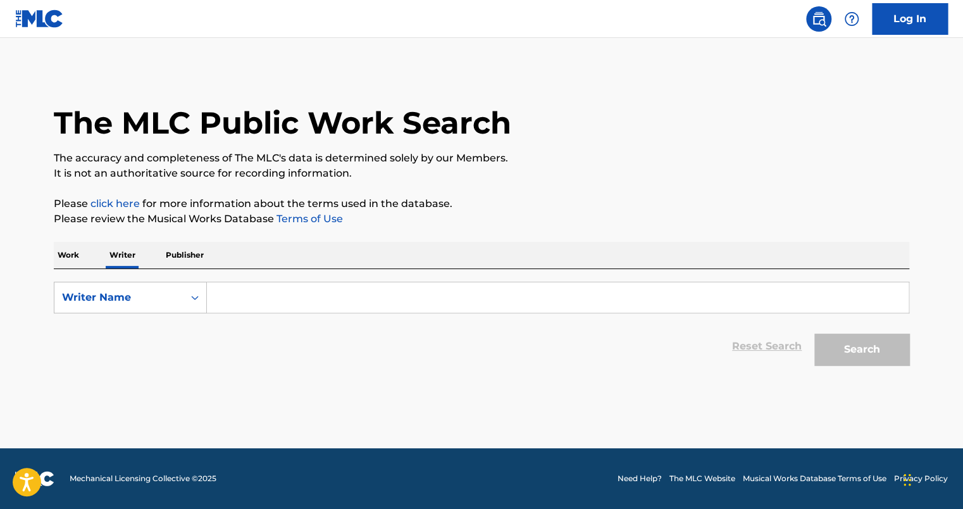
click at [255, 301] on input "Search Form" at bounding box center [558, 297] width 702 height 30
type input "van heusen"
click at [815, 334] on button "Search" at bounding box center [862, 350] width 95 height 32
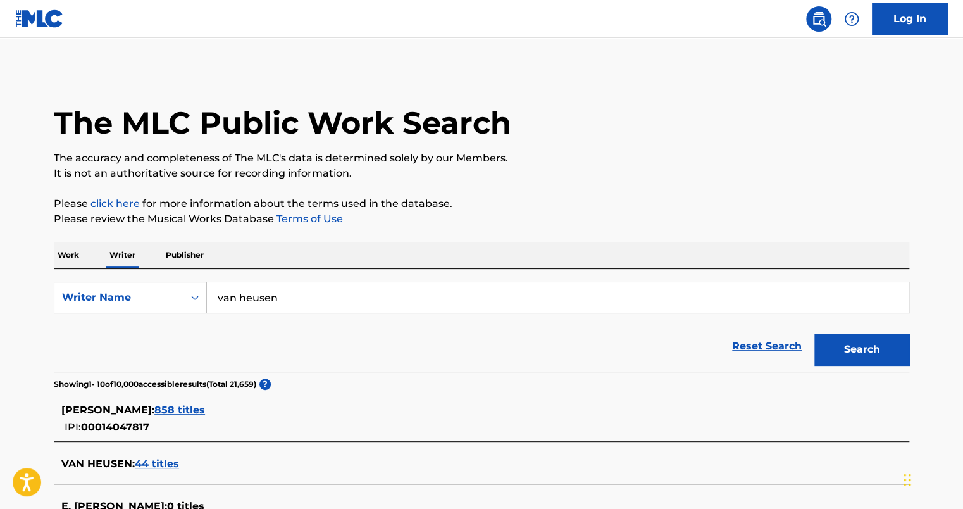
click at [962, 358] on main "The MLC Public Work Search The accuracy and completeness of The MLC's data is d…" at bounding box center [481, 470] width 963 height 864
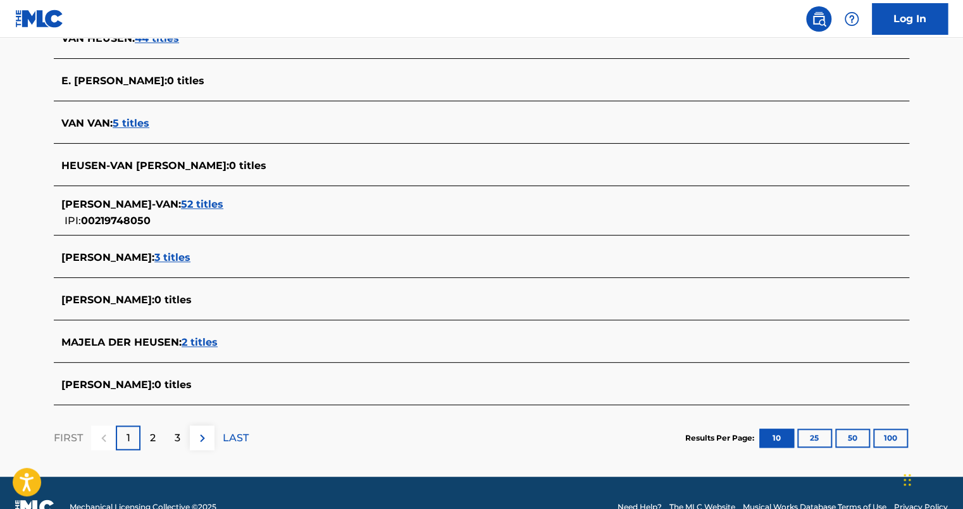
scroll to position [445, 0]
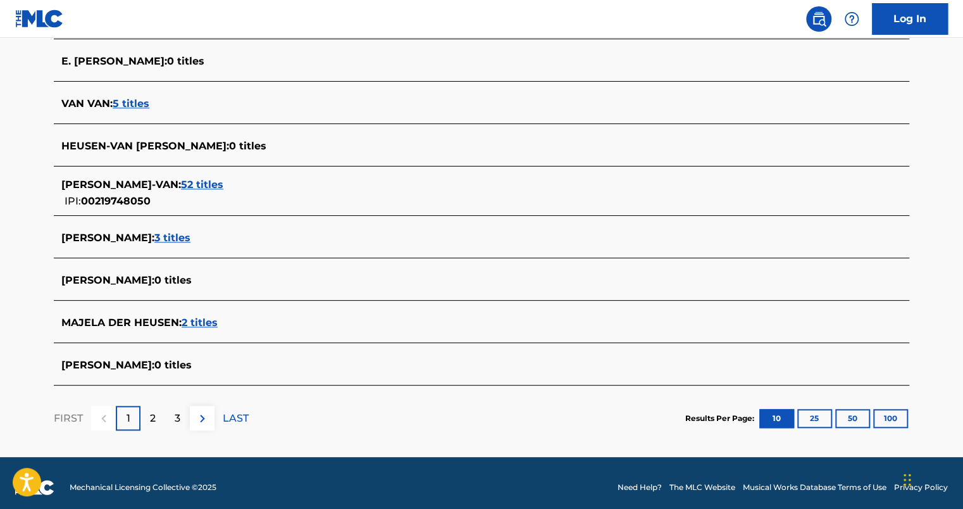
click at [131, 237] on span "[PERSON_NAME] :" at bounding box center [107, 238] width 93 height 12
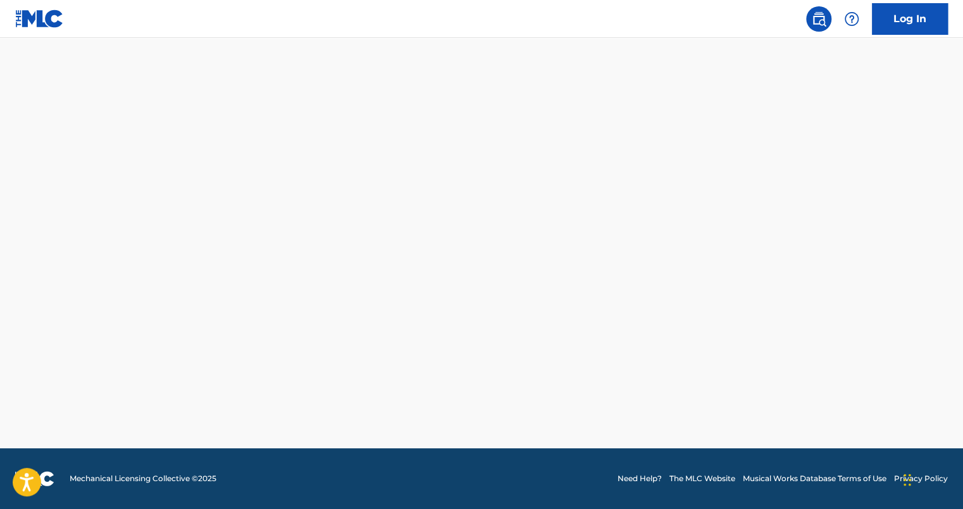
scroll to position [339, 0]
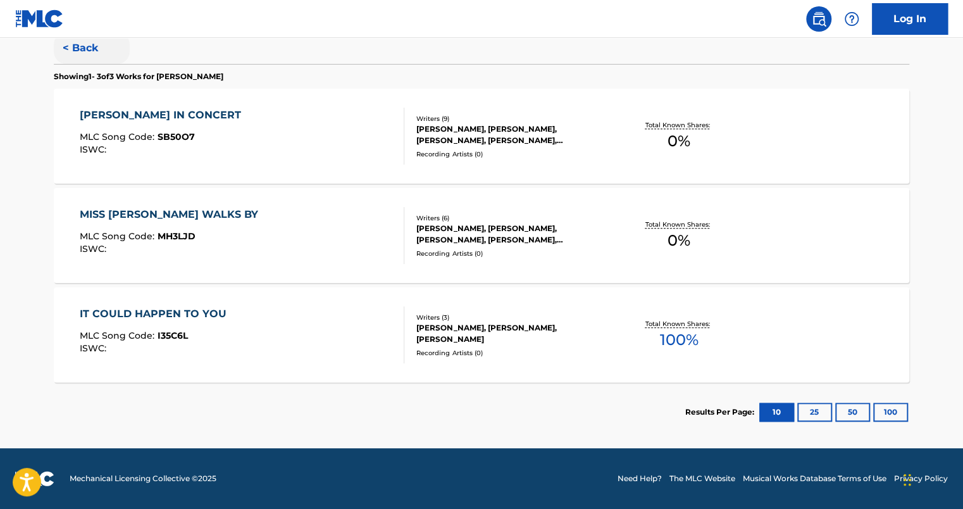
click at [89, 46] on button "< Back" at bounding box center [92, 48] width 76 height 32
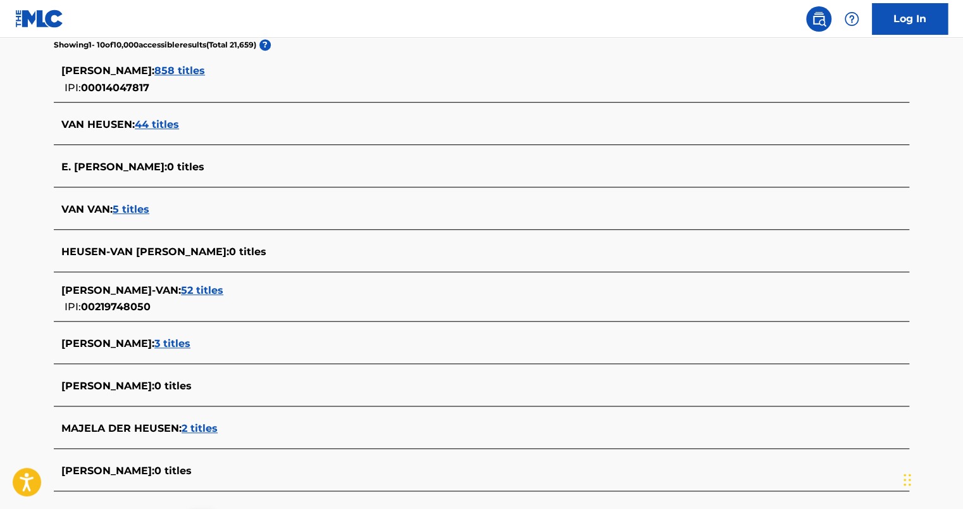
click at [149, 123] on span "44 titles" at bounding box center [157, 124] width 44 height 12
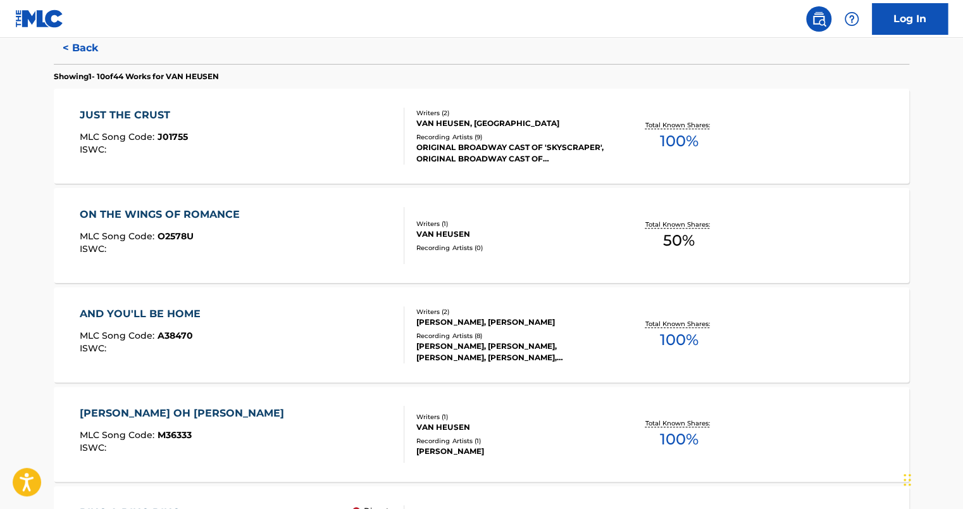
click at [251, 222] on div "ON THE WINGS OF ROMANCE MLC Song Code : O2578U ISWC :" at bounding box center [242, 235] width 325 height 57
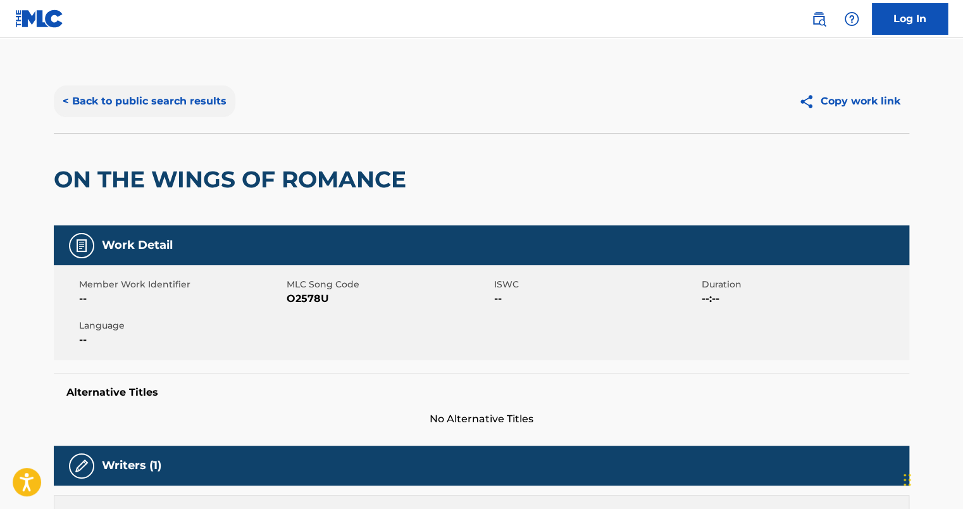
click at [79, 97] on button "< Back to public search results" at bounding box center [145, 101] width 182 height 32
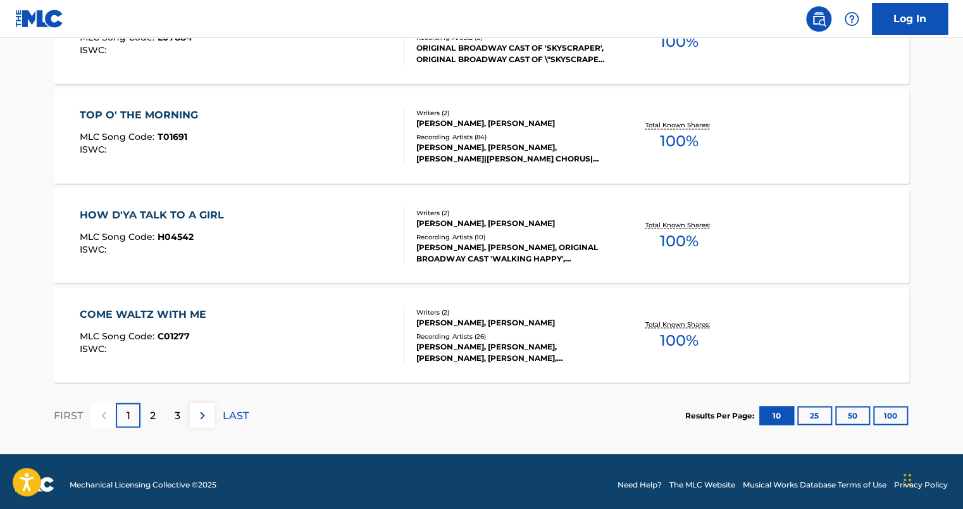
scroll to position [1041, 0]
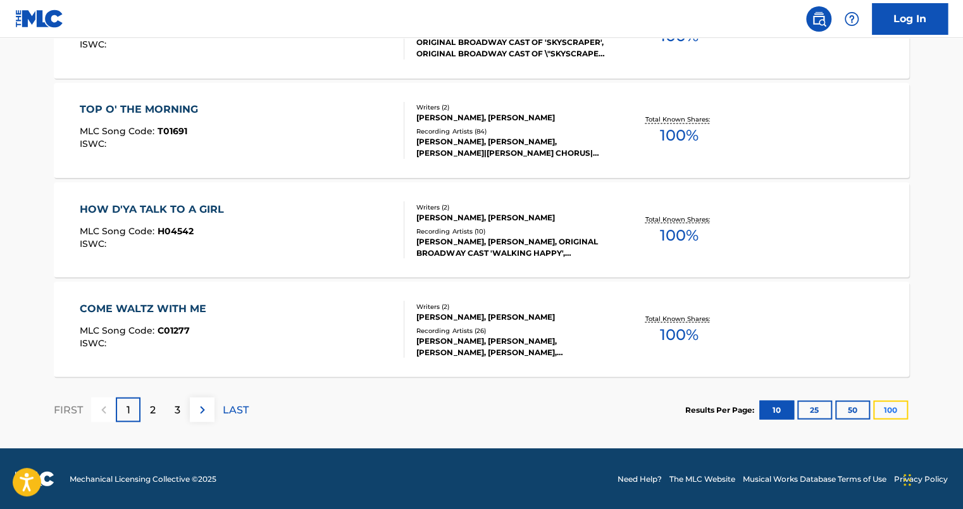
click at [893, 408] on button "100" at bounding box center [890, 409] width 35 height 19
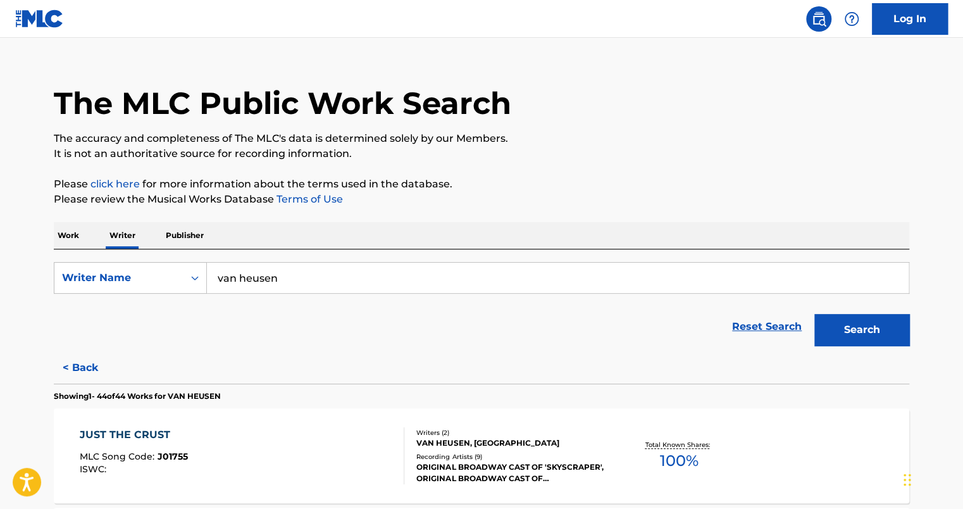
scroll to position [0, 0]
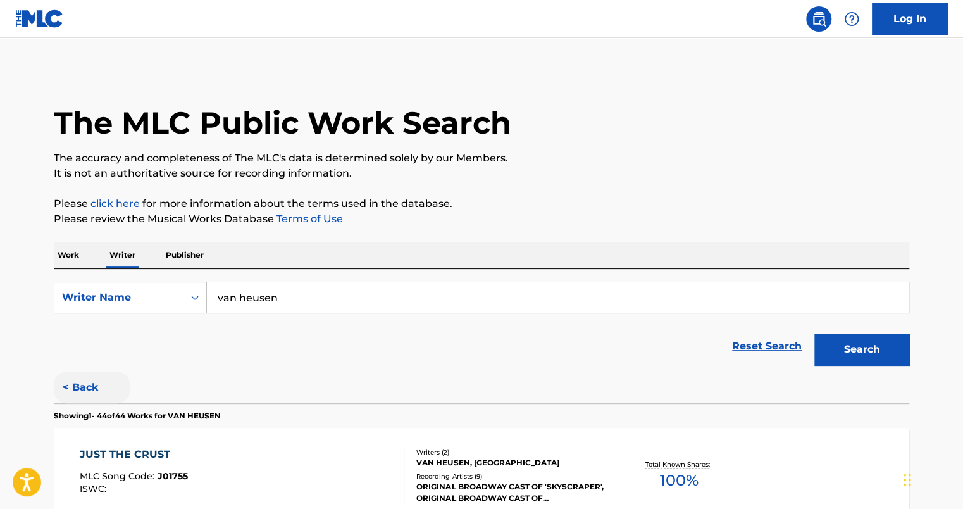
click at [89, 384] on button "< Back" at bounding box center [92, 388] width 76 height 32
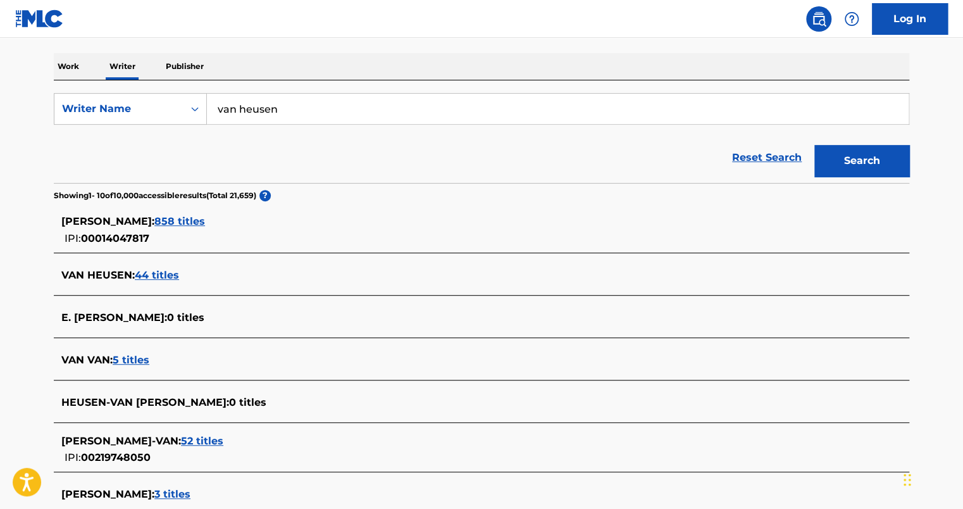
scroll to position [192, 0]
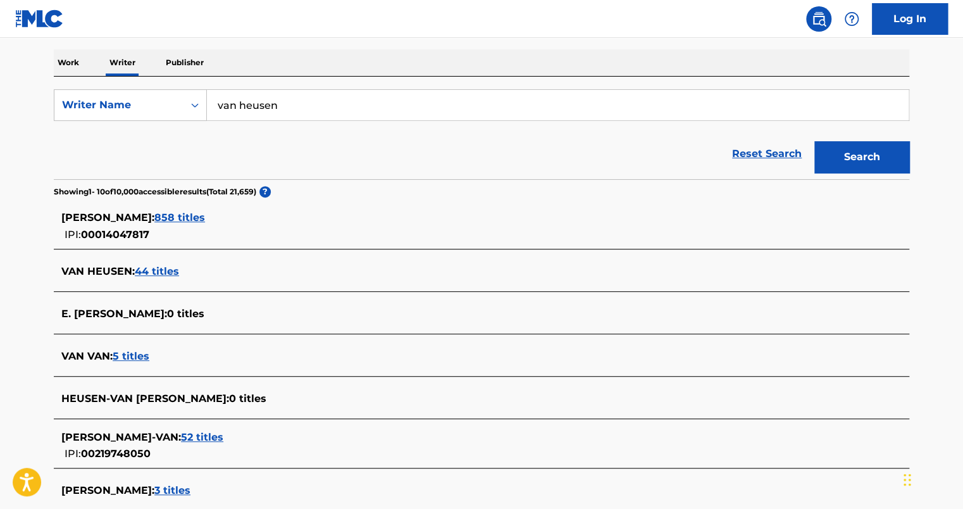
click at [200, 435] on span "52 titles" at bounding box center [202, 437] width 42 height 12
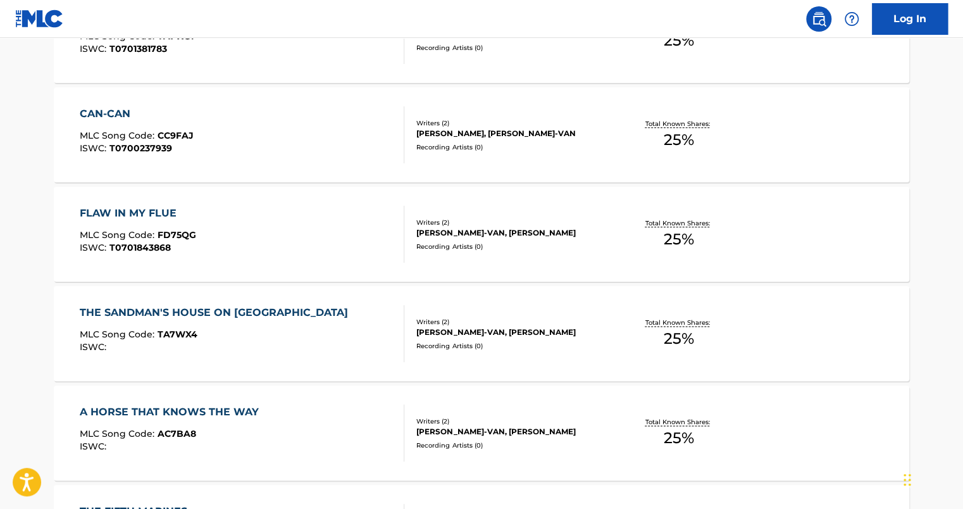
scroll to position [625, 0]
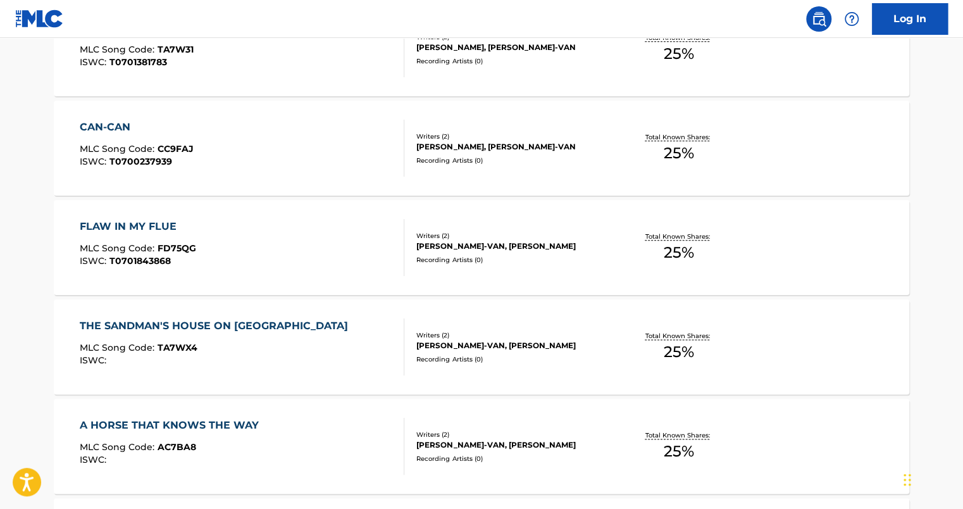
click at [126, 220] on div "FLAW IN MY FLUE" at bounding box center [138, 226] width 116 height 15
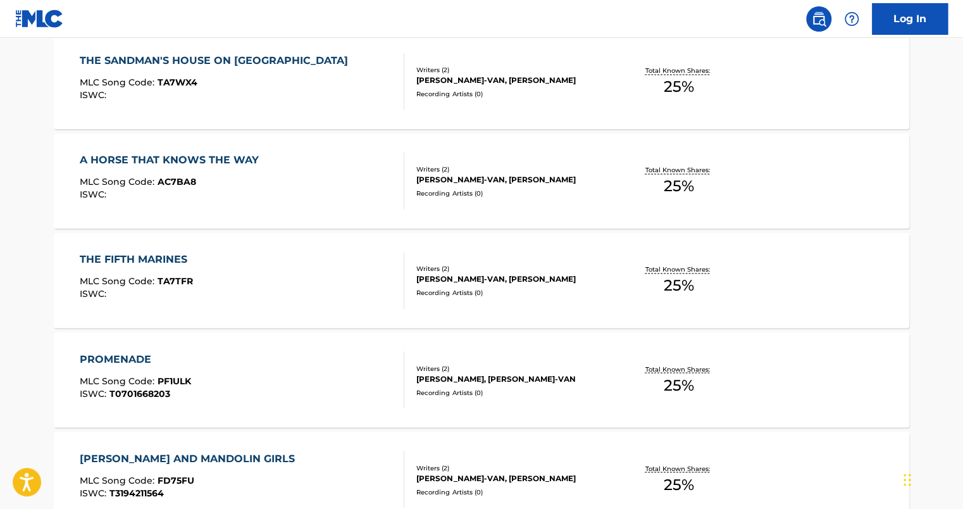
scroll to position [445, 0]
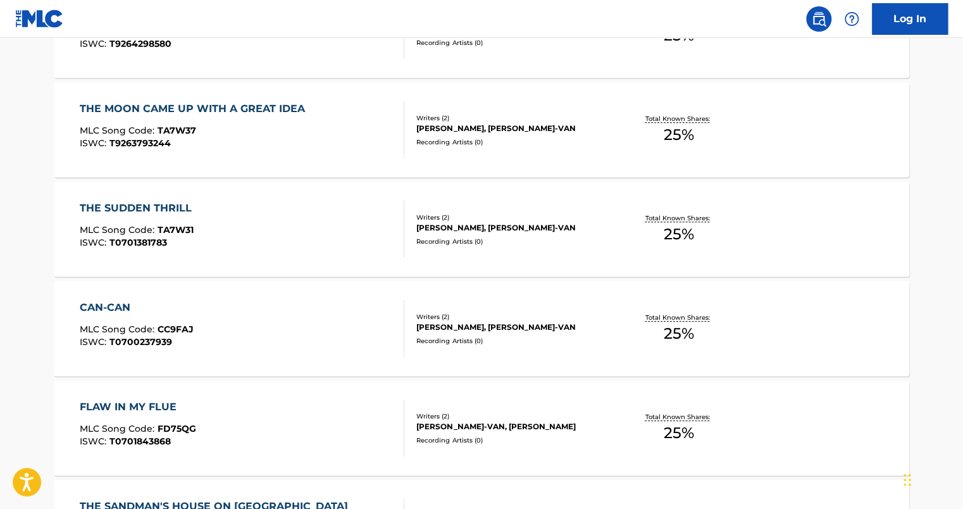
click at [962, 37] on nav "Log In" at bounding box center [481, 19] width 963 height 38
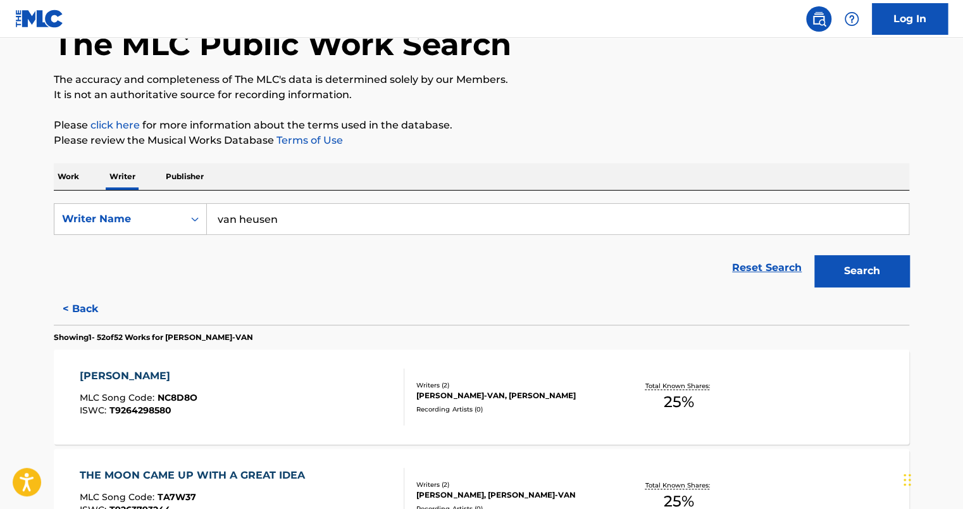
scroll to position [0, 0]
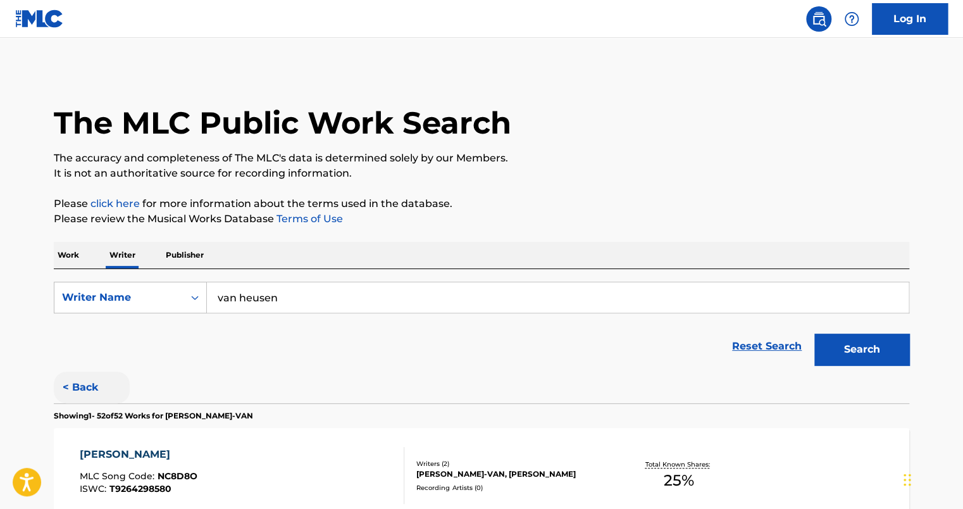
click at [91, 383] on button "< Back" at bounding box center [92, 388] width 76 height 32
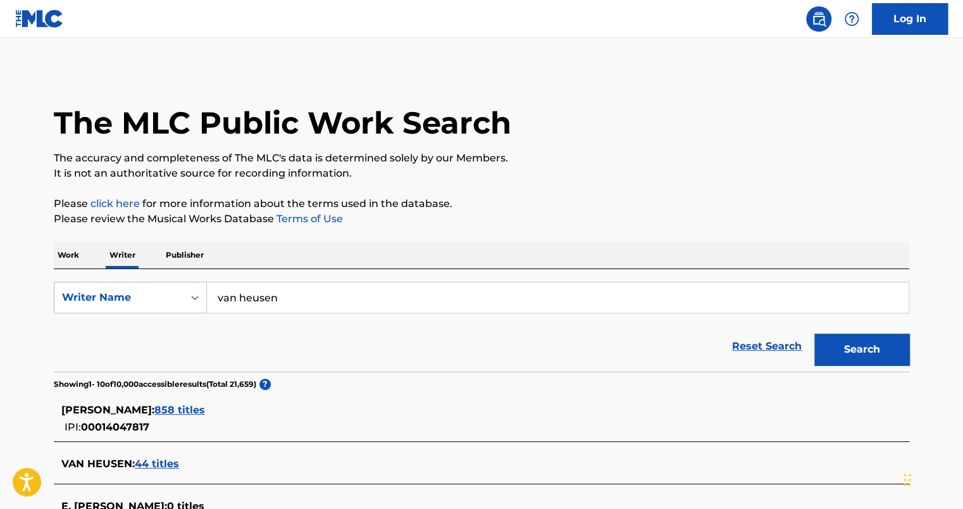
click at [195, 406] on span "858 titles" at bounding box center [179, 410] width 51 height 12
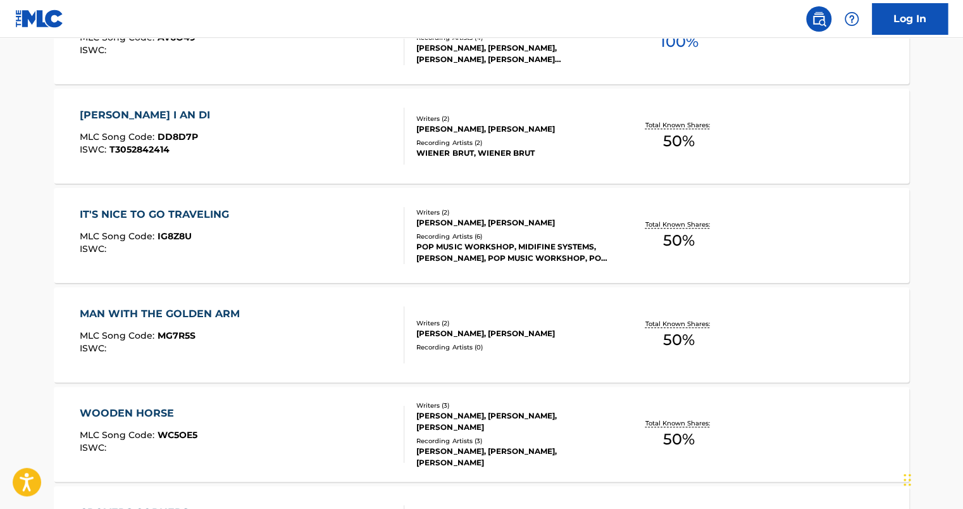
scroll to position [430, 0]
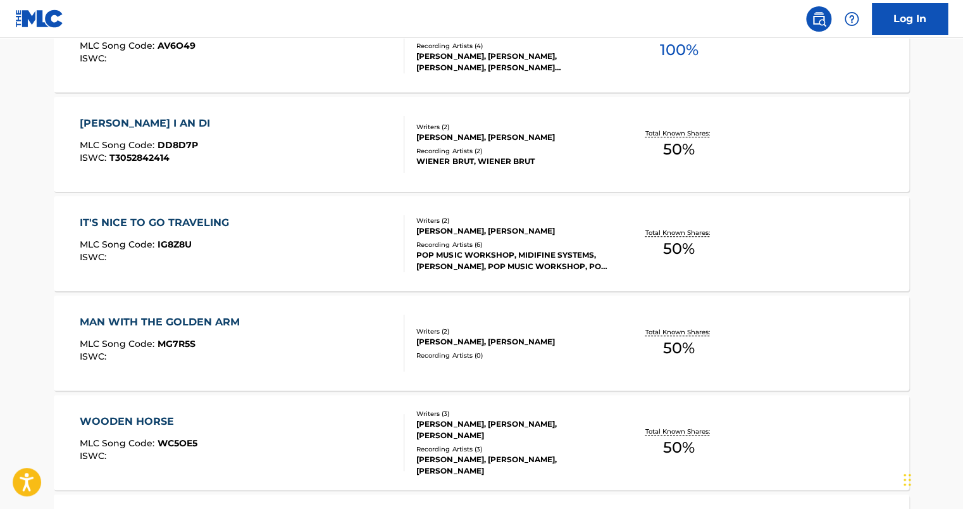
click at [177, 218] on div "IT'S NICE TO GO TRAVELING" at bounding box center [158, 222] width 156 height 15
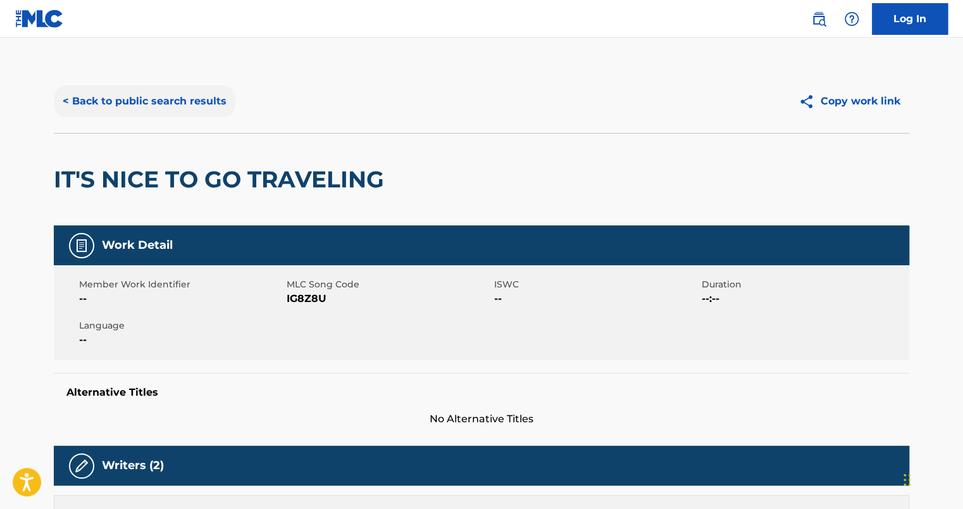
click at [109, 101] on button "< Back to public search results" at bounding box center [145, 101] width 182 height 32
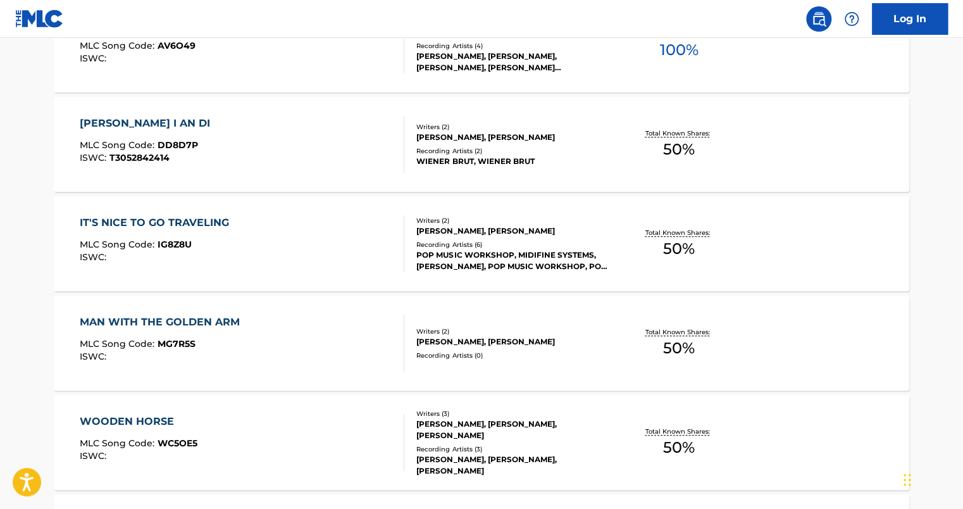
scroll to position [456, 0]
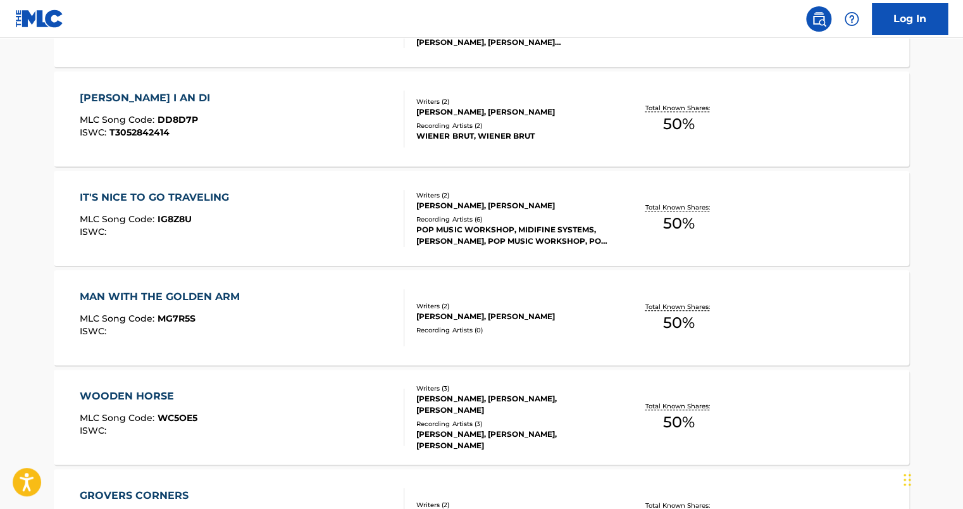
click at [191, 296] on div "MAN WITH THE GOLDEN ARM" at bounding box center [163, 296] width 166 height 15
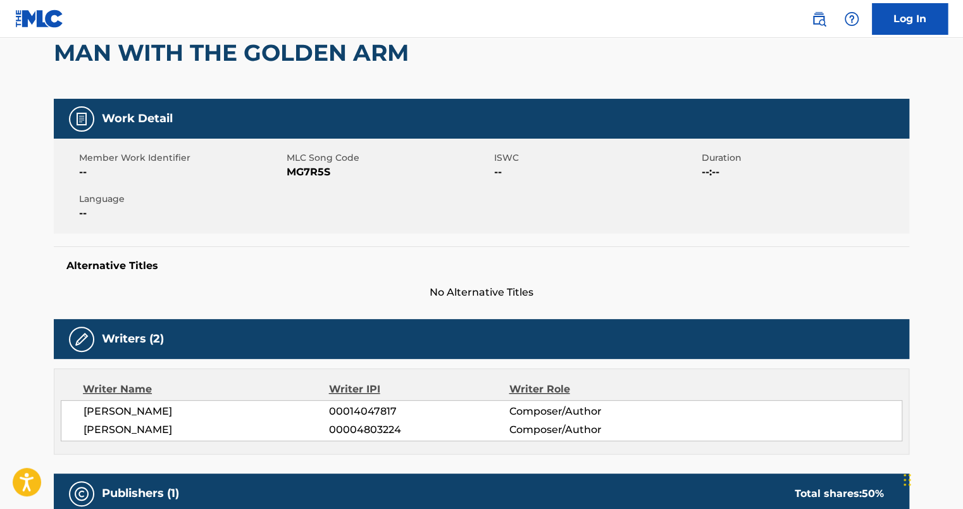
scroll to position [127, 0]
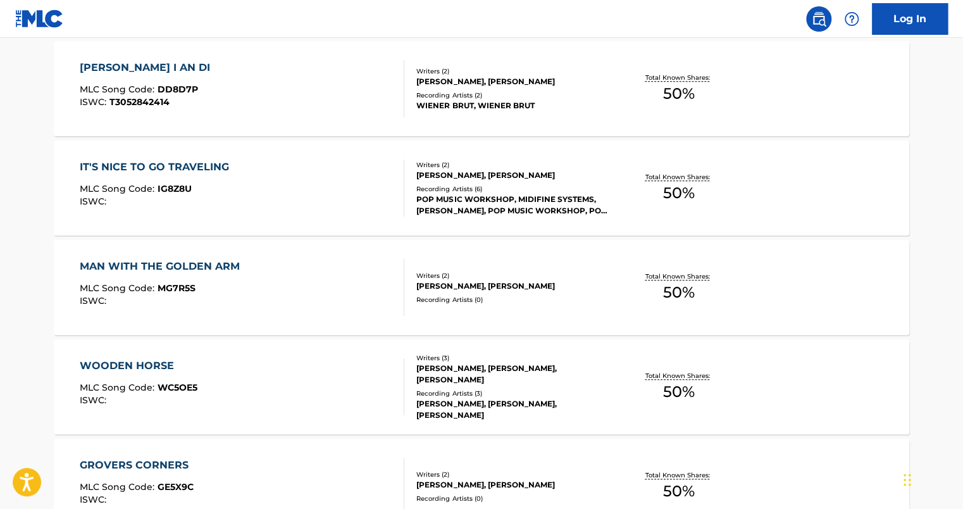
scroll to position [511, 0]
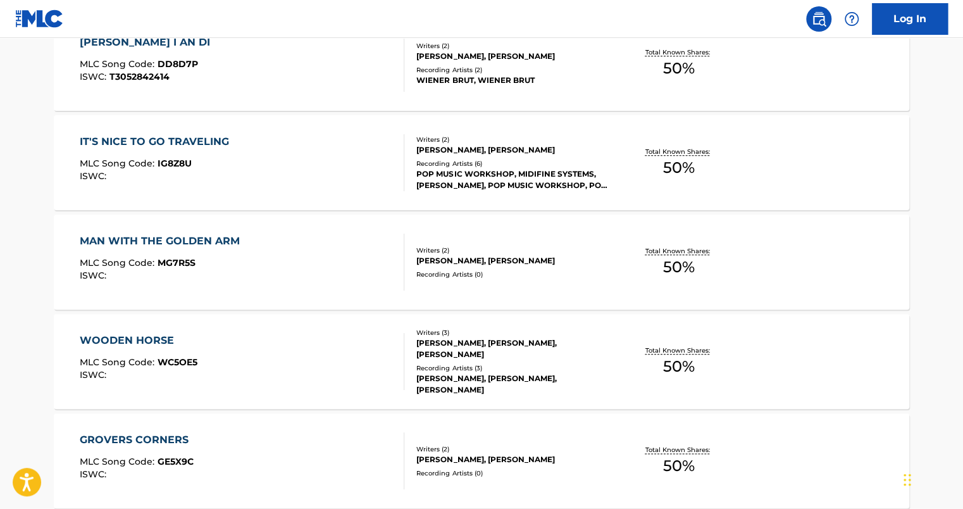
click at [178, 132] on div "IT'S NICE TO GO TRAVELING MLC Song Code : IG8Z8U ISWC : Writers ( 2 ) [PERSON_N…" at bounding box center [482, 162] width 856 height 95
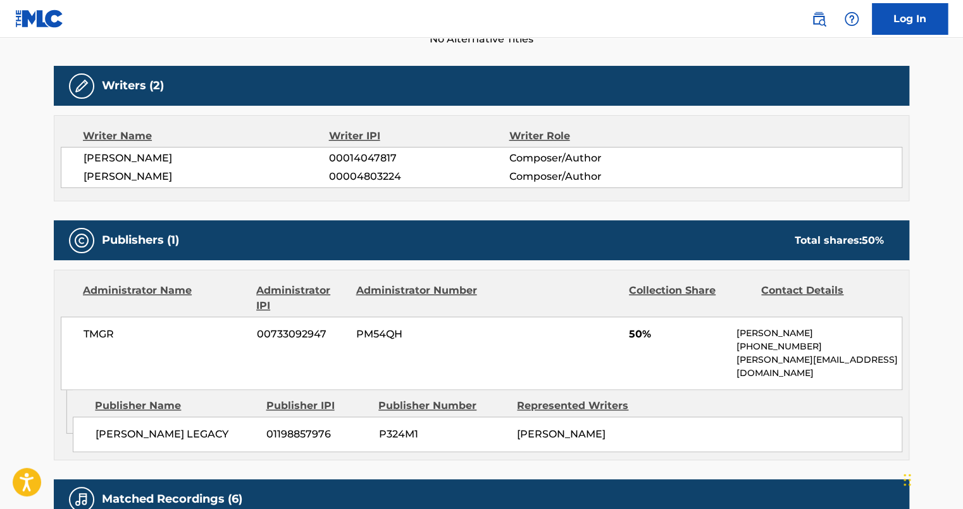
scroll to position [405, 0]
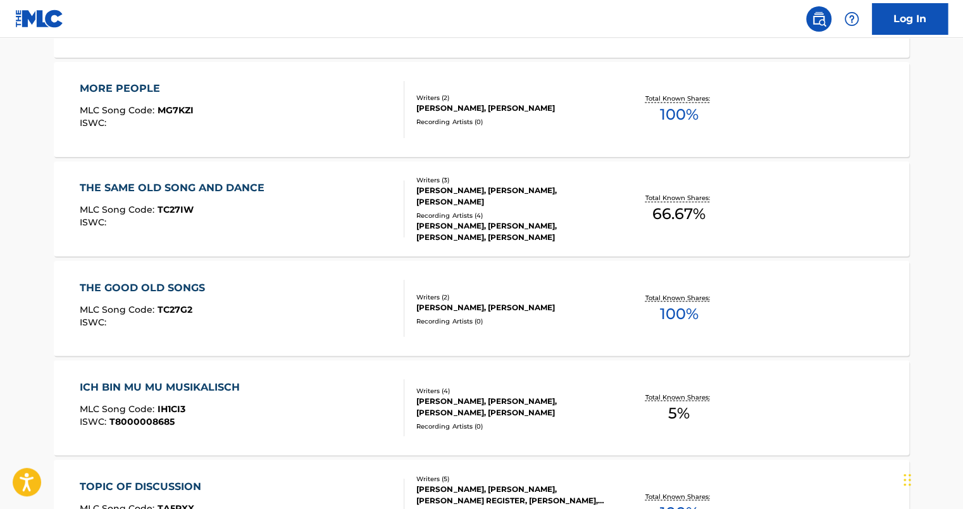
scroll to position [987, 0]
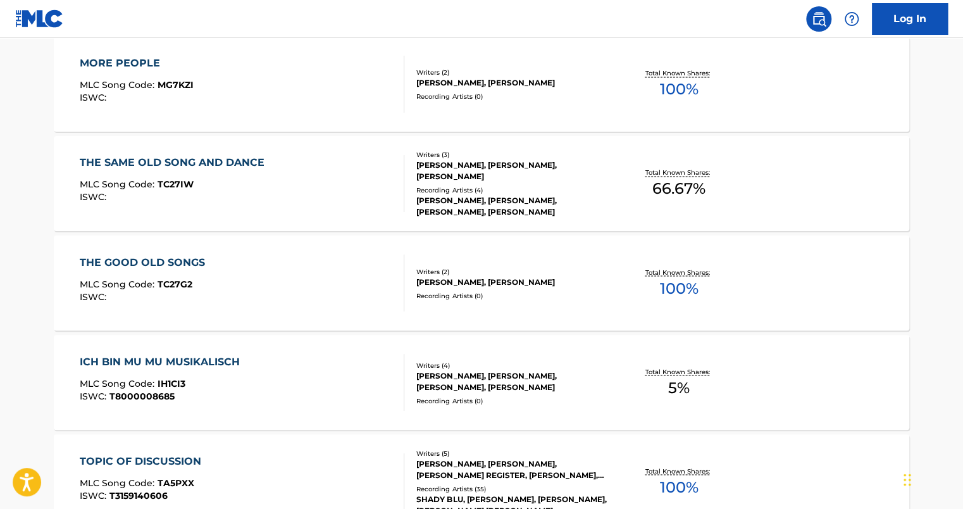
click at [241, 158] on div "THE SAME OLD SONG AND DANCE" at bounding box center [175, 162] width 191 height 15
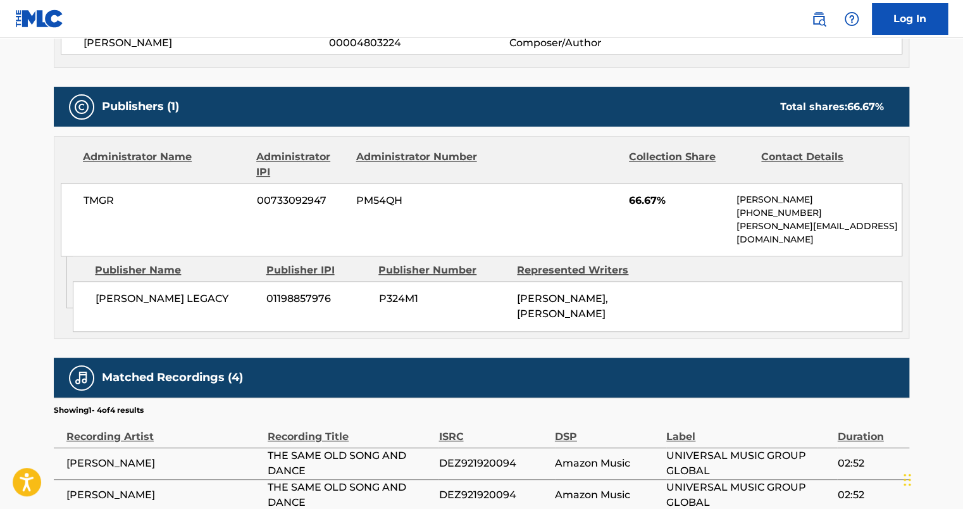
scroll to position [506, 0]
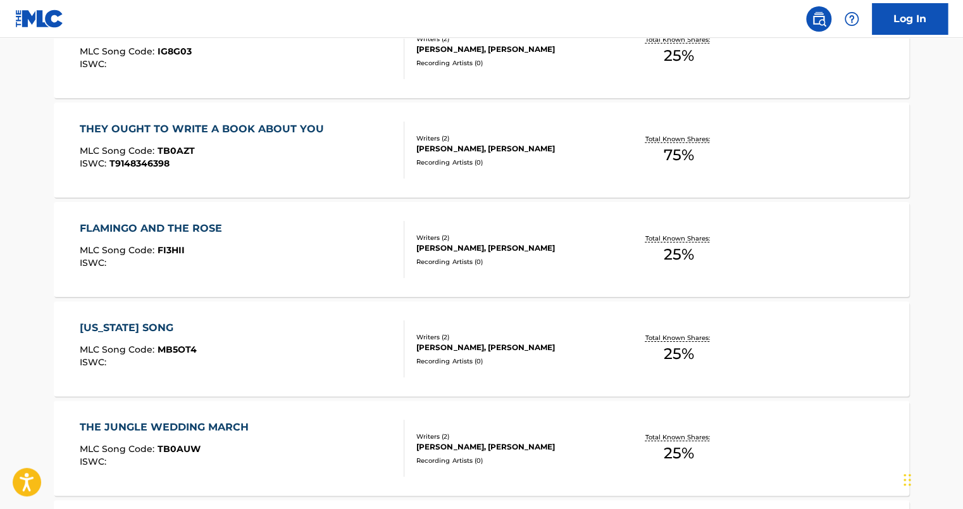
scroll to position [1924, 0]
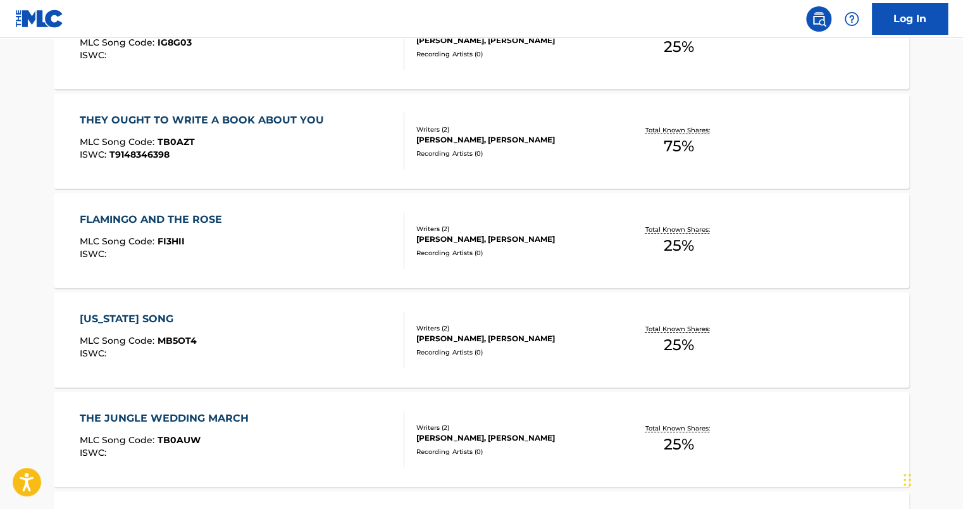
click at [203, 220] on div "FLAMINGO AND THE ROSE" at bounding box center [154, 219] width 149 height 15
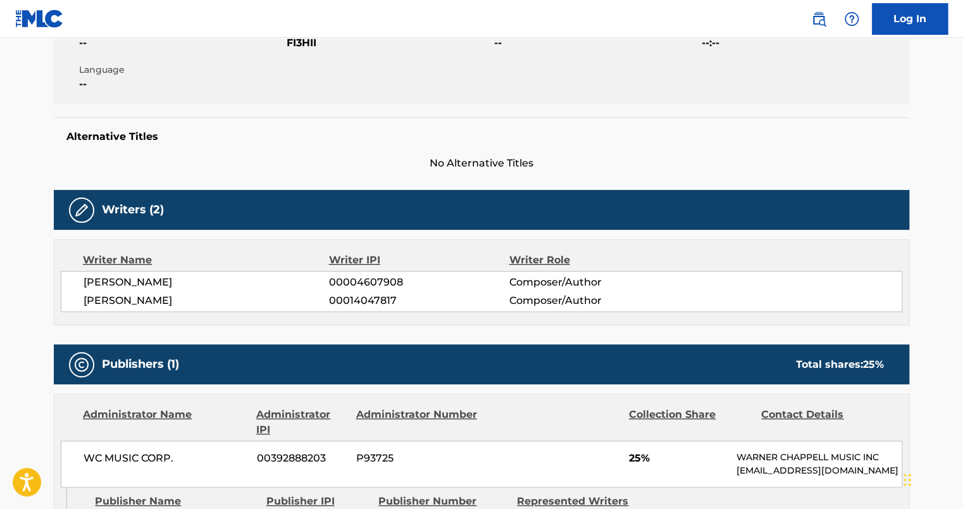
scroll to position [190, 0]
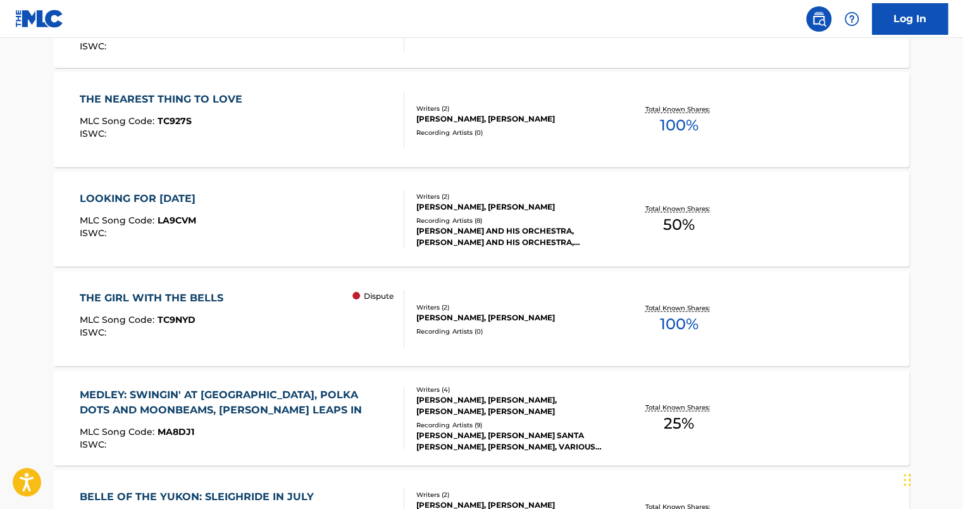
scroll to position [5924, 0]
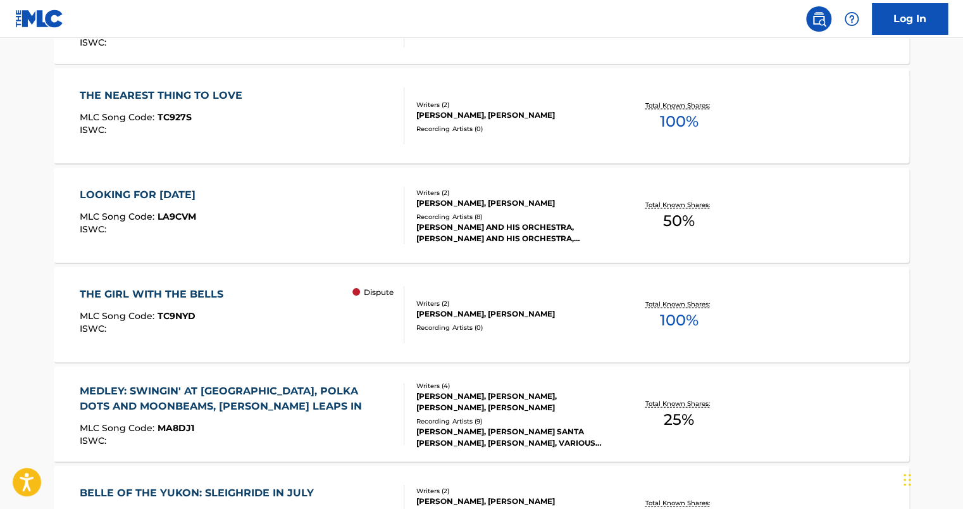
click at [168, 293] on div "THE GIRL WITH THE BELLS" at bounding box center [155, 293] width 150 height 15
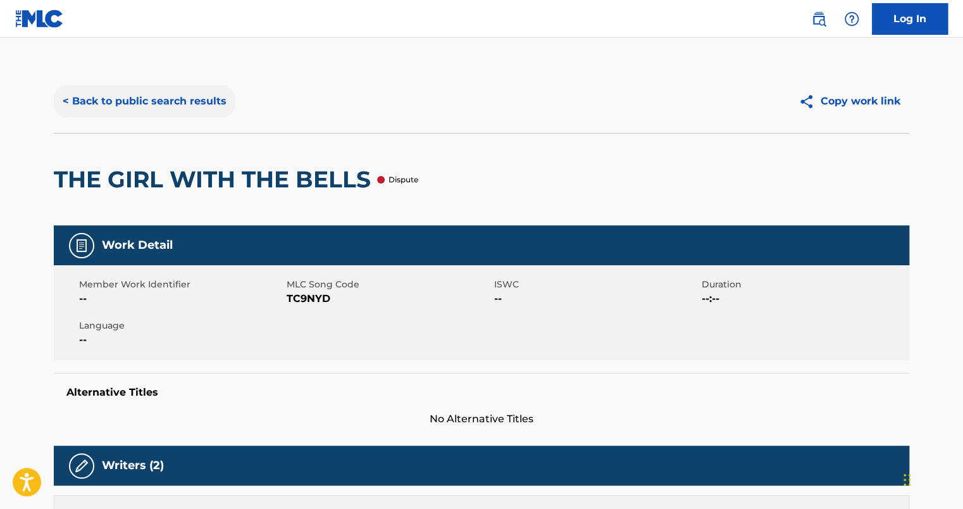
click at [109, 96] on button "< Back to public search results" at bounding box center [145, 101] width 182 height 32
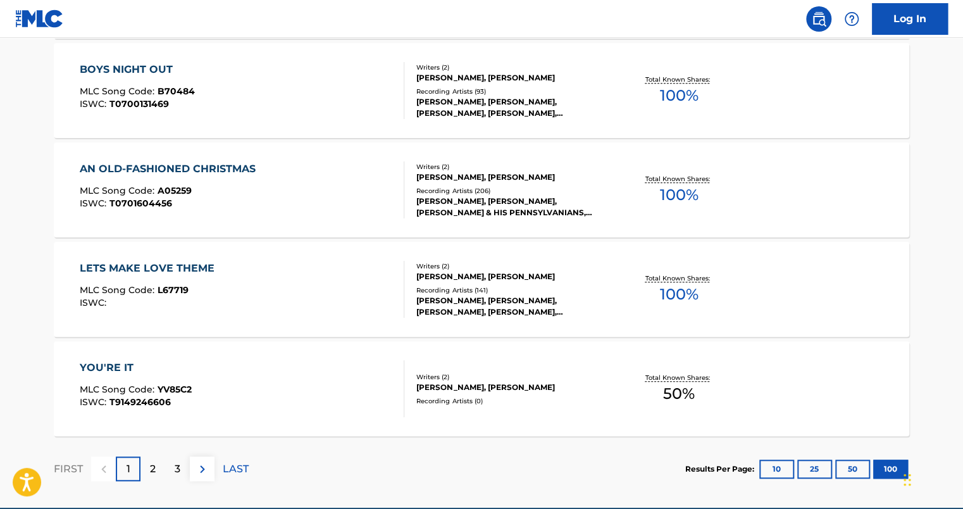
scroll to position [9949, 0]
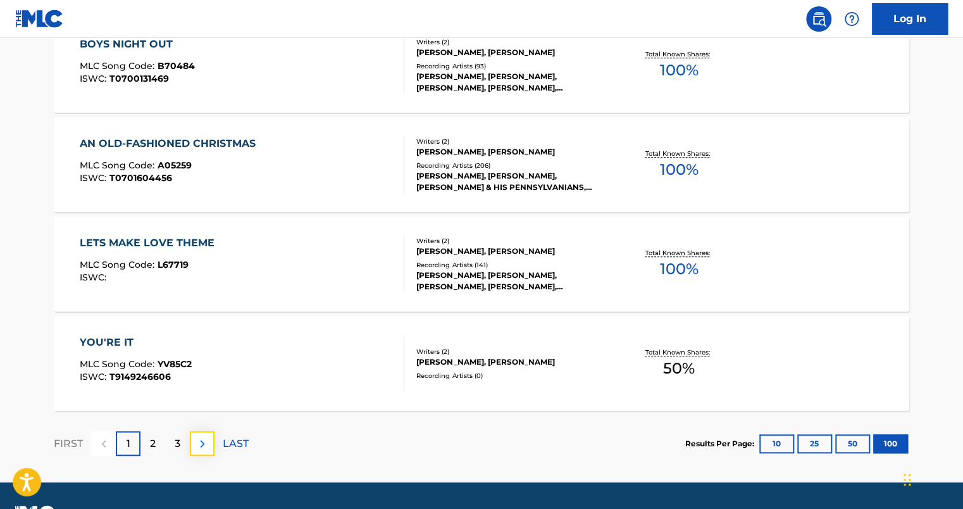
click at [206, 443] on img at bounding box center [202, 443] width 15 height 15
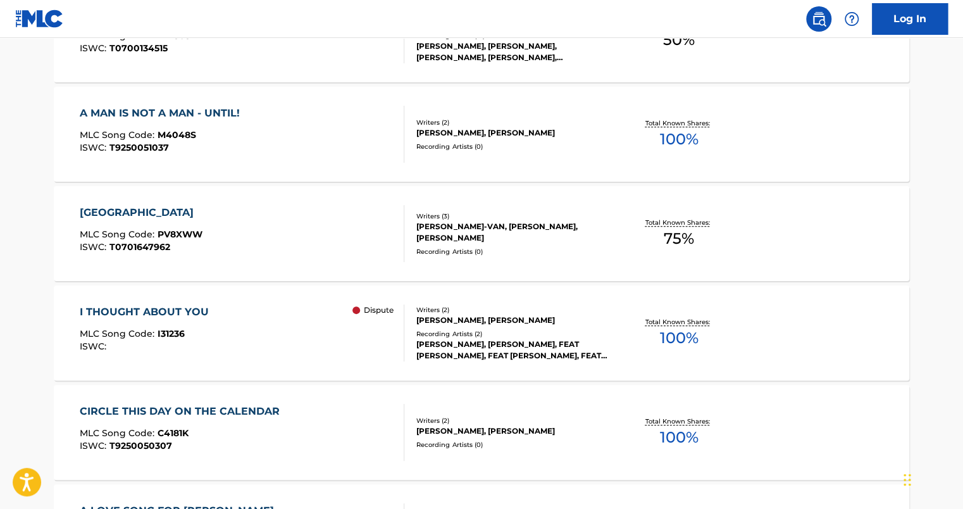
scroll to position [7494, 0]
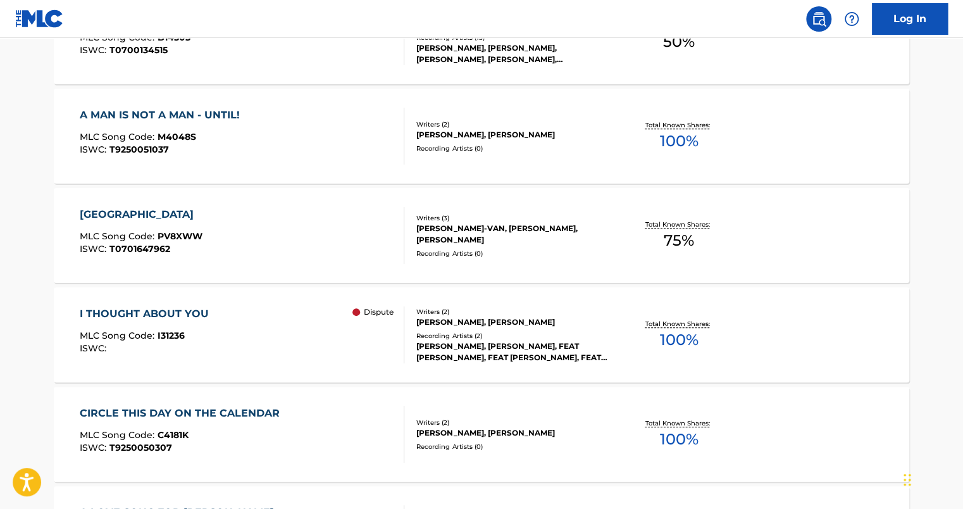
click at [149, 311] on div "I THOUGHT ABOUT YOU" at bounding box center [147, 313] width 135 height 15
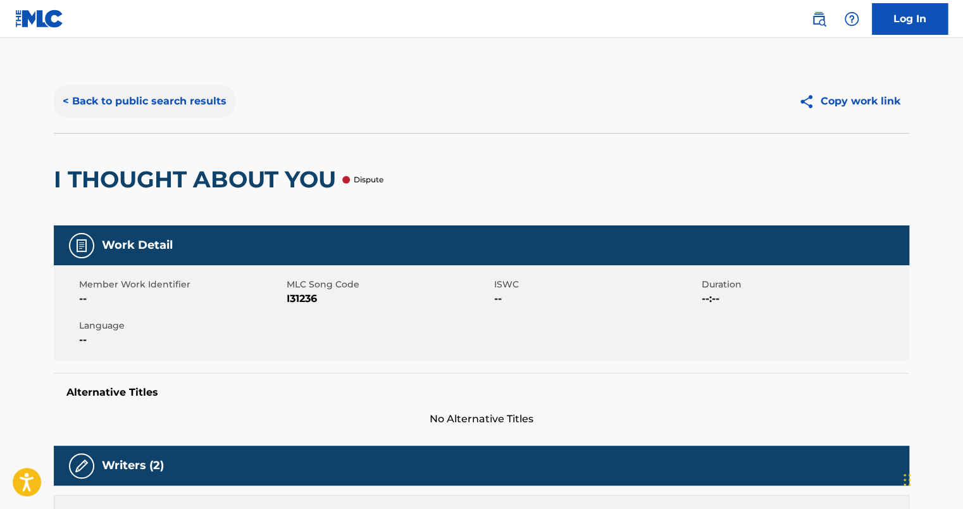
click at [156, 106] on button "< Back to public search results" at bounding box center [145, 101] width 182 height 32
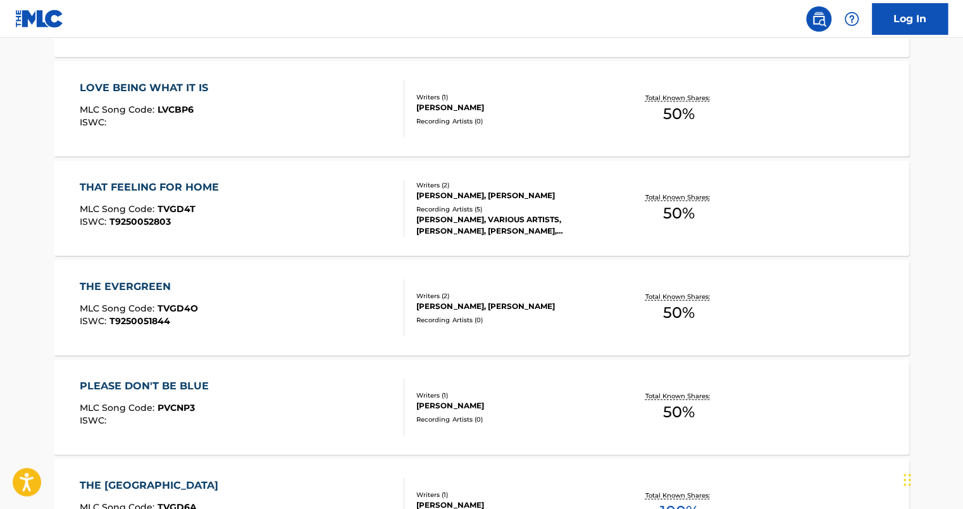
scroll to position [3620, 0]
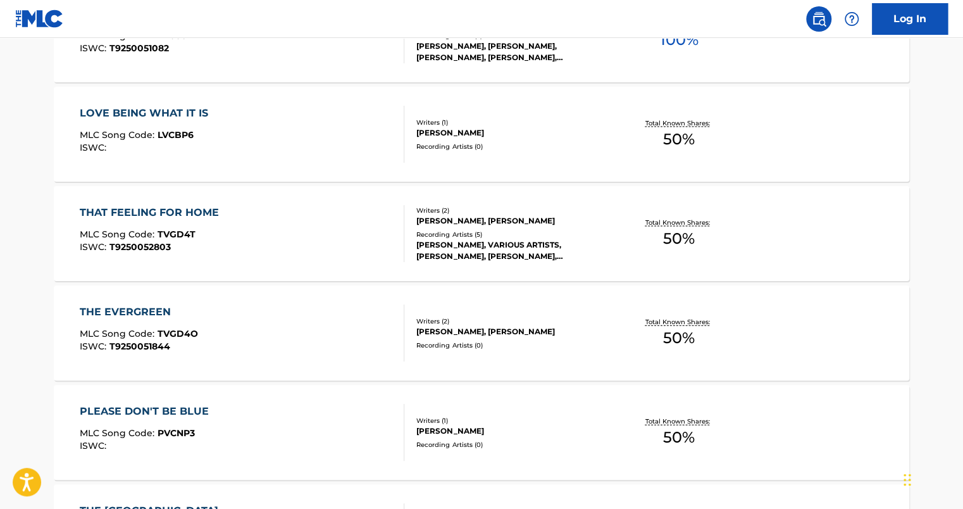
click at [166, 104] on div "LOVE BEING WHAT IT IS MLC Song Code : LVCBP6 ISWC : Writers ( 1 ) [PERSON_NAME]…" at bounding box center [482, 134] width 856 height 95
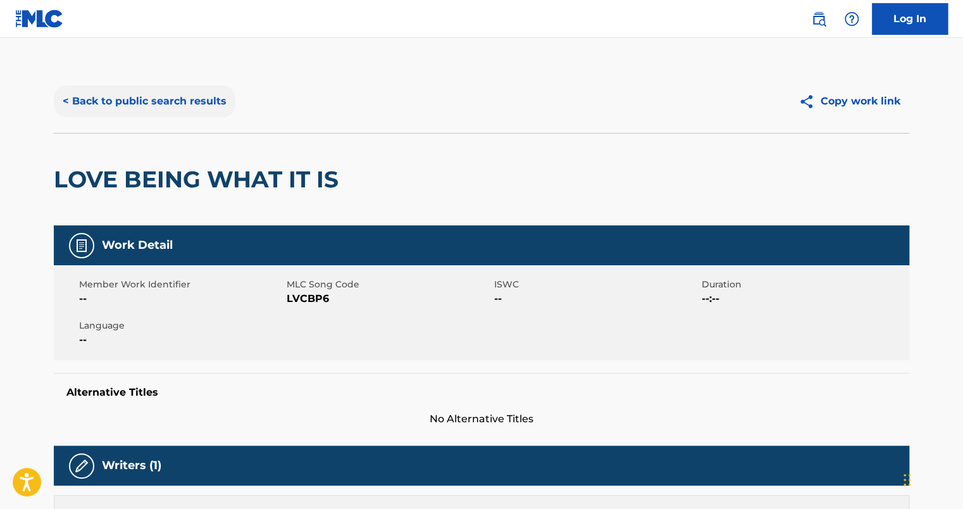
click at [159, 96] on button "< Back to public search results" at bounding box center [145, 101] width 182 height 32
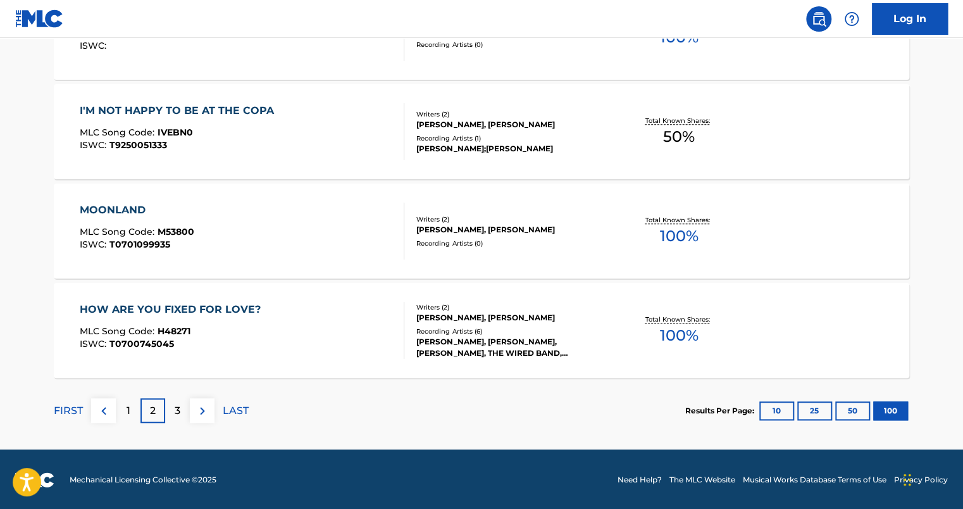
scroll to position [9983, 0]
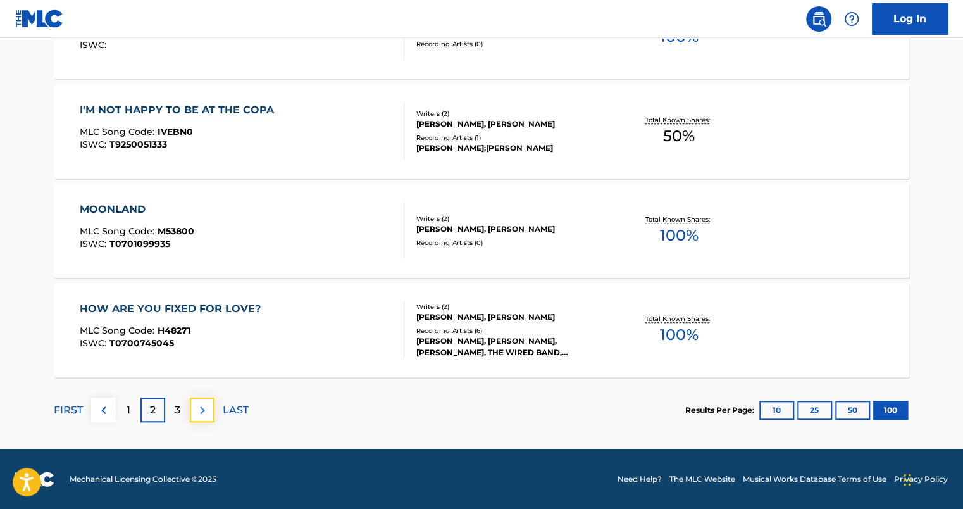
click at [210, 404] on button at bounding box center [202, 409] width 25 height 25
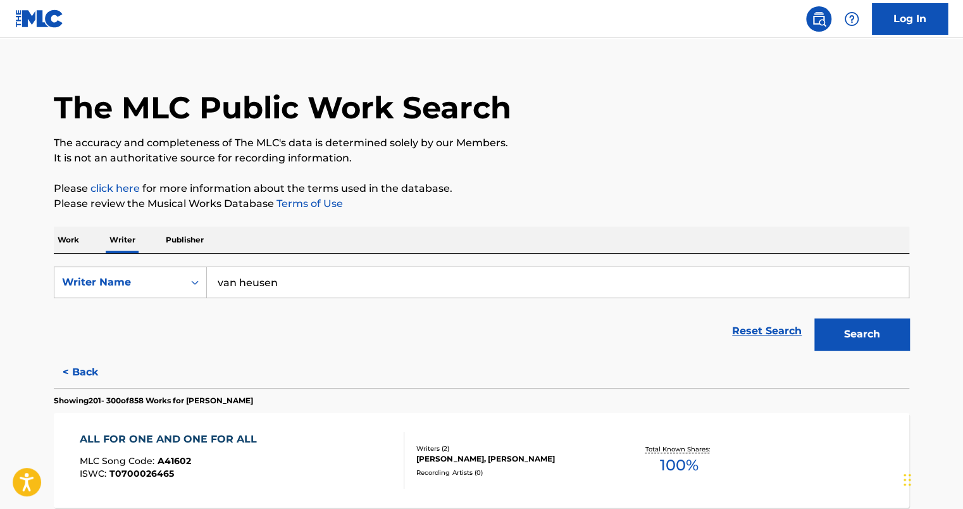
scroll to position [0, 0]
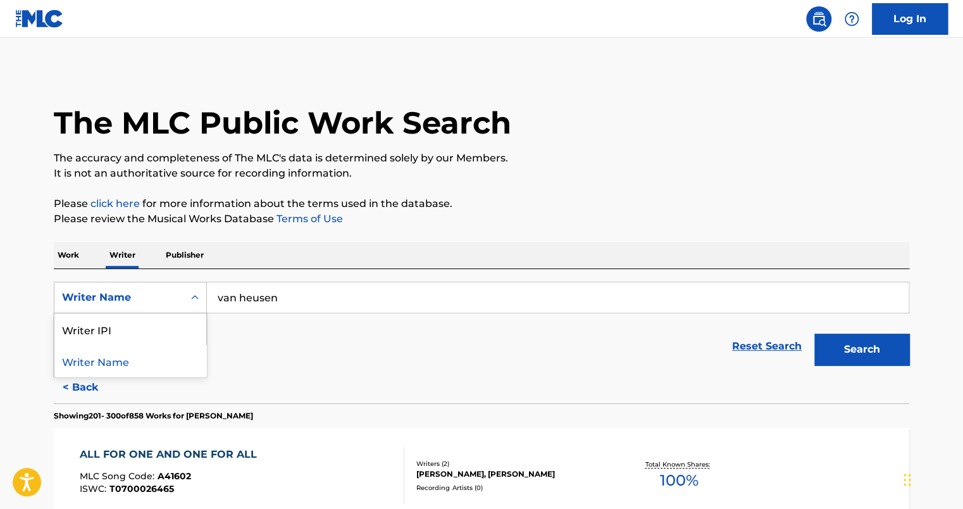
click at [194, 307] on div "Search Form" at bounding box center [195, 297] width 23 height 23
